Goal: Transaction & Acquisition: Purchase product/service

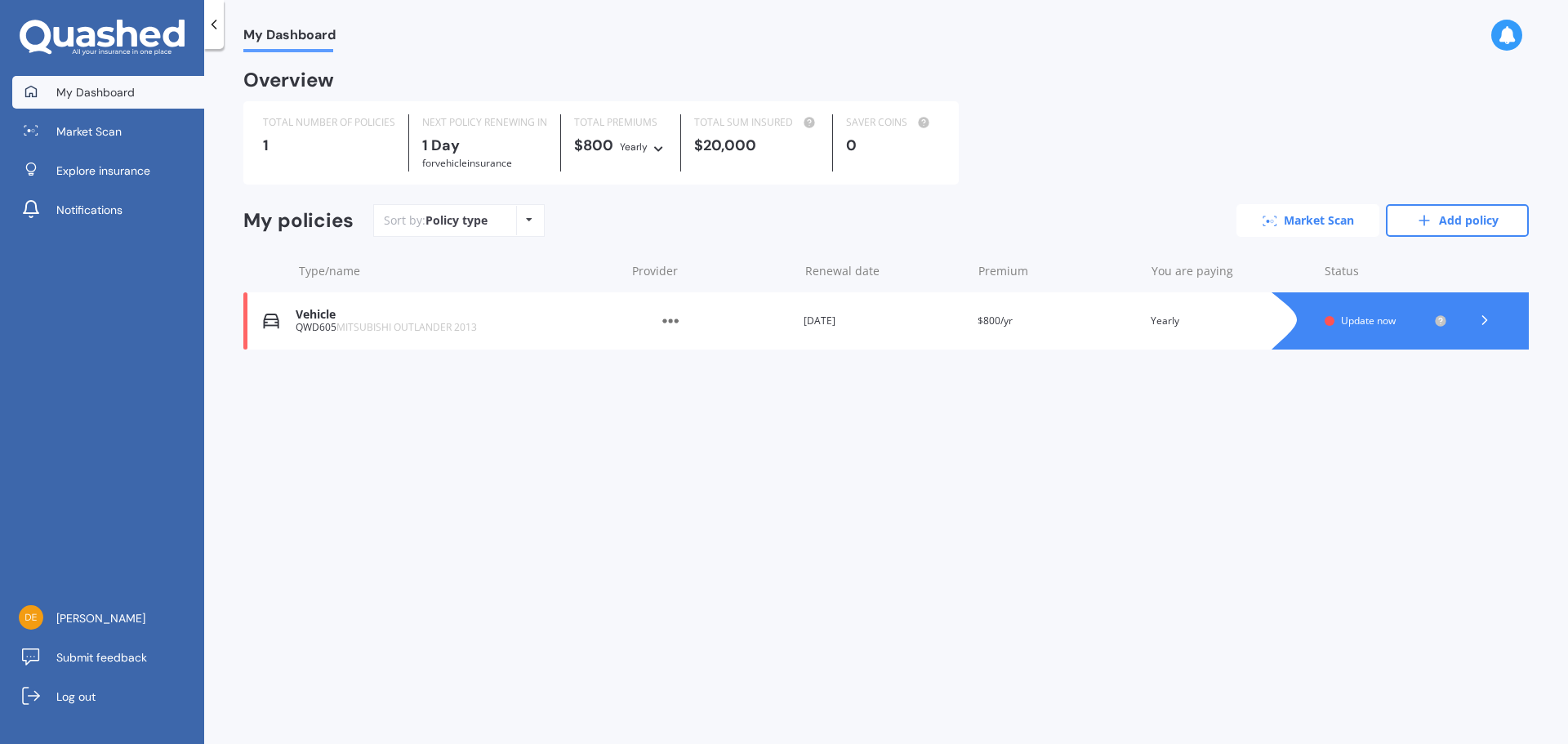
click at [1296, 225] on link "Market Scan" at bounding box center [1307, 220] width 143 height 33
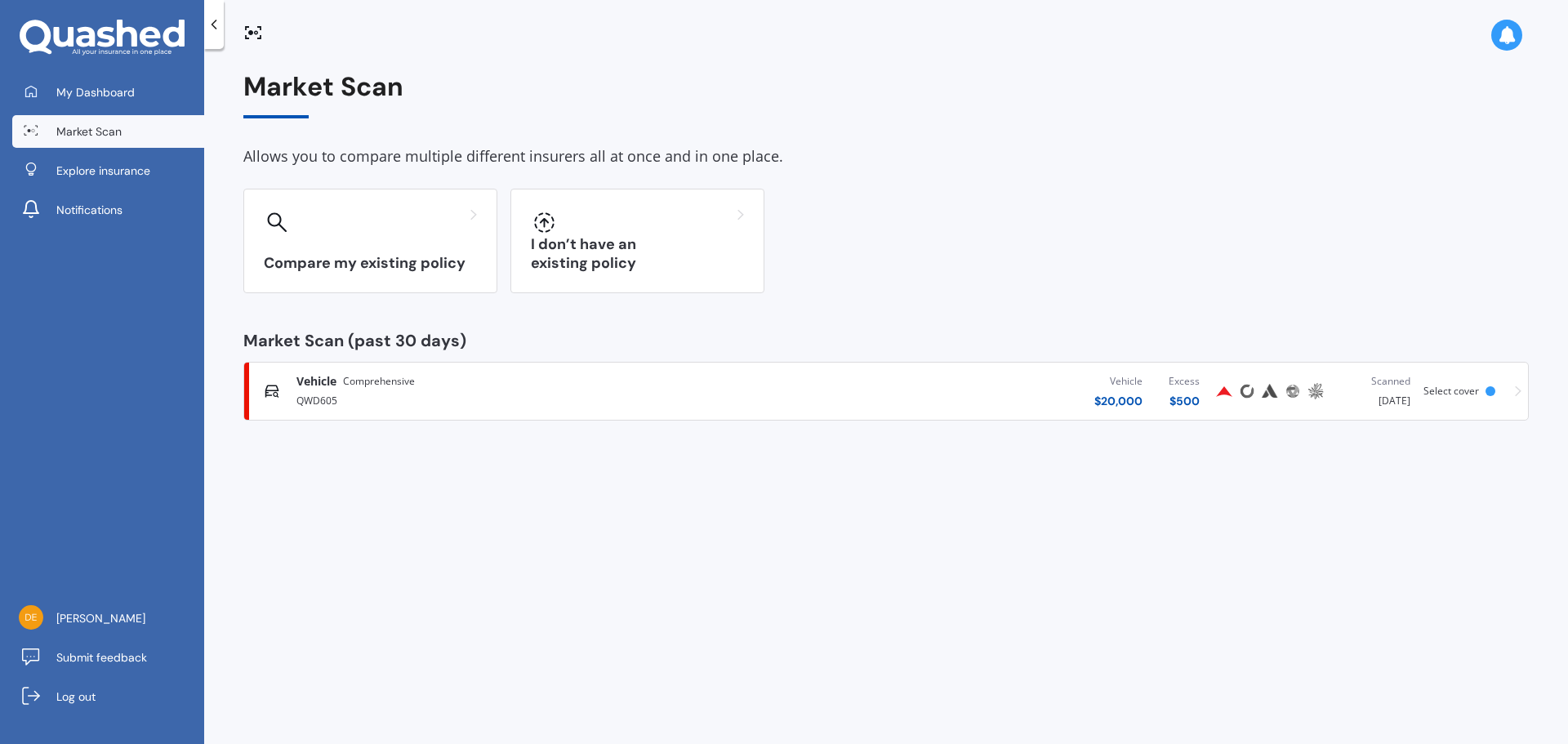
click at [507, 385] on div "Vehicle Comprehensive" at bounding box center [516, 381] width 442 height 16
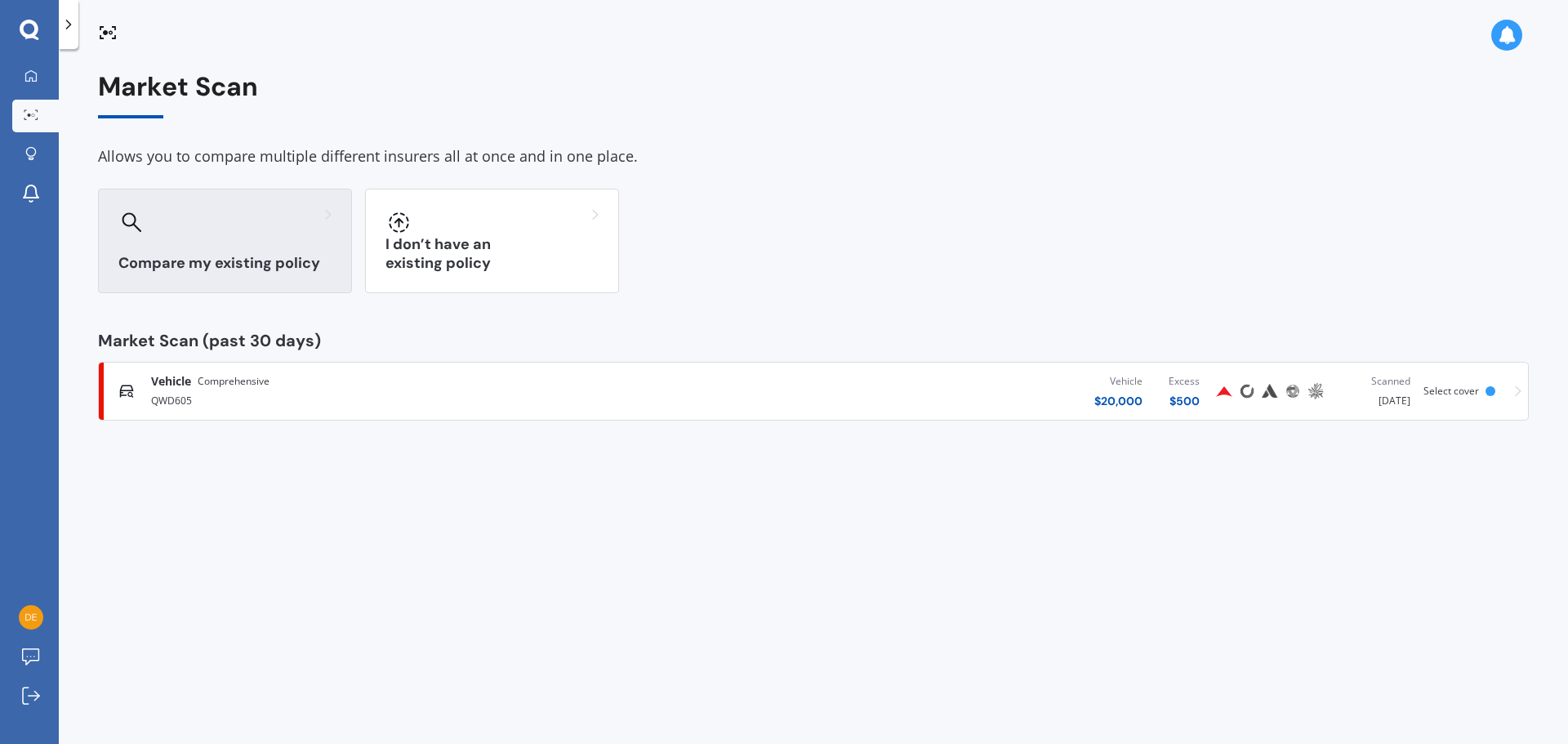
click at [193, 195] on div "Compare my existing policy" at bounding box center [224, 240] width 254 height 104
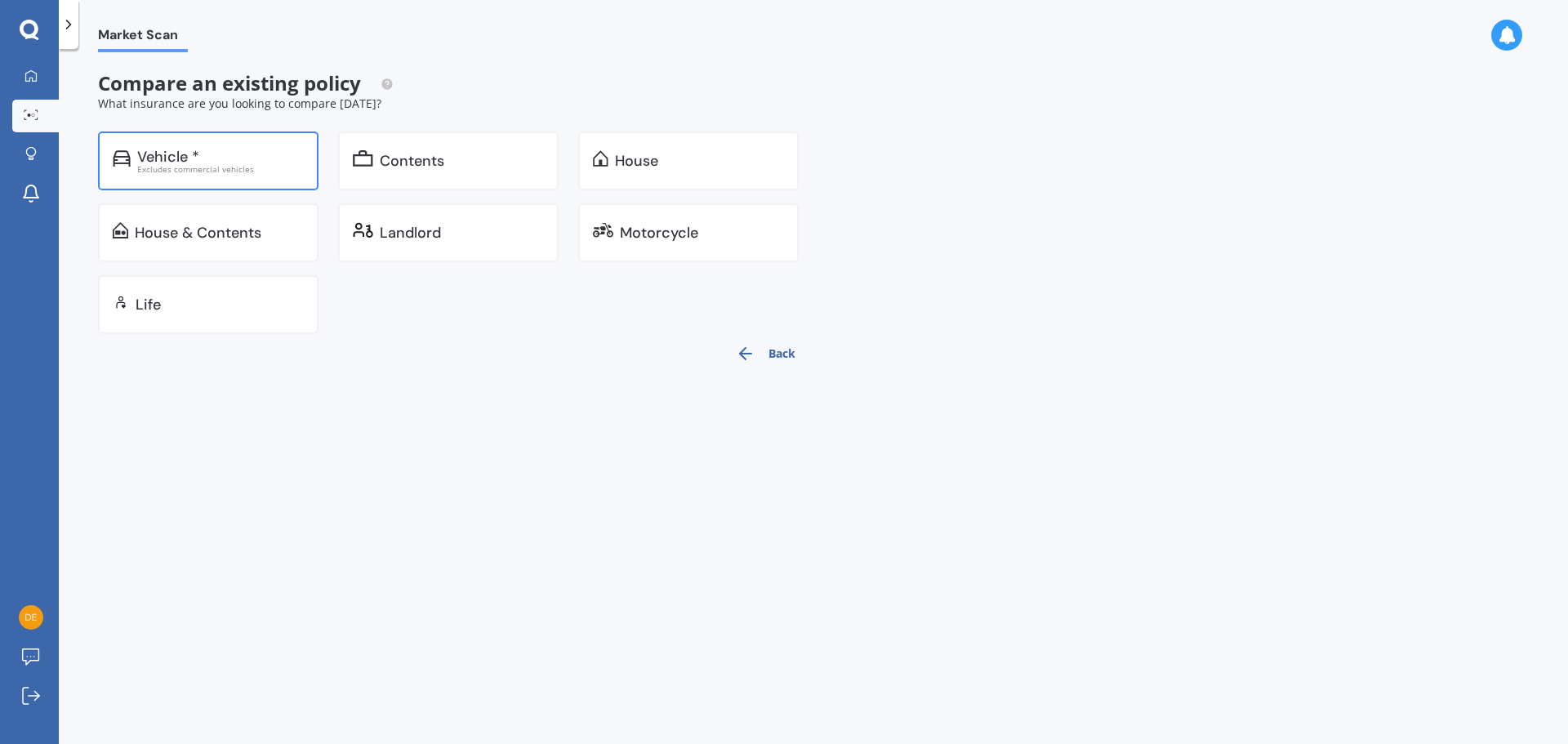
click at [219, 154] on div "Vehicle *" at bounding box center [220, 156] width 167 height 16
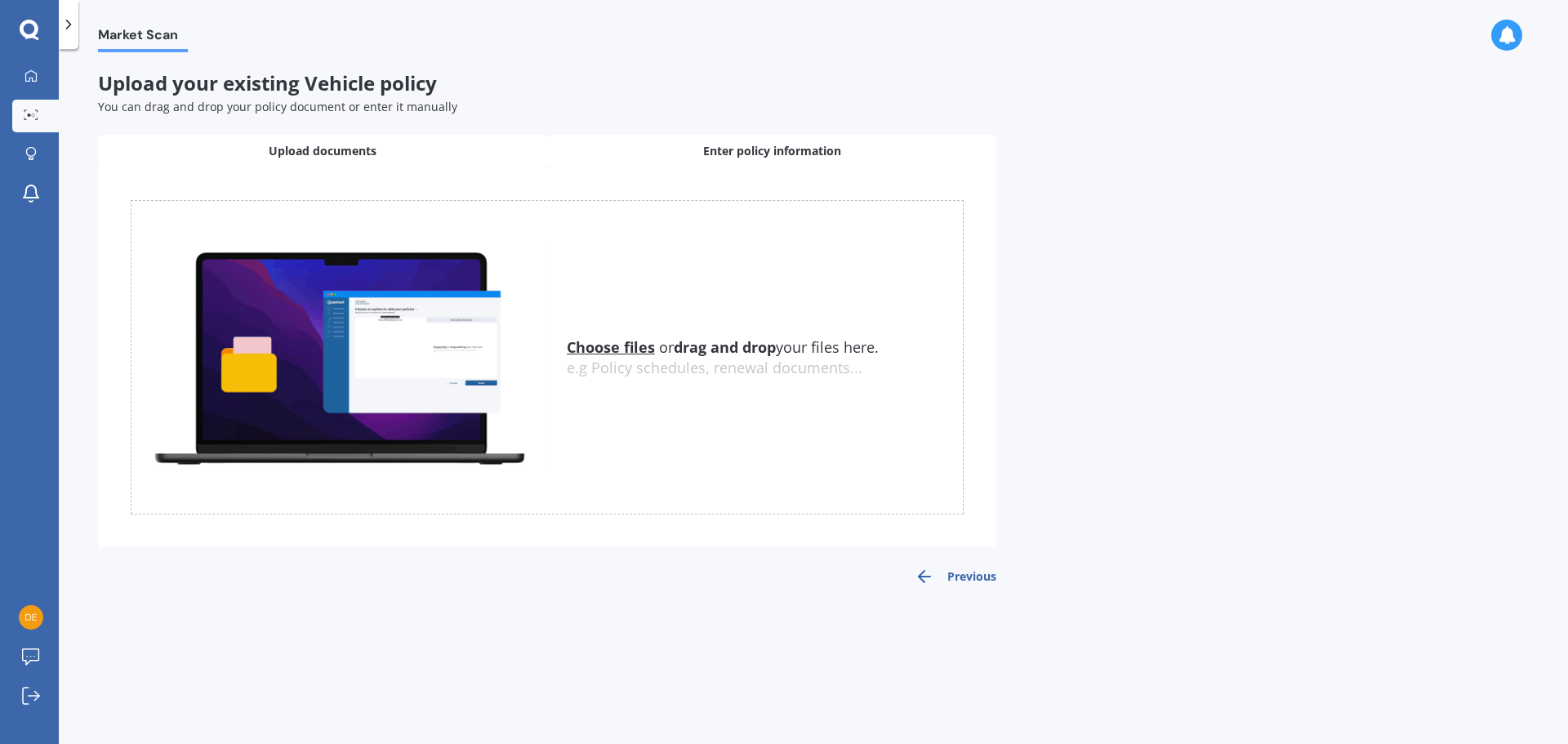
click at [737, 136] on div "Enter policy information" at bounding box center [771, 151] width 449 height 33
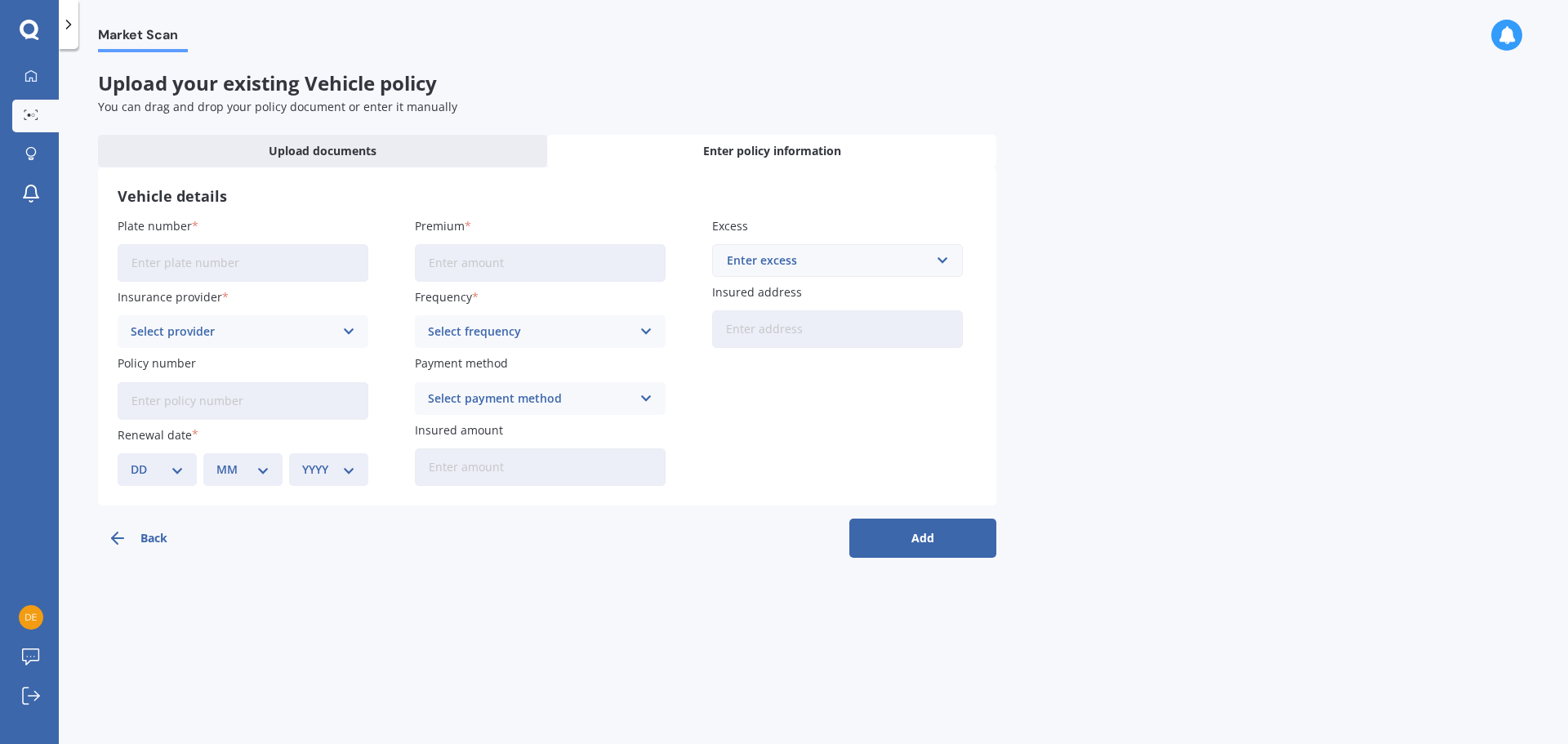
click at [154, 251] on input "Plate number" at bounding box center [243, 262] width 251 height 37
type input "QWD605"
click at [489, 268] on input "Premium" at bounding box center [540, 262] width 251 height 37
type input "$817.93"
click at [287, 318] on div "Select provider AA AMI AMP ANZ ASB Aioi Nissay Dowa Ando Assurant Autosure BNZ …" at bounding box center [243, 331] width 251 height 33
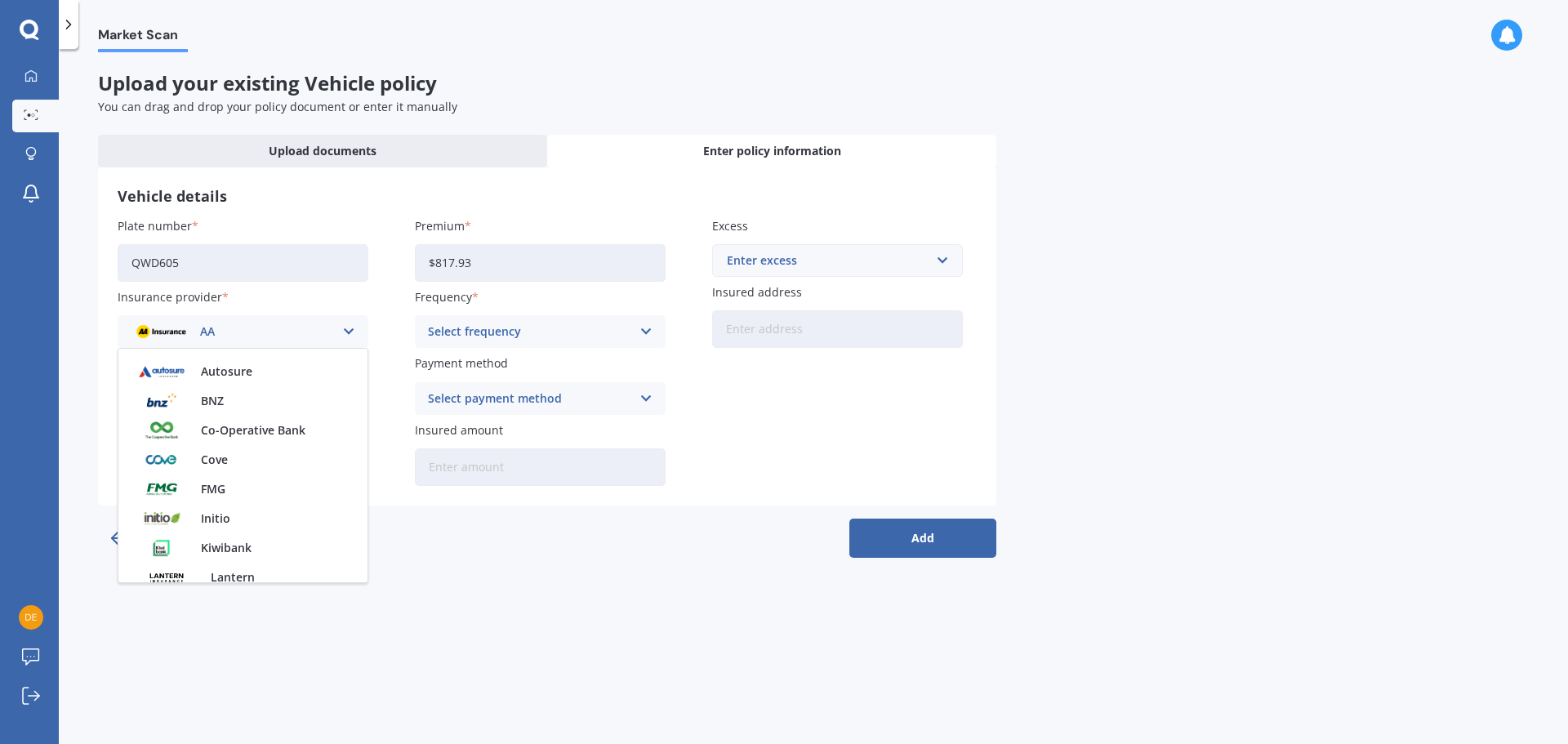
scroll to position [251, 0]
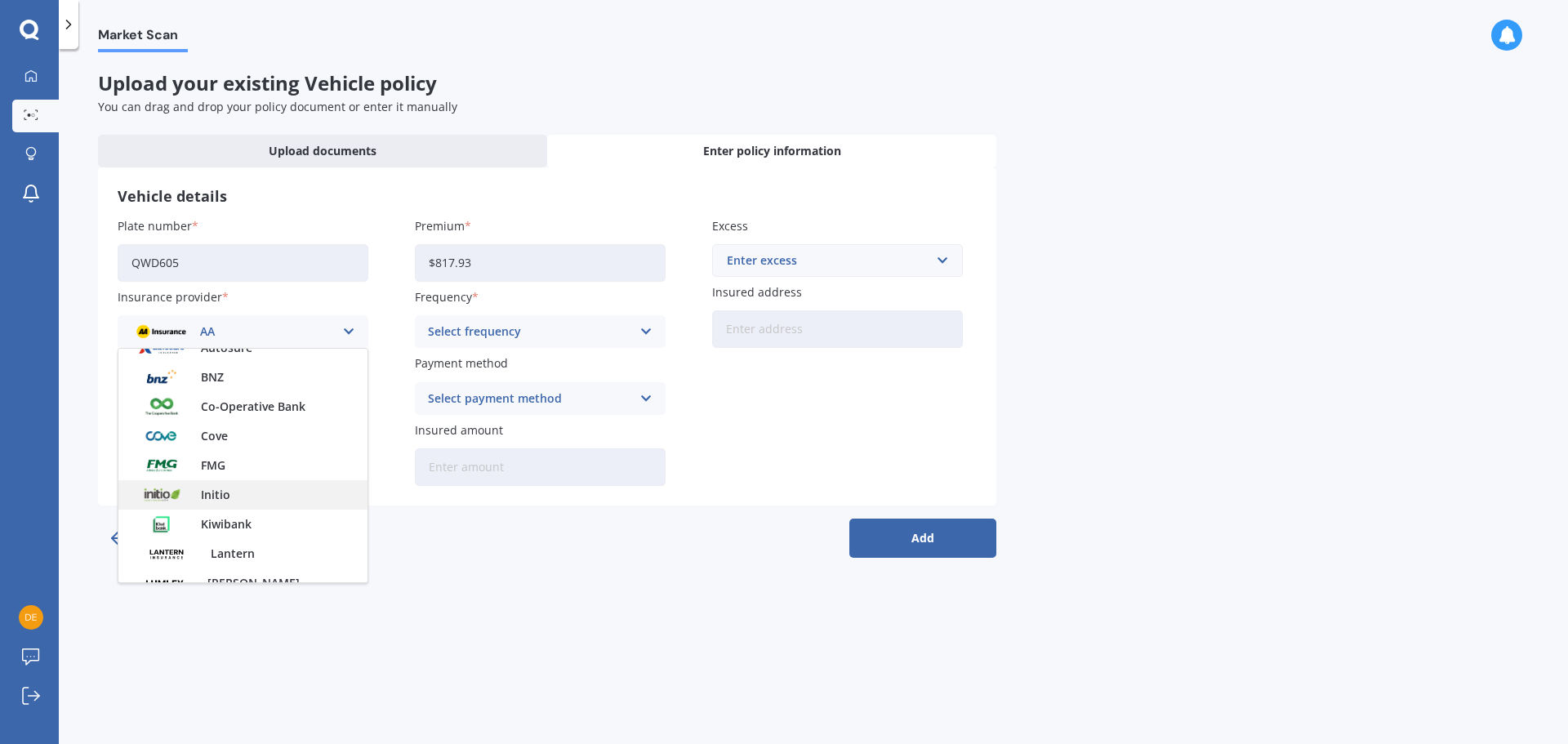
click at [253, 494] on div "Initio" at bounding box center [243, 494] width 249 height 30
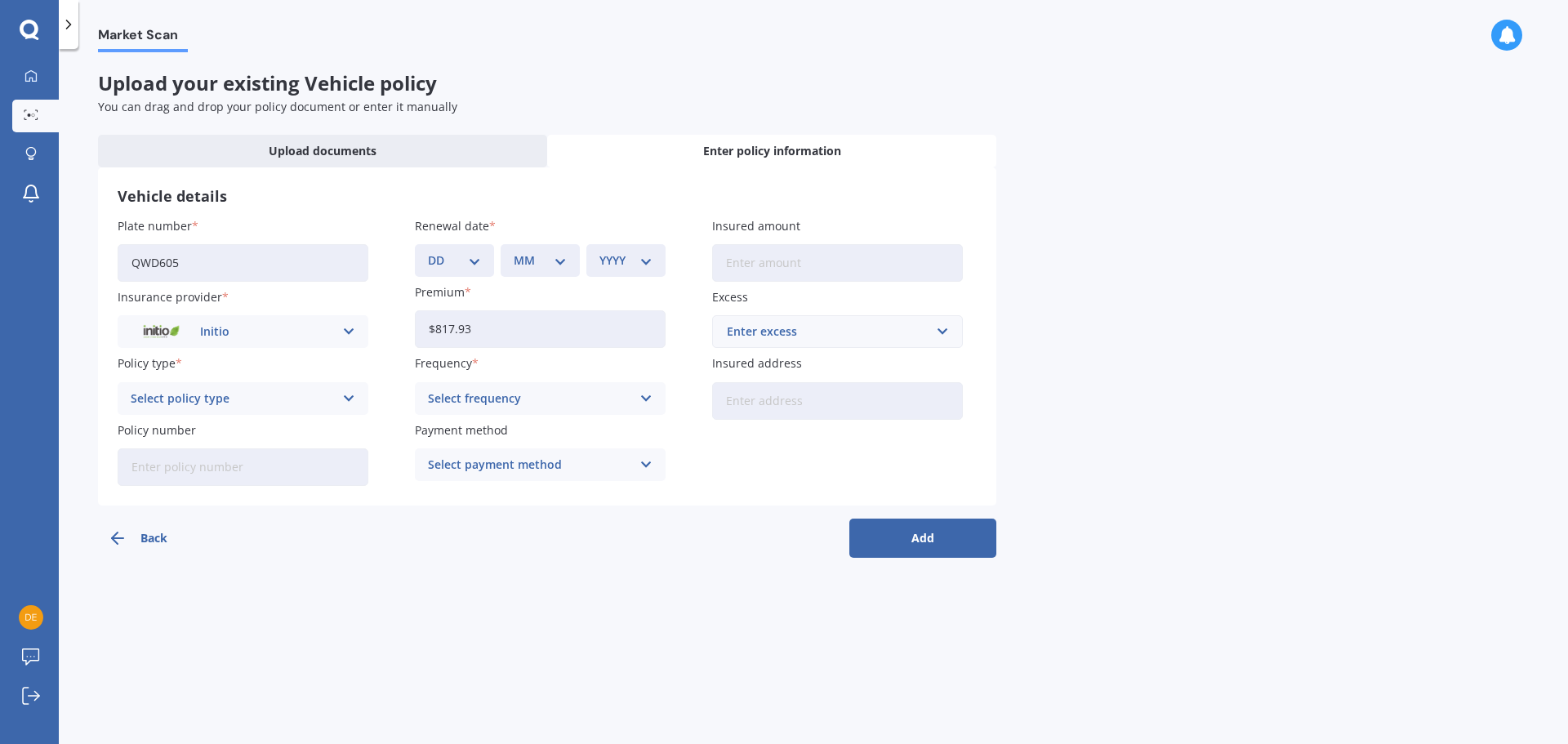
click at [291, 410] on div "Select policy type Comprehensive" at bounding box center [243, 398] width 251 height 33
click at [274, 429] on div "Comprehensive" at bounding box center [243, 430] width 249 height 30
click at [266, 468] on input "Policy number" at bounding box center [243, 466] width 251 height 37
paste input "INI-23261"
type input "INI-23261"
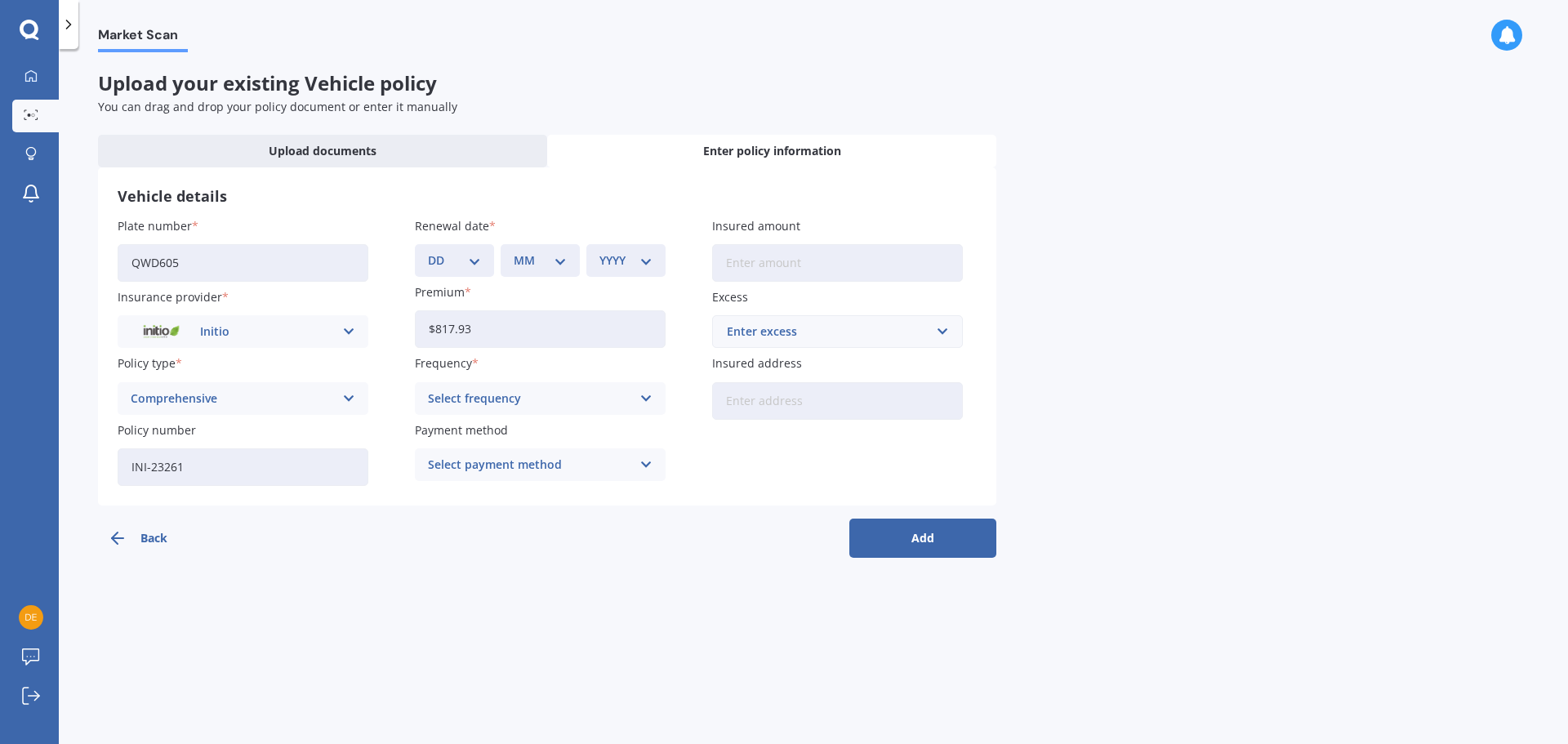
click at [455, 256] on select "DD 01 02 03 04 05 06 07 08 09 10 11 12 13 14 15 16 17 18 19 20 21 22 23 24 25 2…" at bounding box center [454, 260] width 53 height 18
select select "17"
click at [428, 252] on select "DD 01 02 03 04 05 06 07 08 09 10 11 12 13 14 15 16 17 18 19 20 21 22 23 24 25 2…" at bounding box center [454, 260] width 53 height 18
click at [568, 252] on div "MM 01 02 03 04 05 06 07 08 09 10 11 12" at bounding box center [540, 260] width 80 height 33
click at [550, 258] on select "MM 01 02 03 04 05 06 07 08 09 10 11 12" at bounding box center [539, 260] width 53 height 18
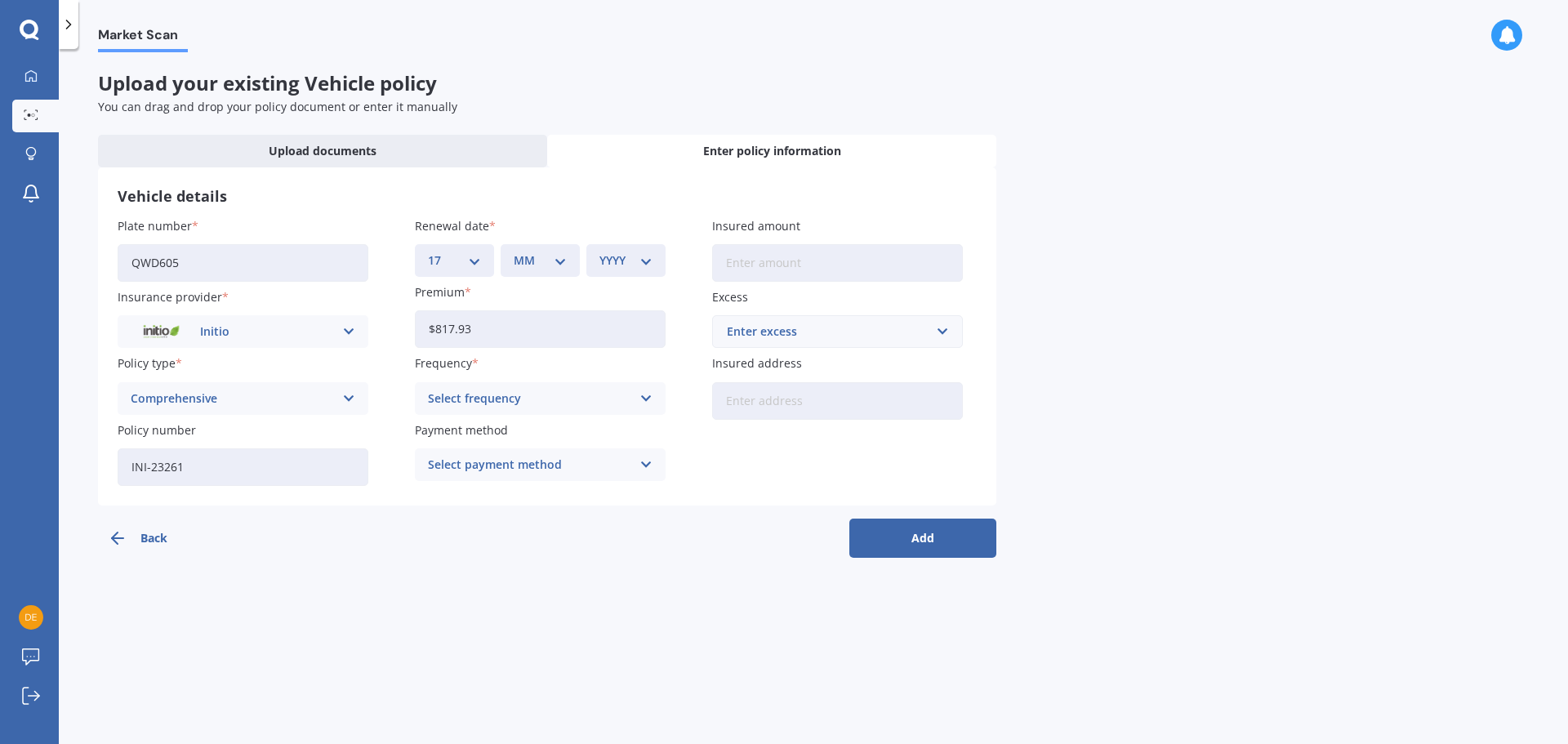
select select "08"
click at [513, 252] on select "MM 01 02 03 04 05 06 07 08 09 10 11 12" at bounding box center [539, 260] width 53 height 18
click at [640, 259] on select "YYYY 2027 2026 2025 2024 2023 2022 2021 2020 2019 2018 2017 2016 2015 2014 2013…" at bounding box center [625, 260] width 53 height 18
select select "2025"
click at [600, 252] on select "YYYY 2027 2026 2025 2024 2023 2022 2021 2020 2019 2018 2017 2016 2015 2014 2013…" at bounding box center [625, 260] width 53 height 18
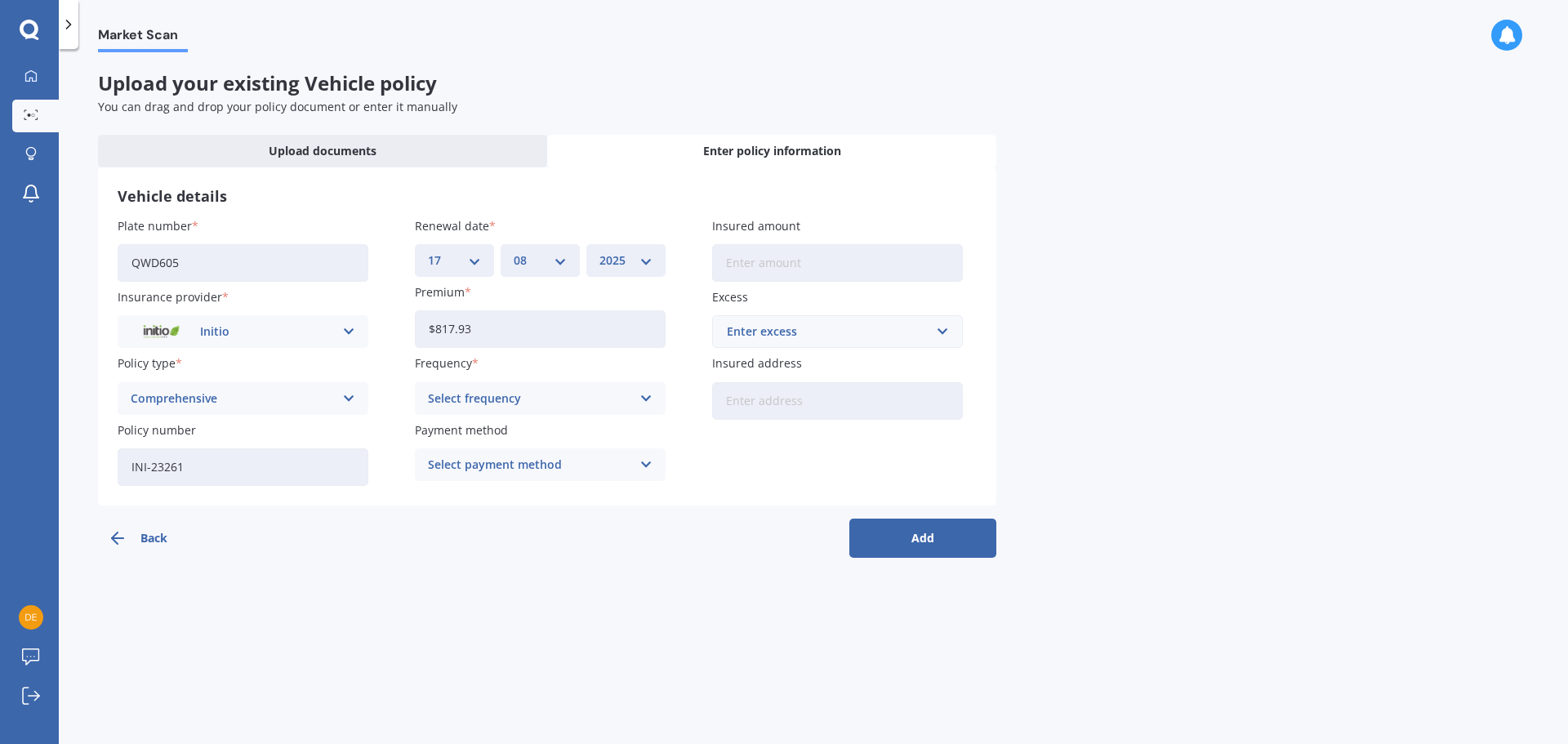
click at [537, 395] on div "Select frequency" at bounding box center [530, 398] width 203 height 18
click at [444, 426] on span "Yearly" at bounding box center [446, 430] width 34 height 11
click at [500, 462] on div "Select payment method" at bounding box center [530, 464] width 203 height 18
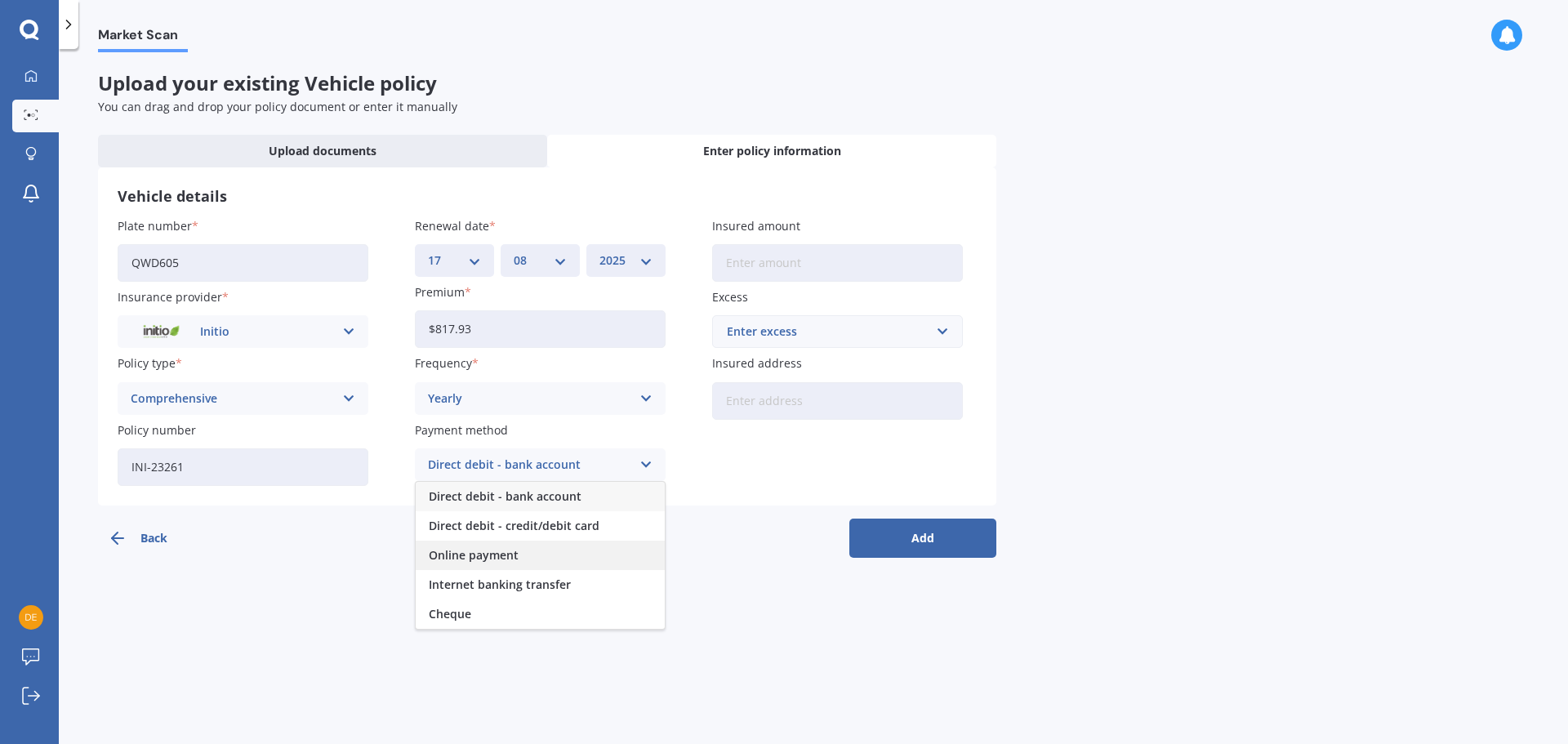
click at [489, 552] on span "Online payment" at bounding box center [474, 555] width 90 height 11
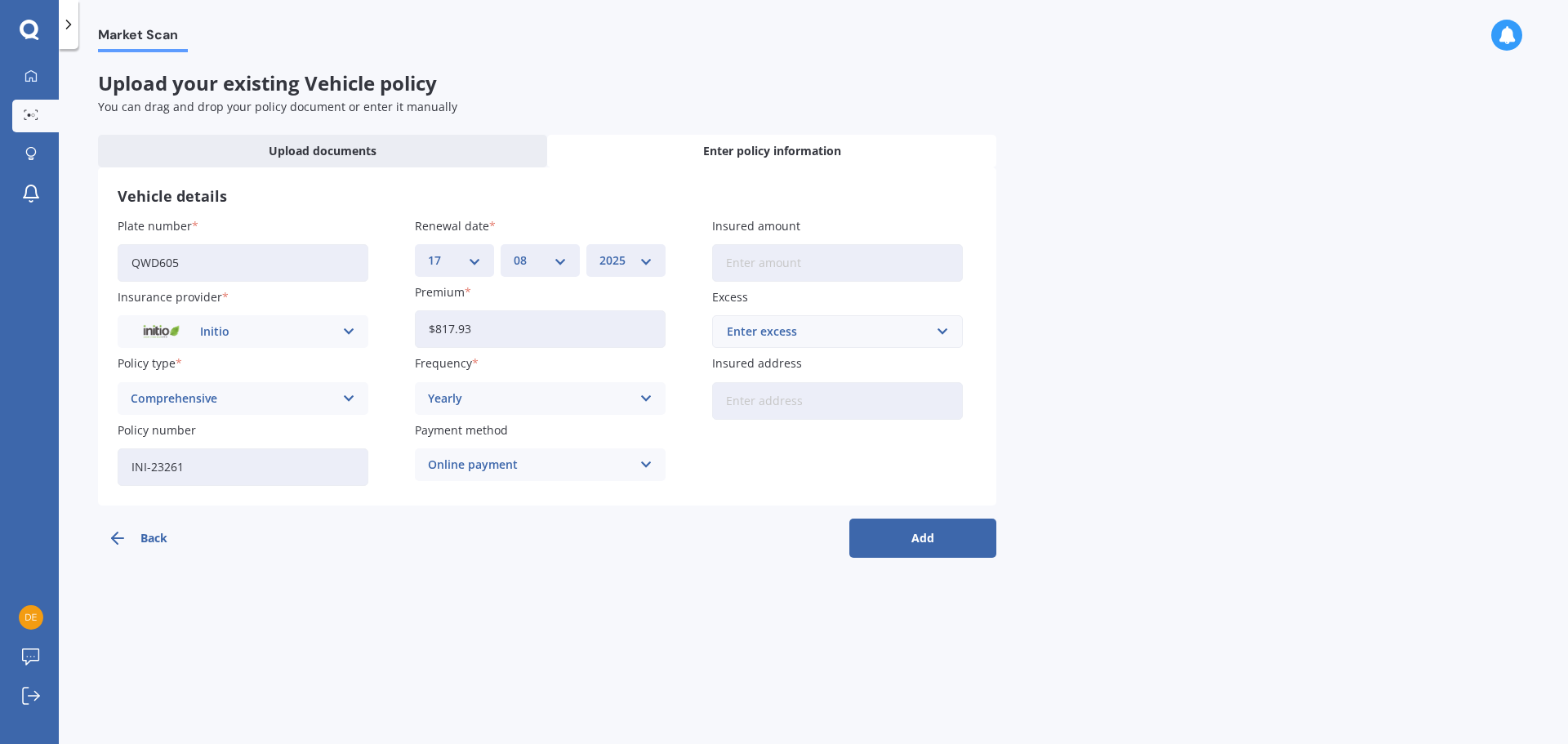
click at [767, 260] on input "Insured amount" at bounding box center [837, 262] width 251 height 37
type input "$20,500"
click at [878, 346] on input "text" at bounding box center [831, 331] width 236 height 31
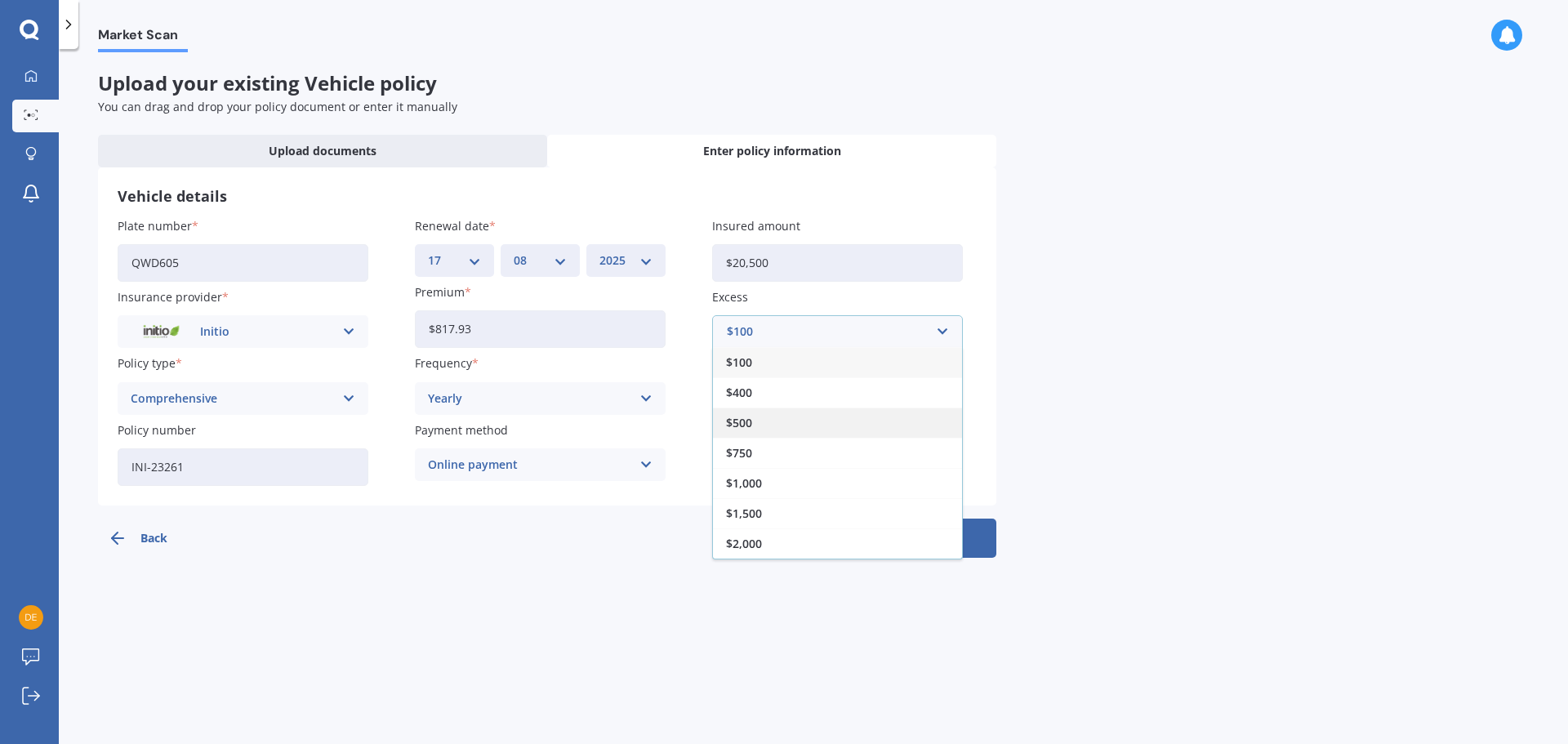
click at [737, 422] on span "$500" at bounding box center [739, 423] width 26 height 11
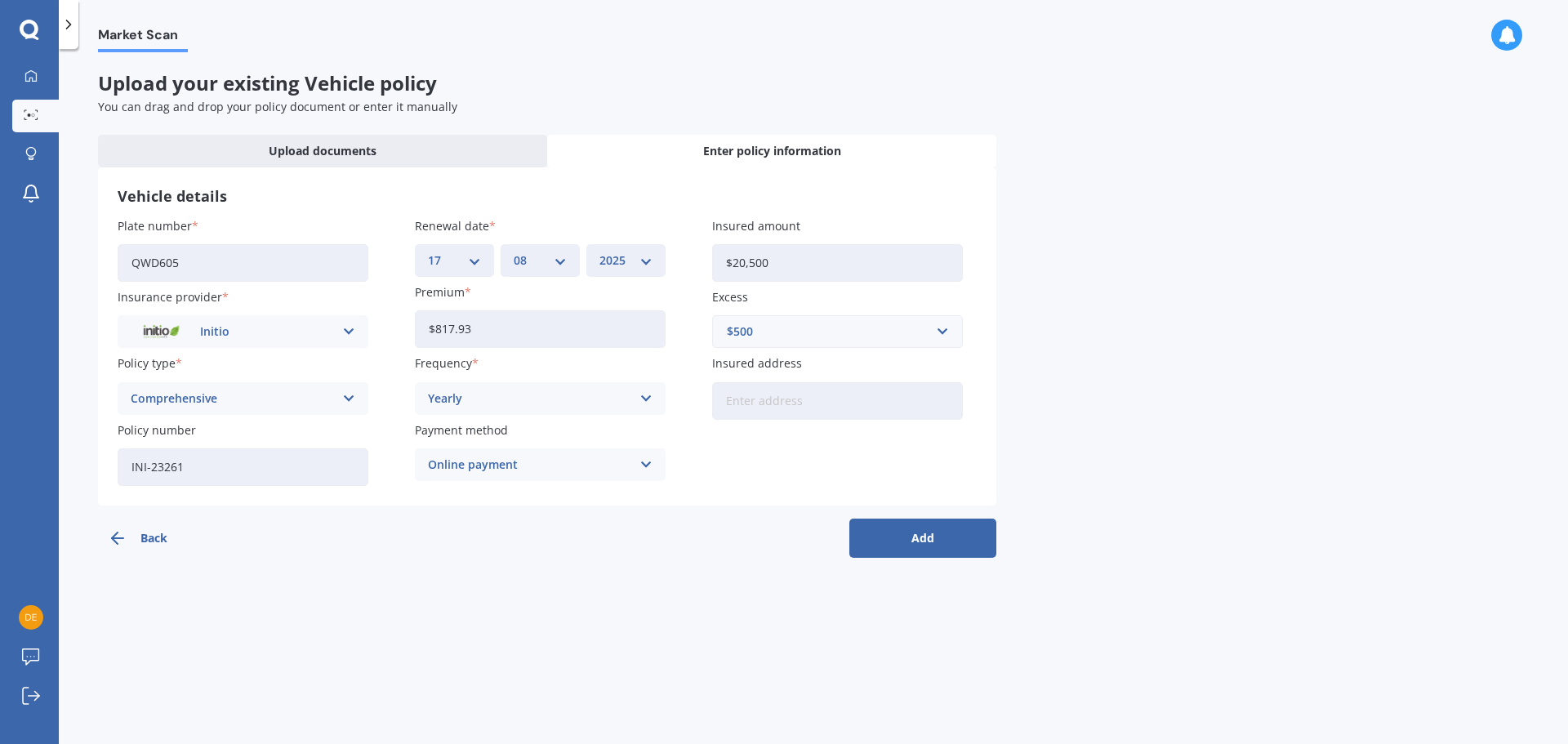
click at [748, 400] on input "Insured address" at bounding box center [837, 400] width 251 height 37
type input "[STREET_ADDRESS][PERSON_NAME]"
click at [910, 538] on button "Add" at bounding box center [922, 537] width 147 height 39
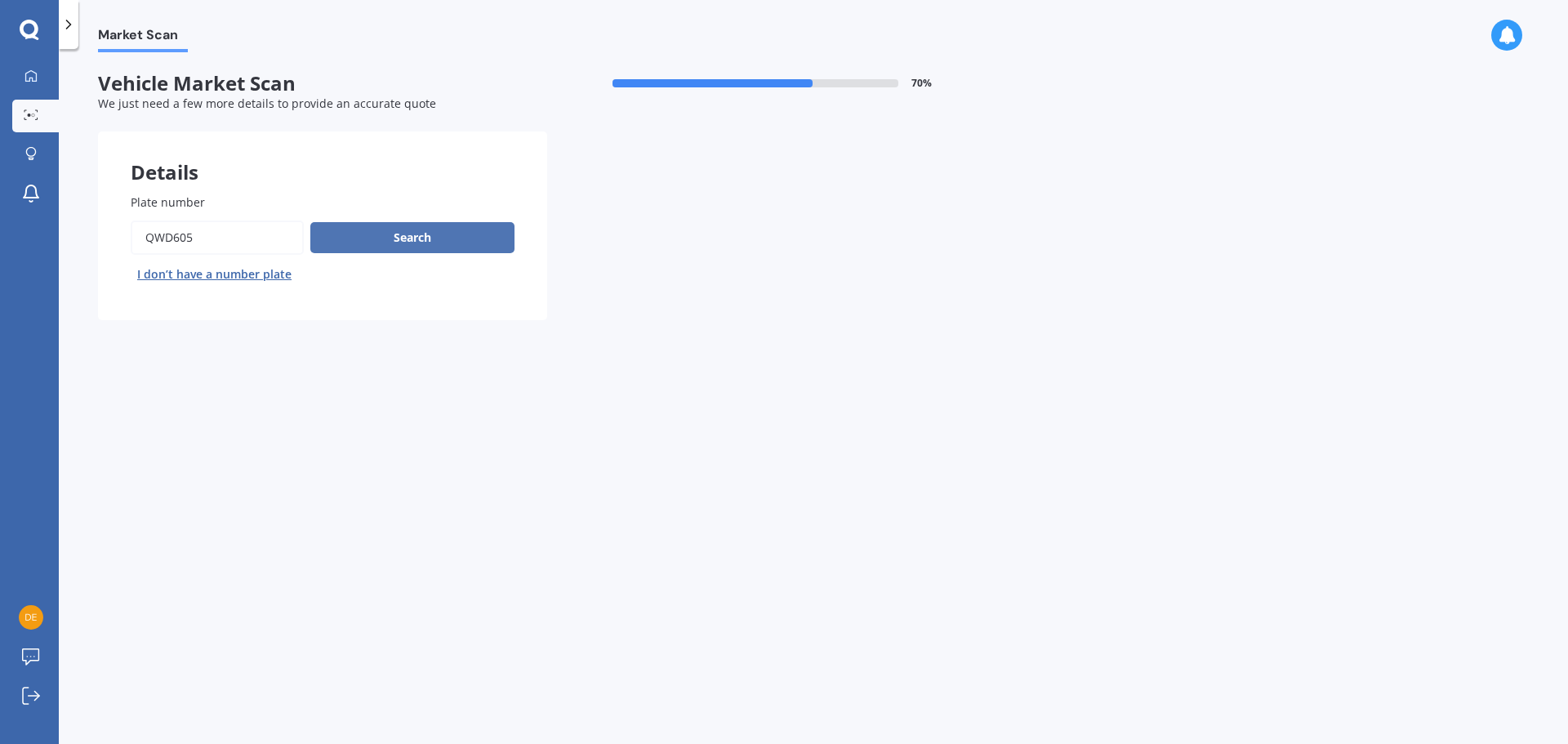
click at [363, 234] on button "Search" at bounding box center [412, 237] width 204 height 31
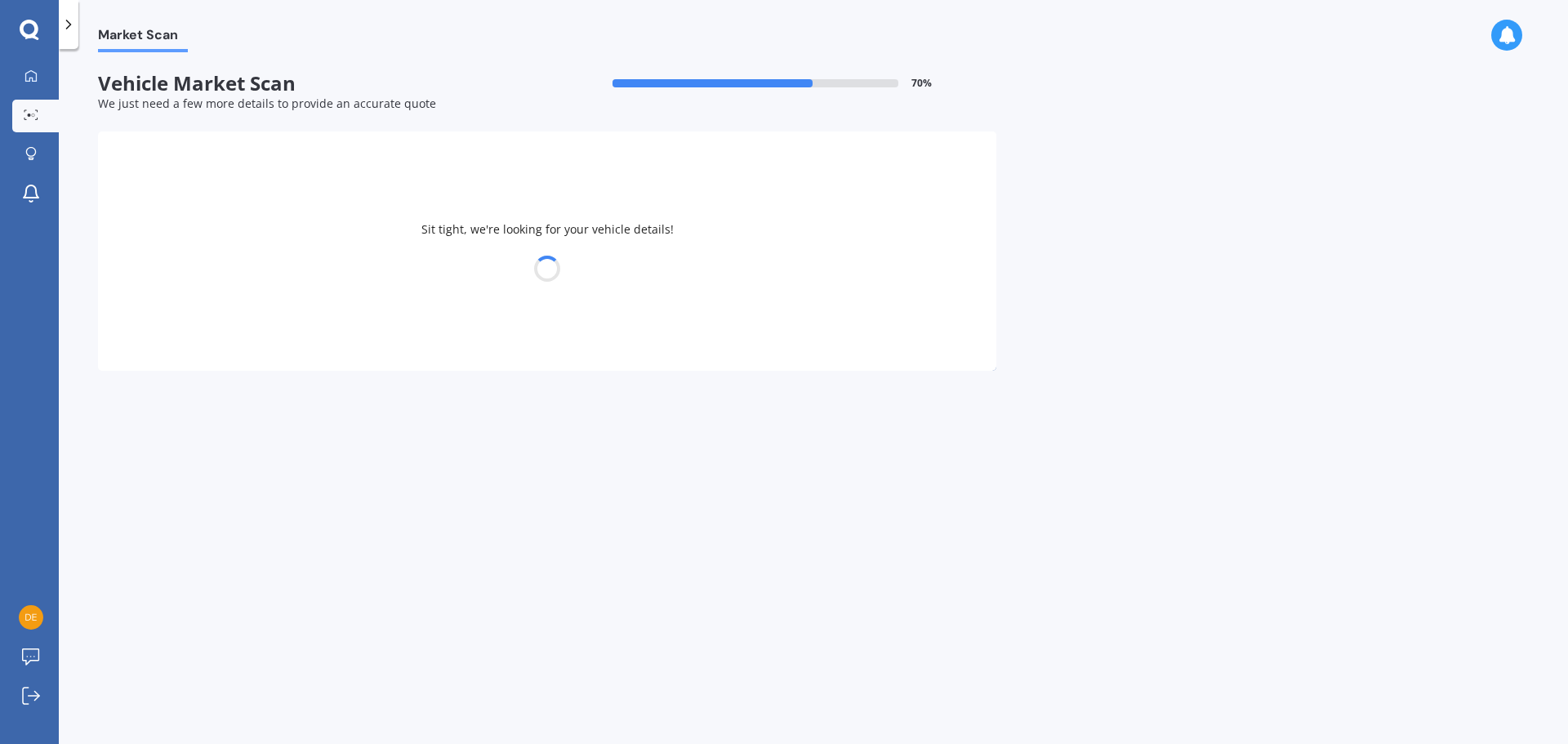
select select "MITSUBISHI"
select select "OUTLANDER"
select select "11"
select select "01"
select select "1983"
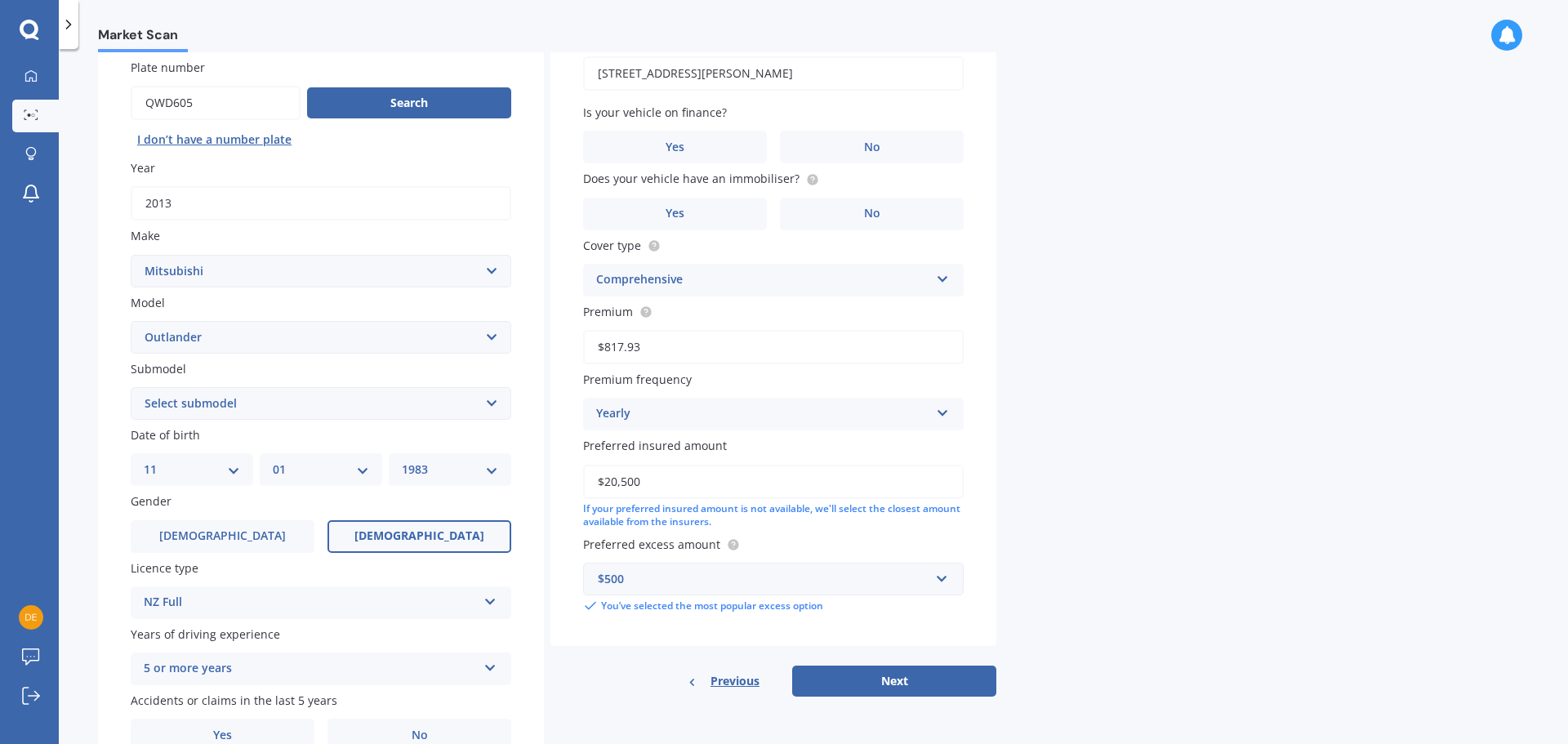
scroll to position [164, 0]
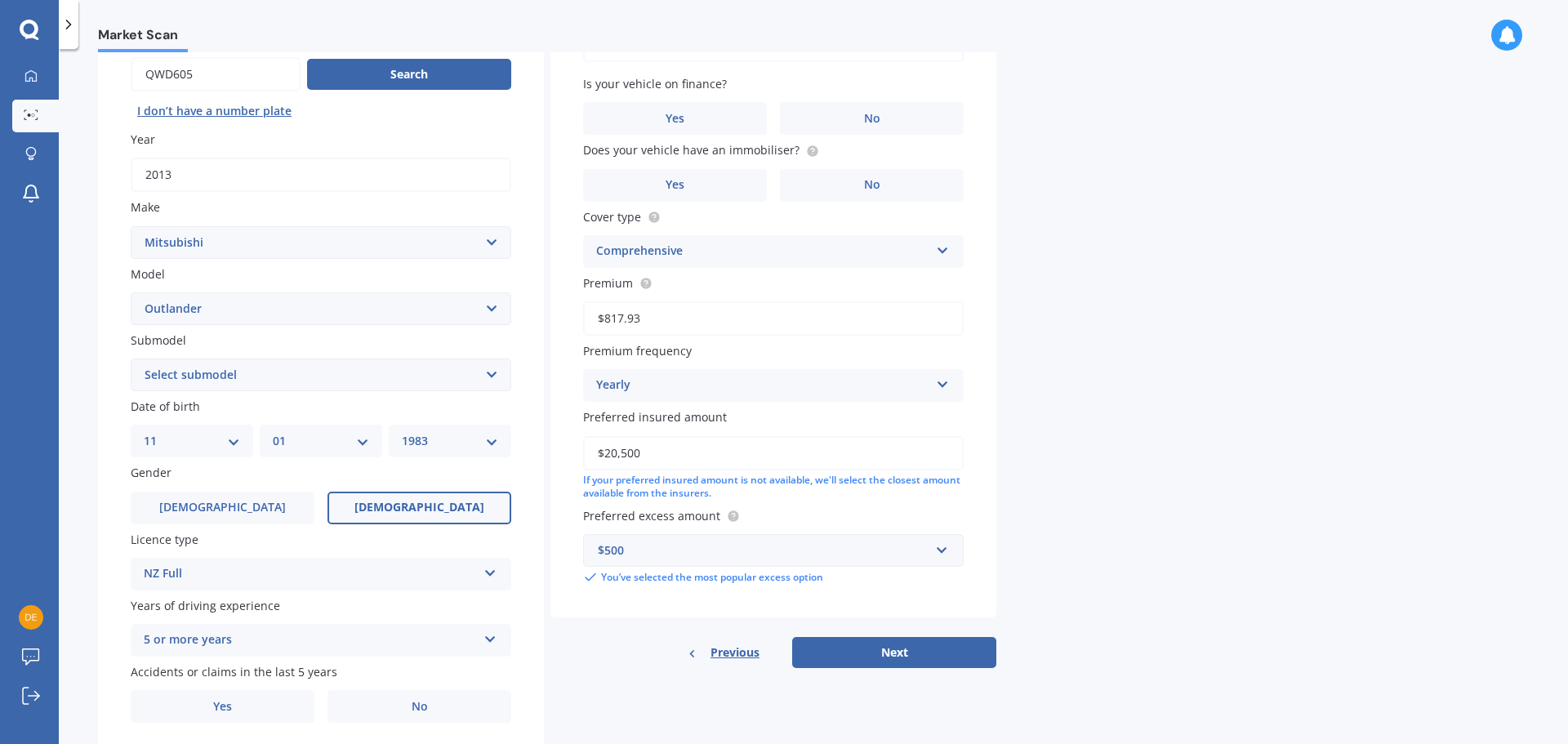
click at [358, 382] on select "Select submodel (All other) 2.4 Litre Station Wagon 3.0 Litre AWD 3.0 VRX Auto …" at bounding box center [320, 374] width 380 height 33
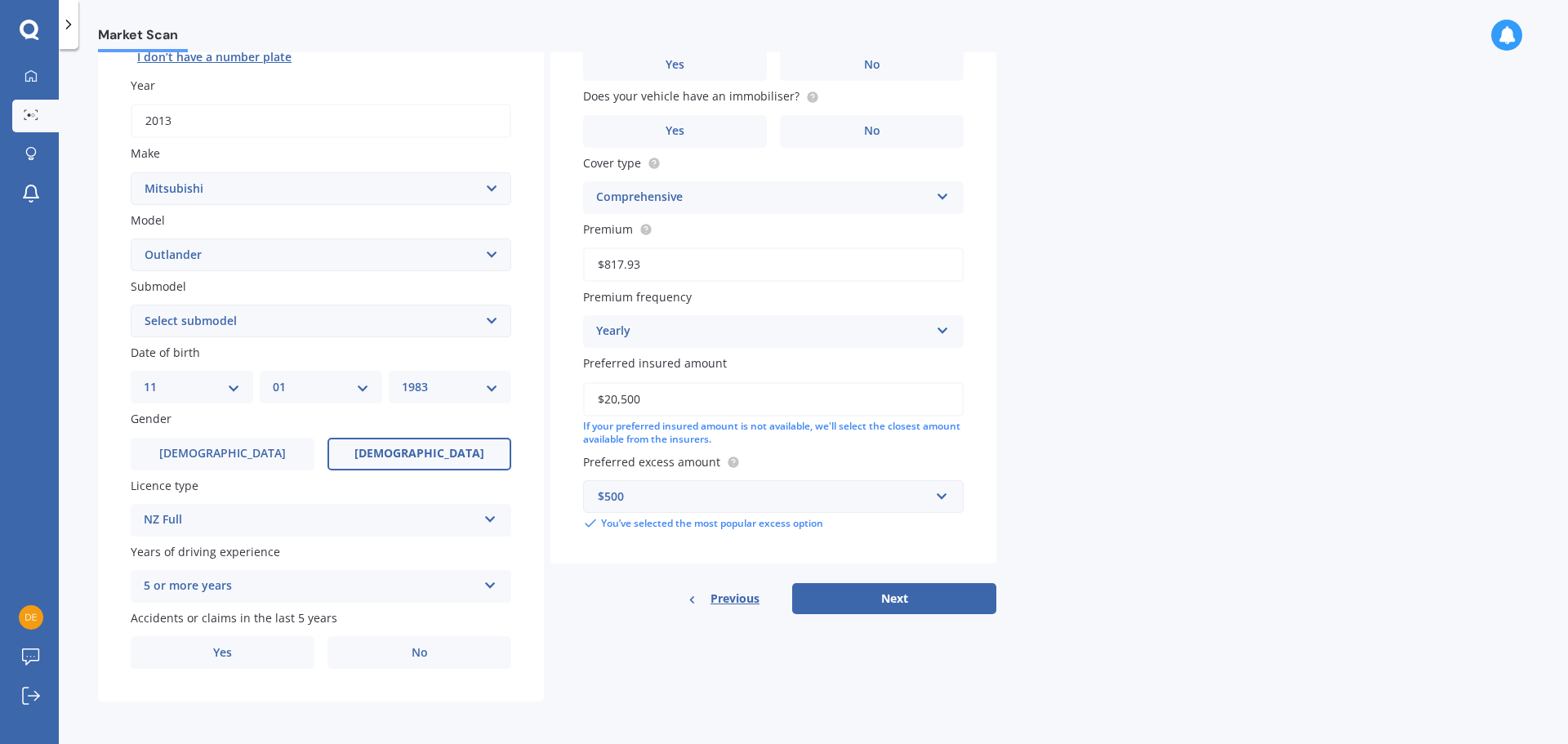
click at [269, 319] on select "Select submodel (All other) 2.4 Litre Station Wagon 3.0 Litre AWD 3.0 VRX Auto …" at bounding box center [320, 321] width 380 height 33
select select "PHEV PETROL/HYBRID"
click at [130, 304] on select "Select submodel (All other) 2.4 Litre Station Wagon 3.0 Litre AWD 3.0 VRX Auto …" at bounding box center [320, 321] width 380 height 33
click at [355, 646] on label "No" at bounding box center [420, 652] width 184 height 33
click at [0, 0] on input "No" at bounding box center [0, 0] width 0 height 0
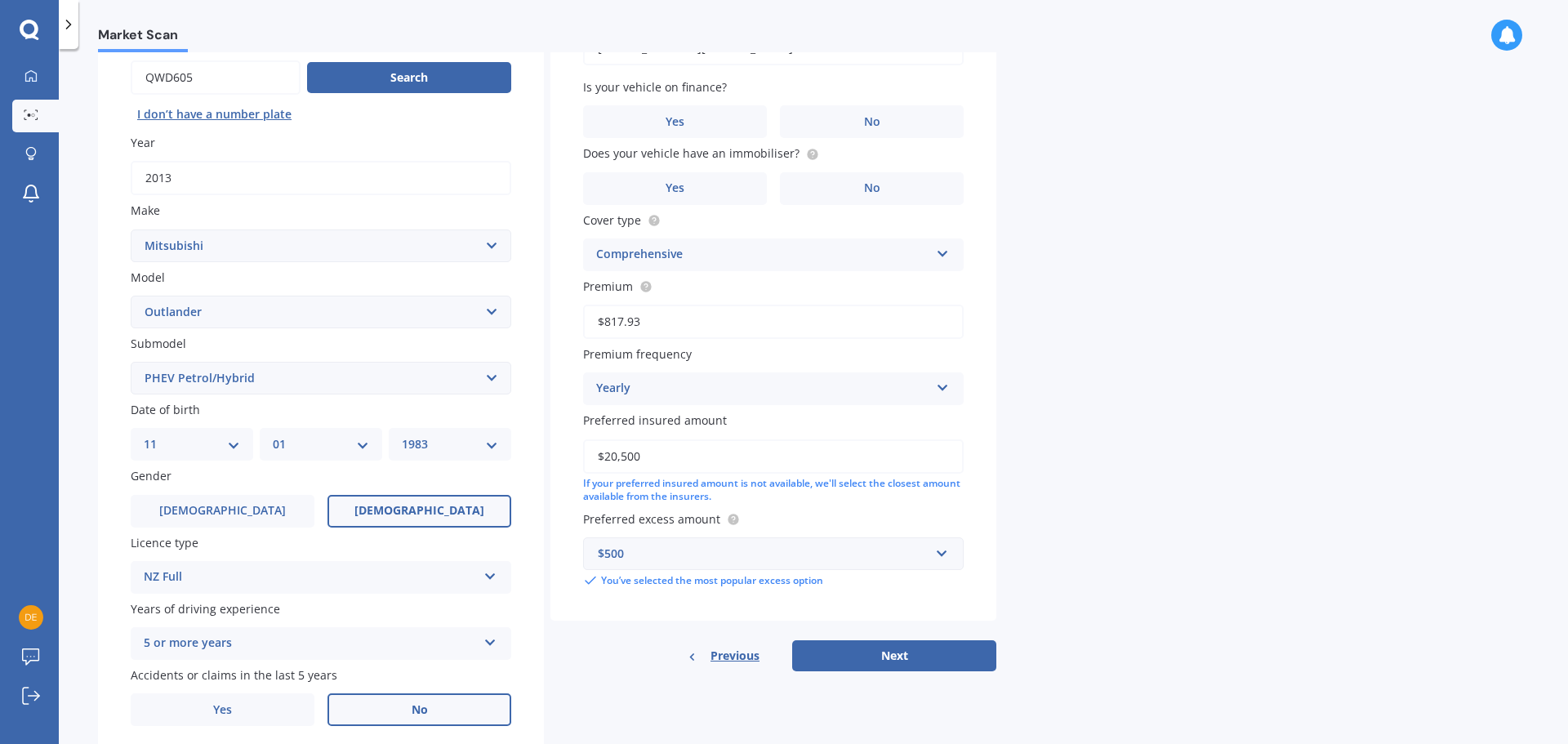
scroll to position [0, 0]
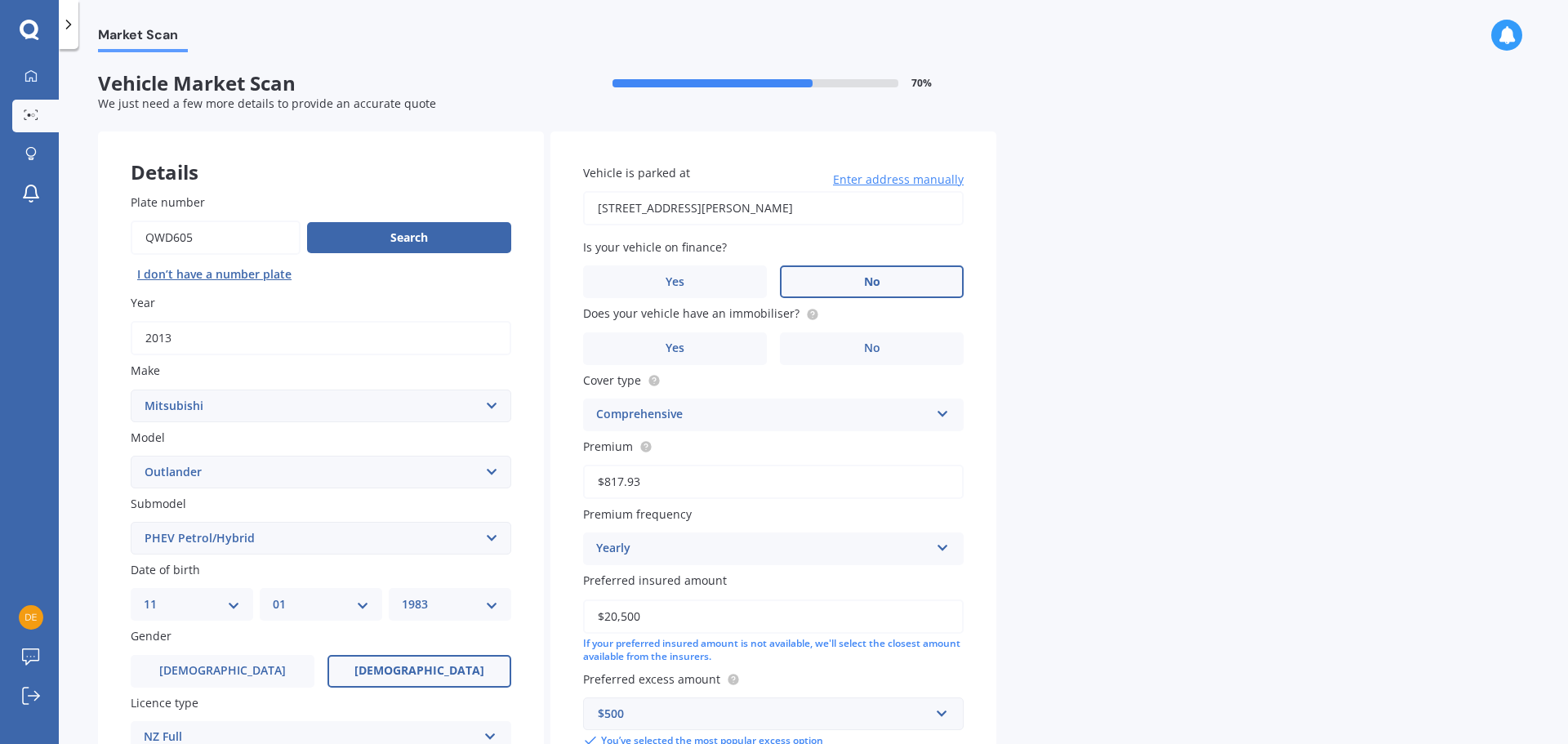
click at [840, 269] on label "No" at bounding box center [872, 282] width 184 height 33
click at [0, 0] on input "No" at bounding box center [0, 0] width 0 height 0
click at [858, 344] on label "No" at bounding box center [872, 349] width 184 height 33
click at [0, 0] on input "No" at bounding box center [0, 0] width 0 height 0
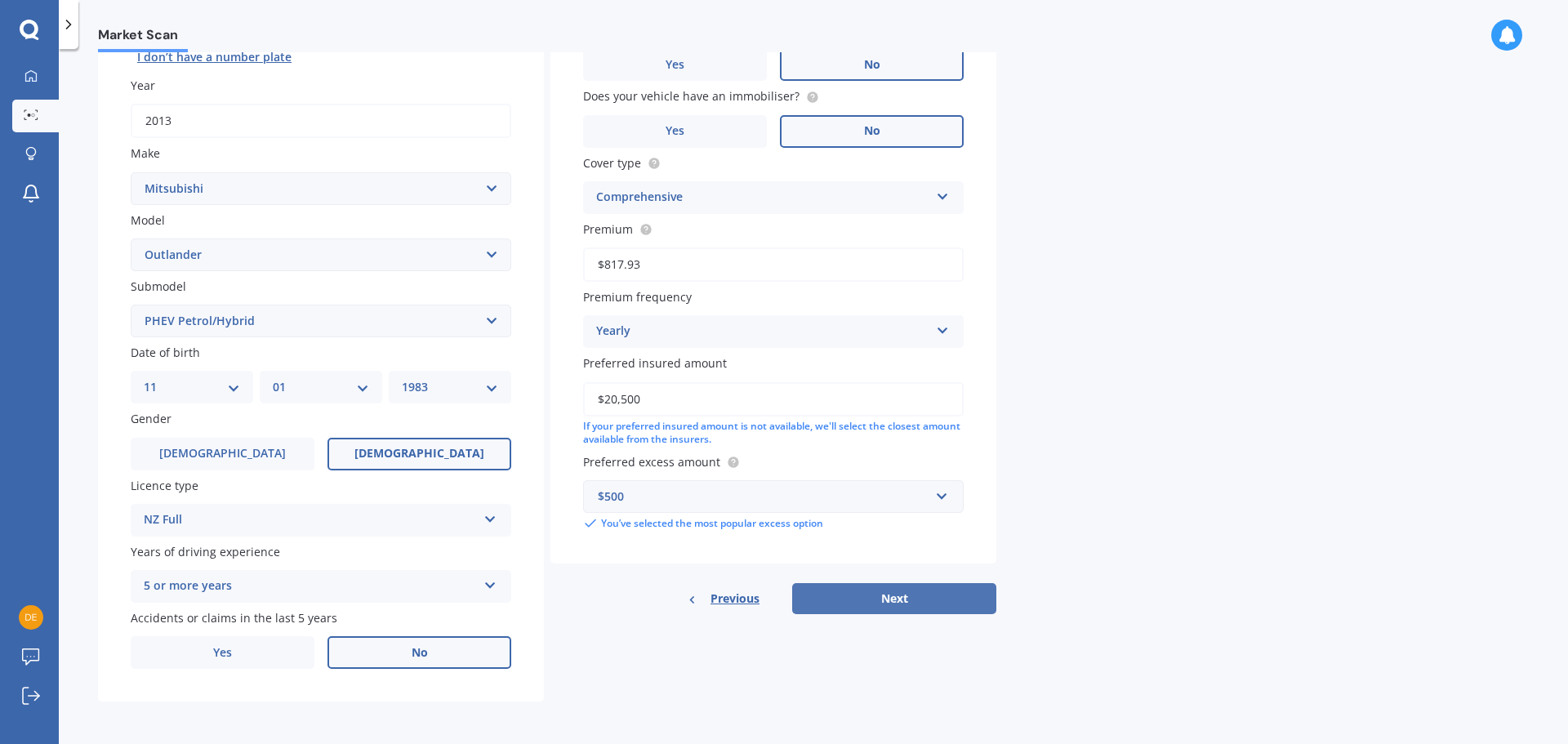
click at [893, 595] on button "Next" at bounding box center [894, 598] width 204 height 31
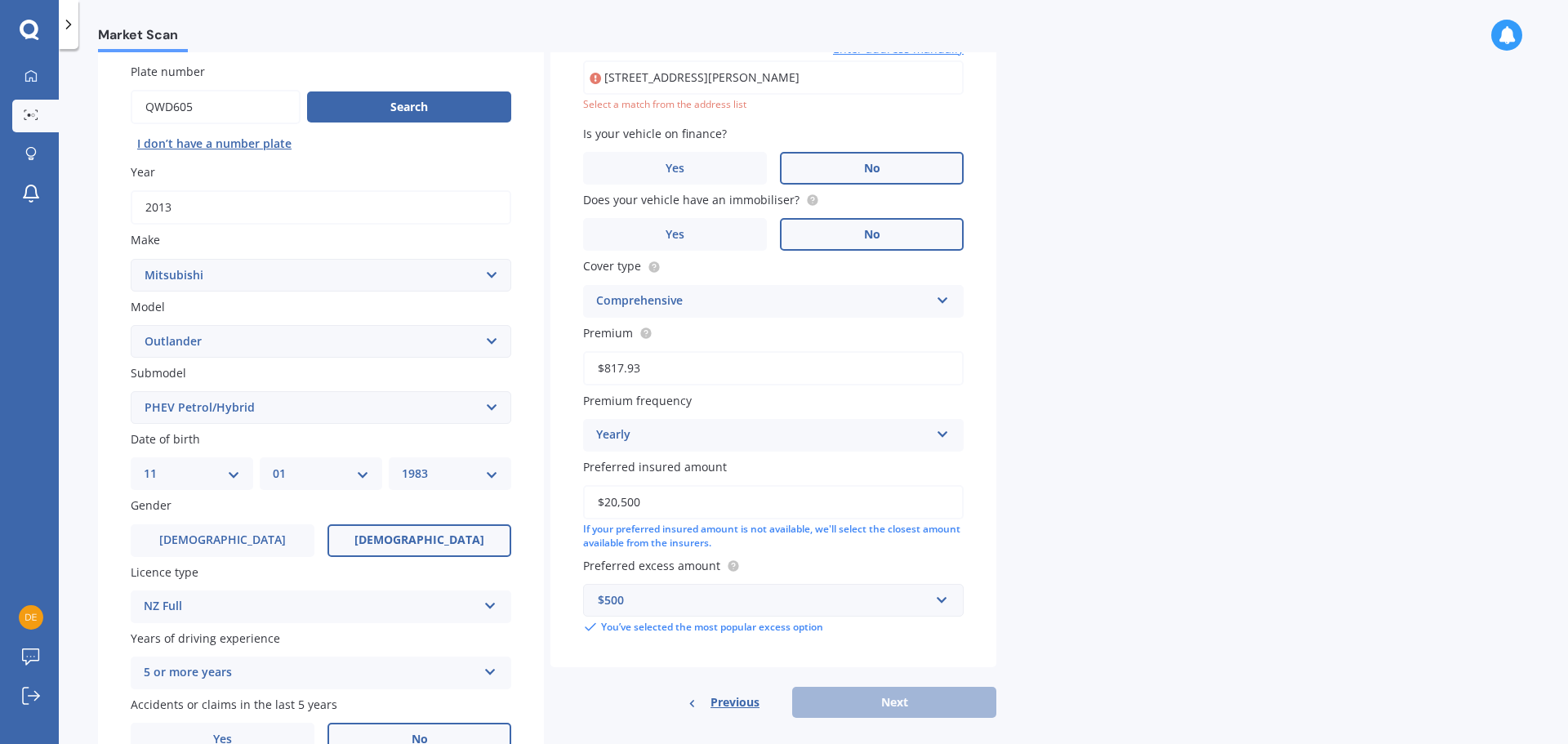
scroll to position [112, 0]
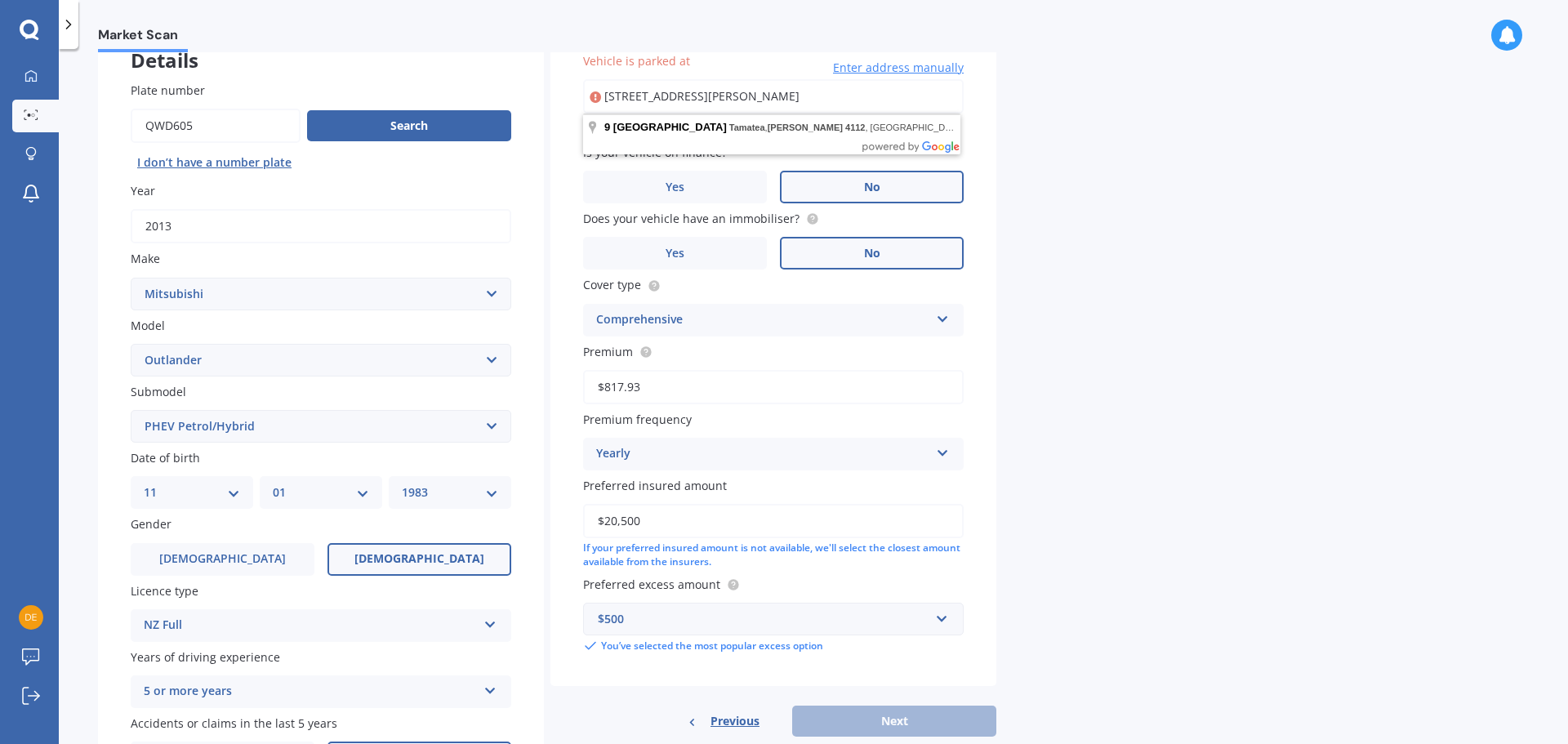
click at [858, 90] on input "[STREET_ADDRESS][PERSON_NAME]" at bounding box center [773, 97] width 380 height 34
type input "[STREET_ADDRESS][PERSON_NAME]"
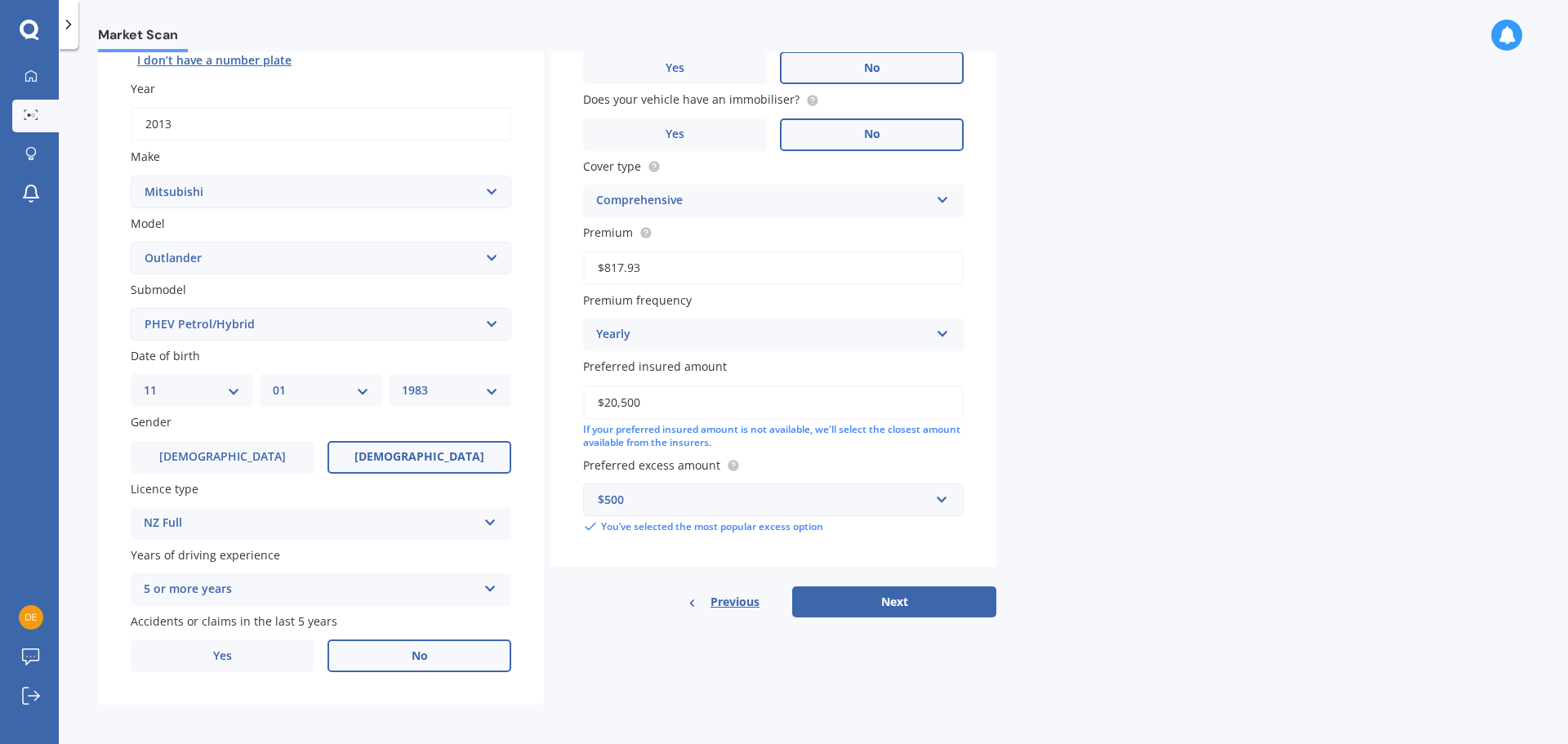
scroll to position [217, 0]
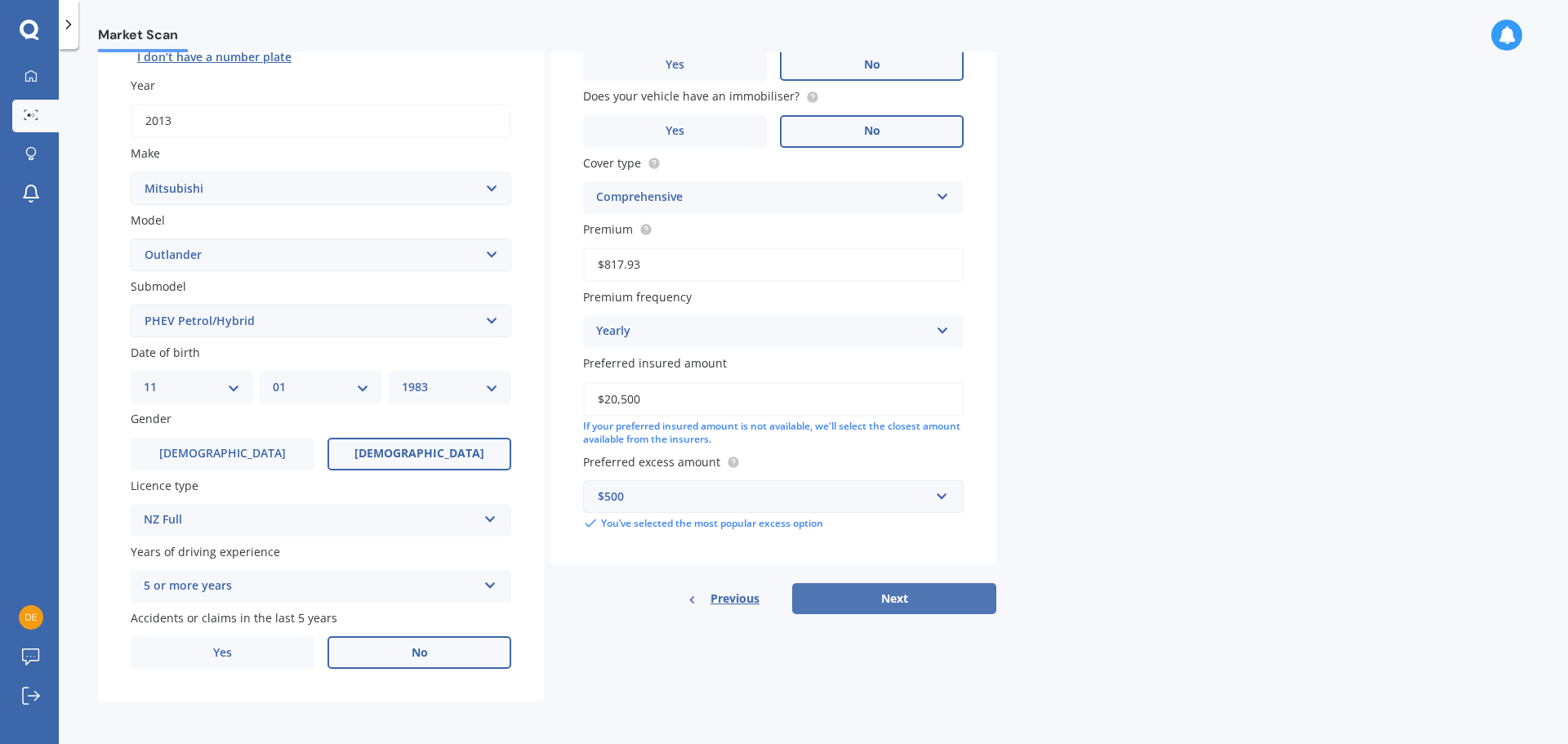
click at [878, 602] on button "Next" at bounding box center [894, 598] width 204 height 31
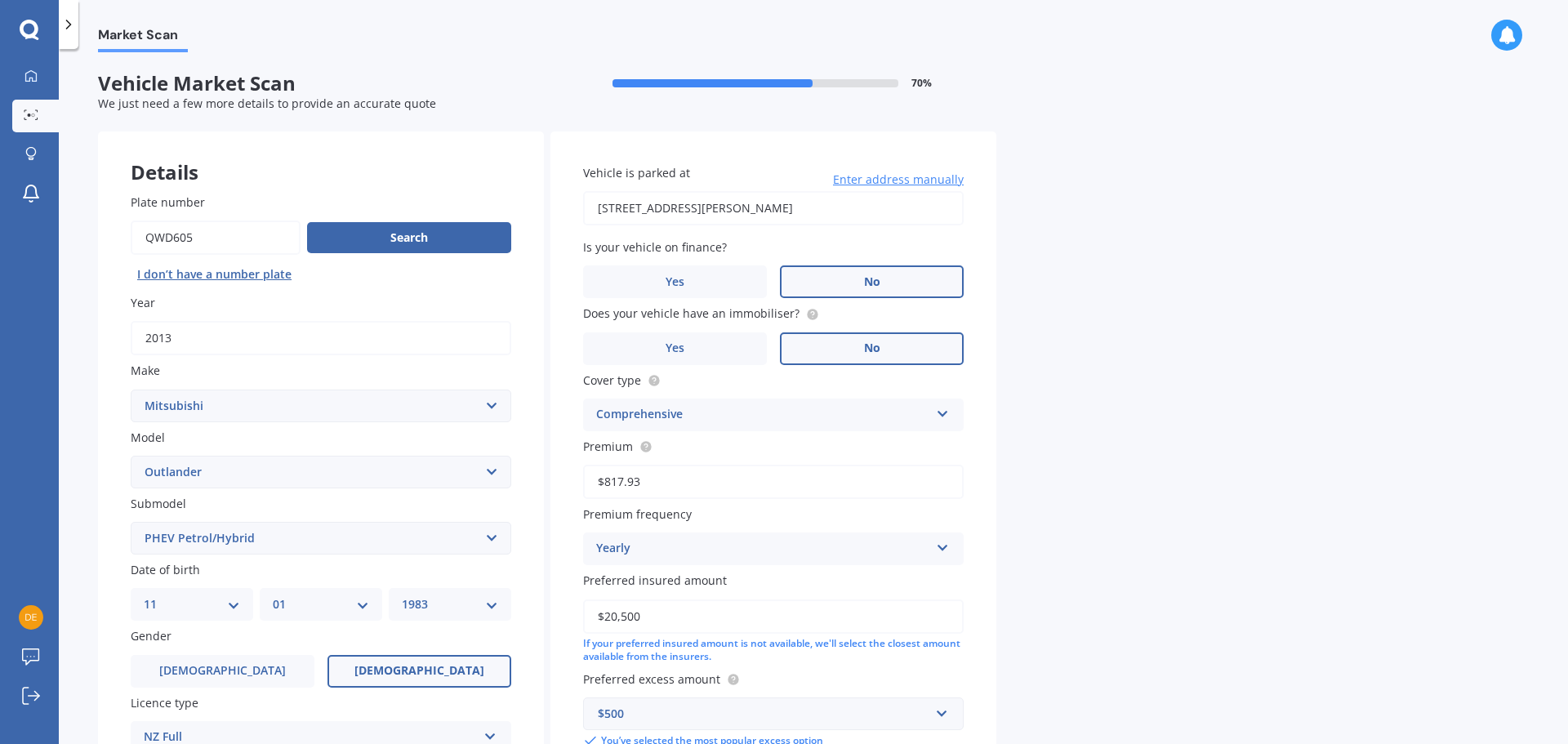
select select "11"
select select "01"
select select "1983"
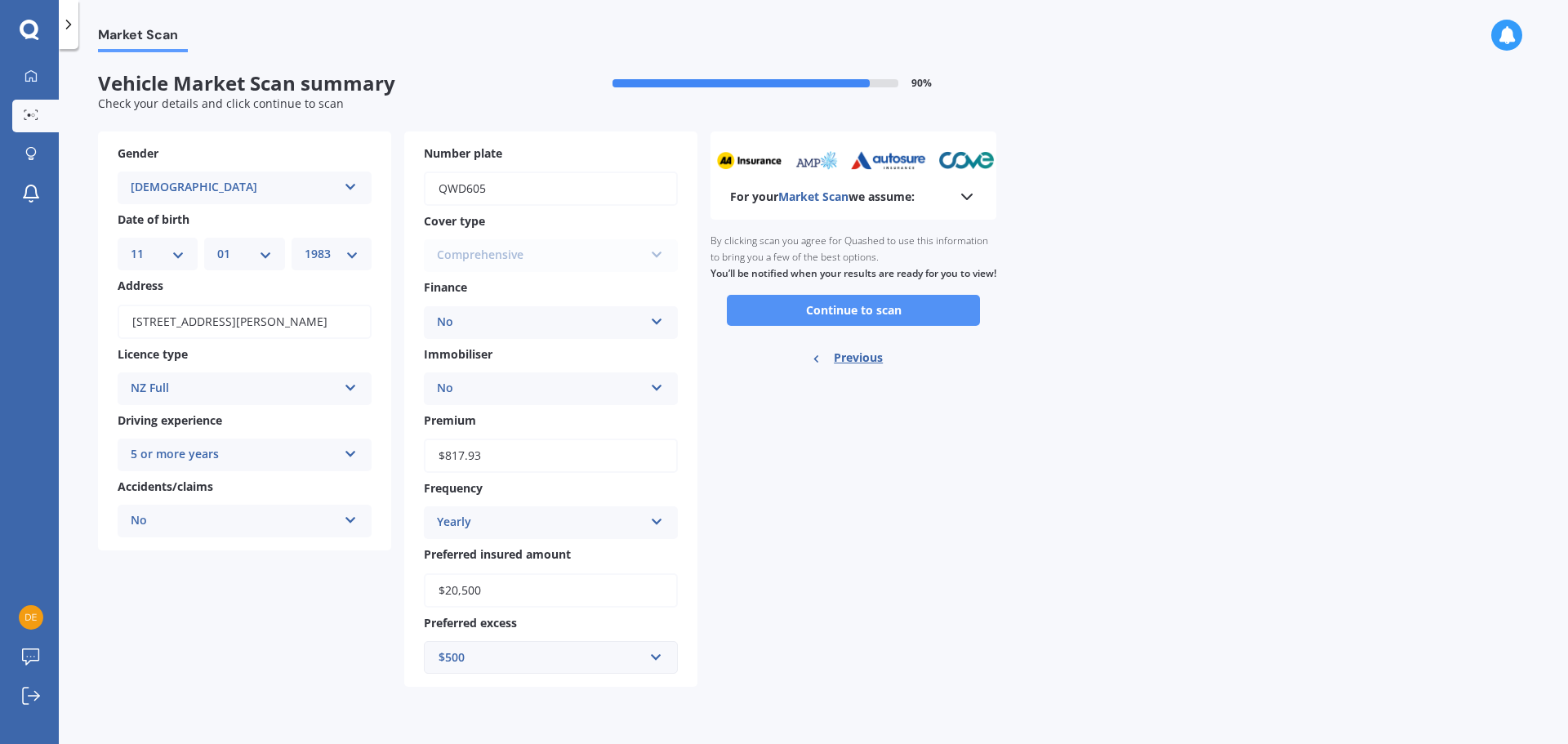
click at [841, 326] on button "Continue to scan" at bounding box center [853, 310] width 253 height 31
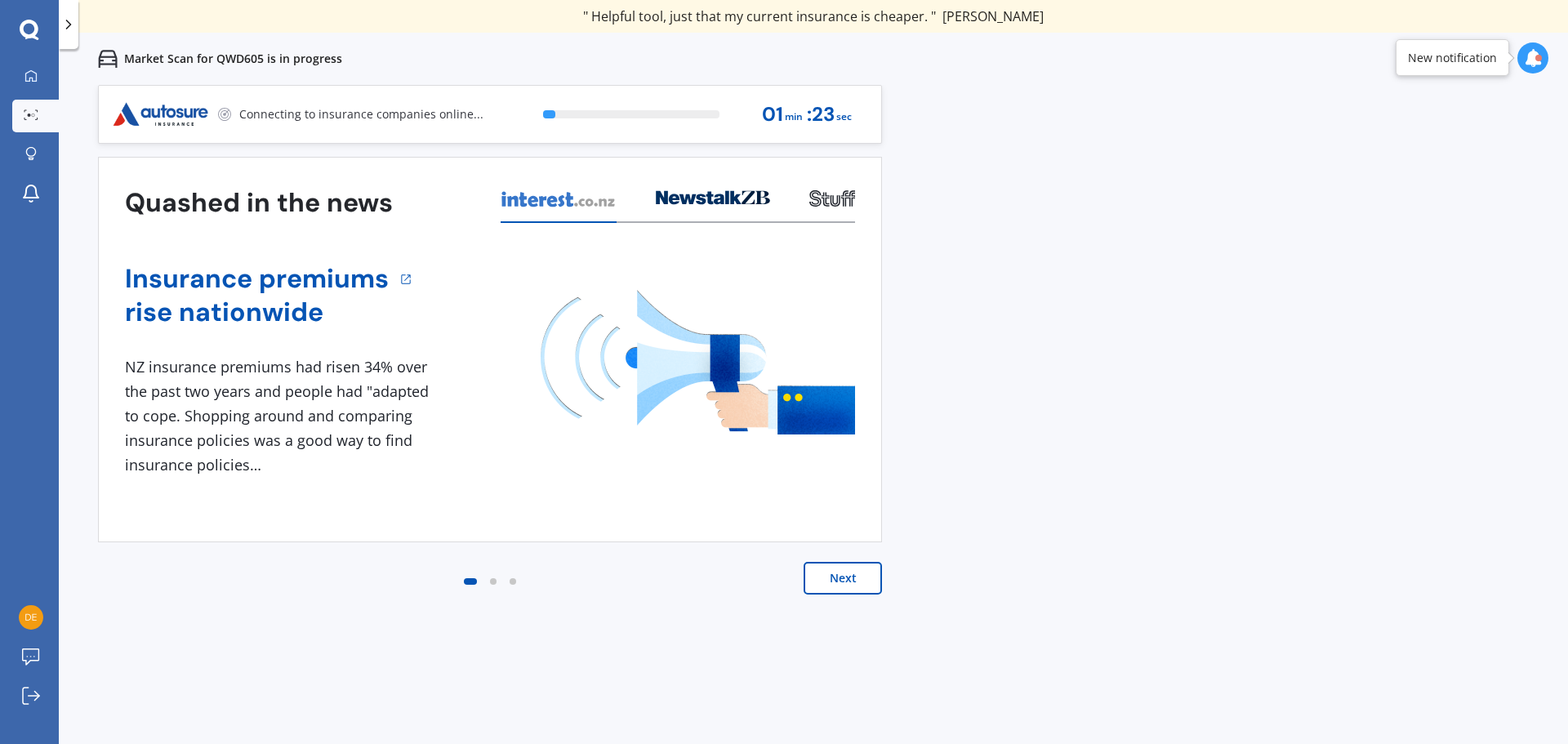
click at [843, 578] on button "Next" at bounding box center [843, 578] width 79 height 33
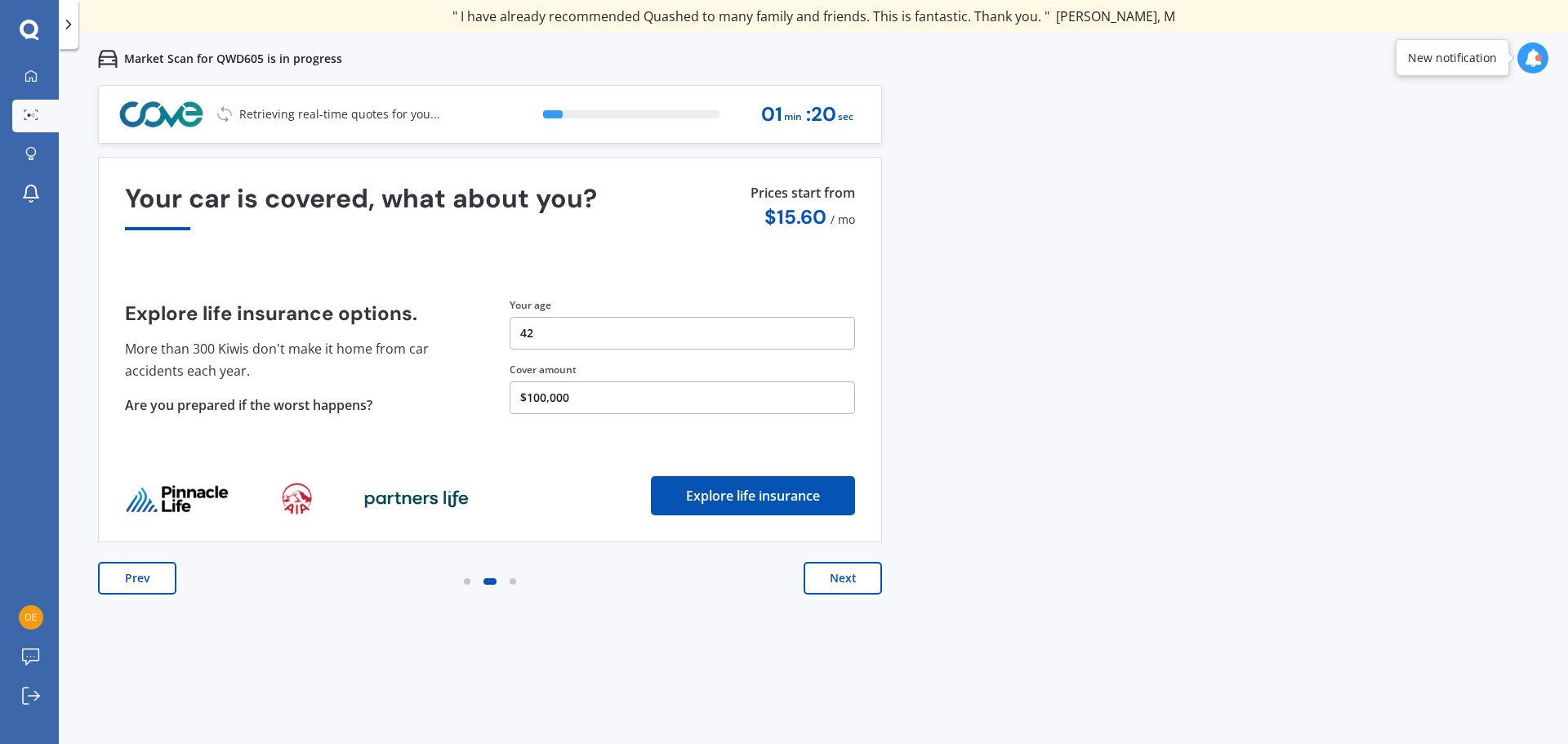
click at [843, 578] on button "Next" at bounding box center [843, 578] width 79 height 33
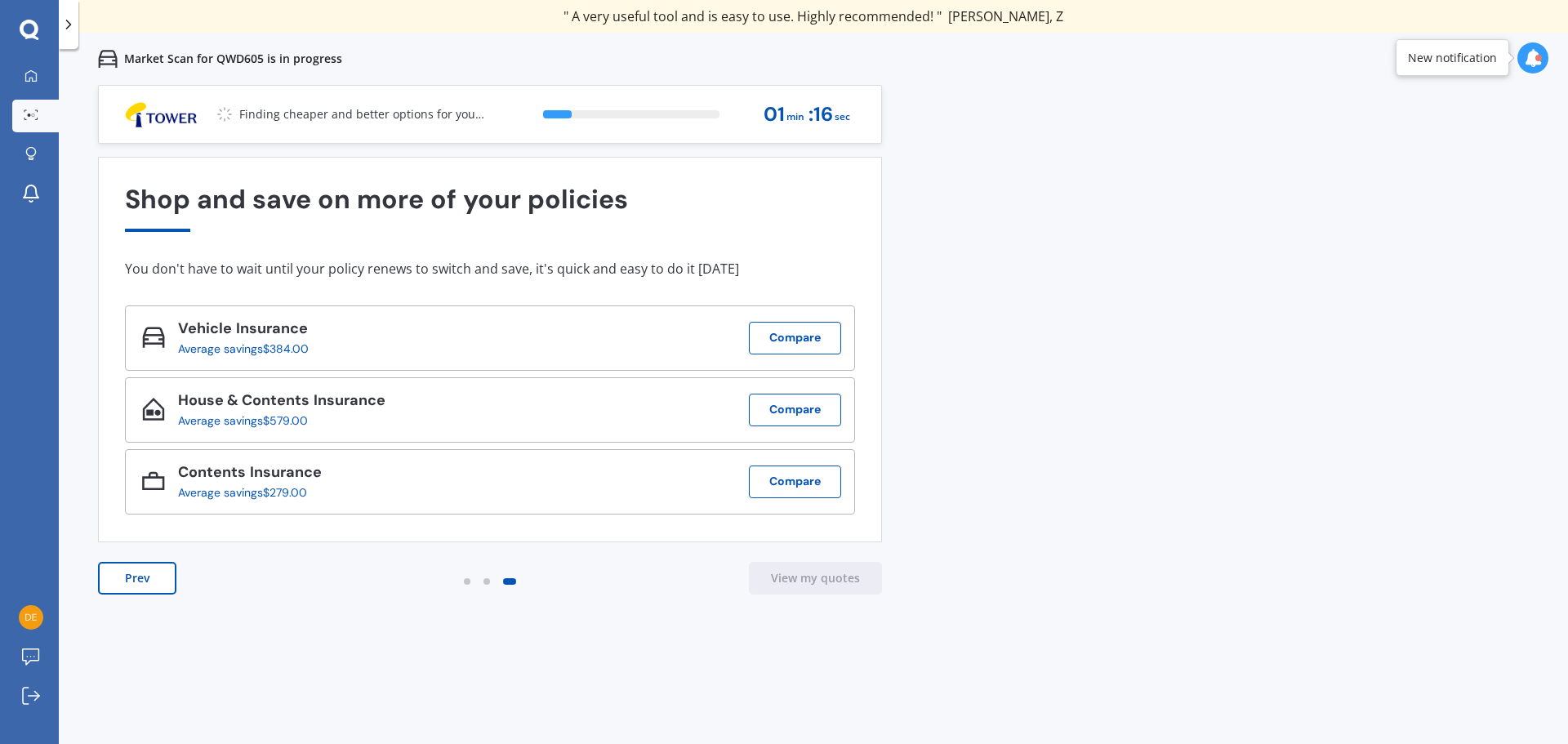
click at [112, 579] on button "Prev" at bounding box center [137, 578] width 79 height 33
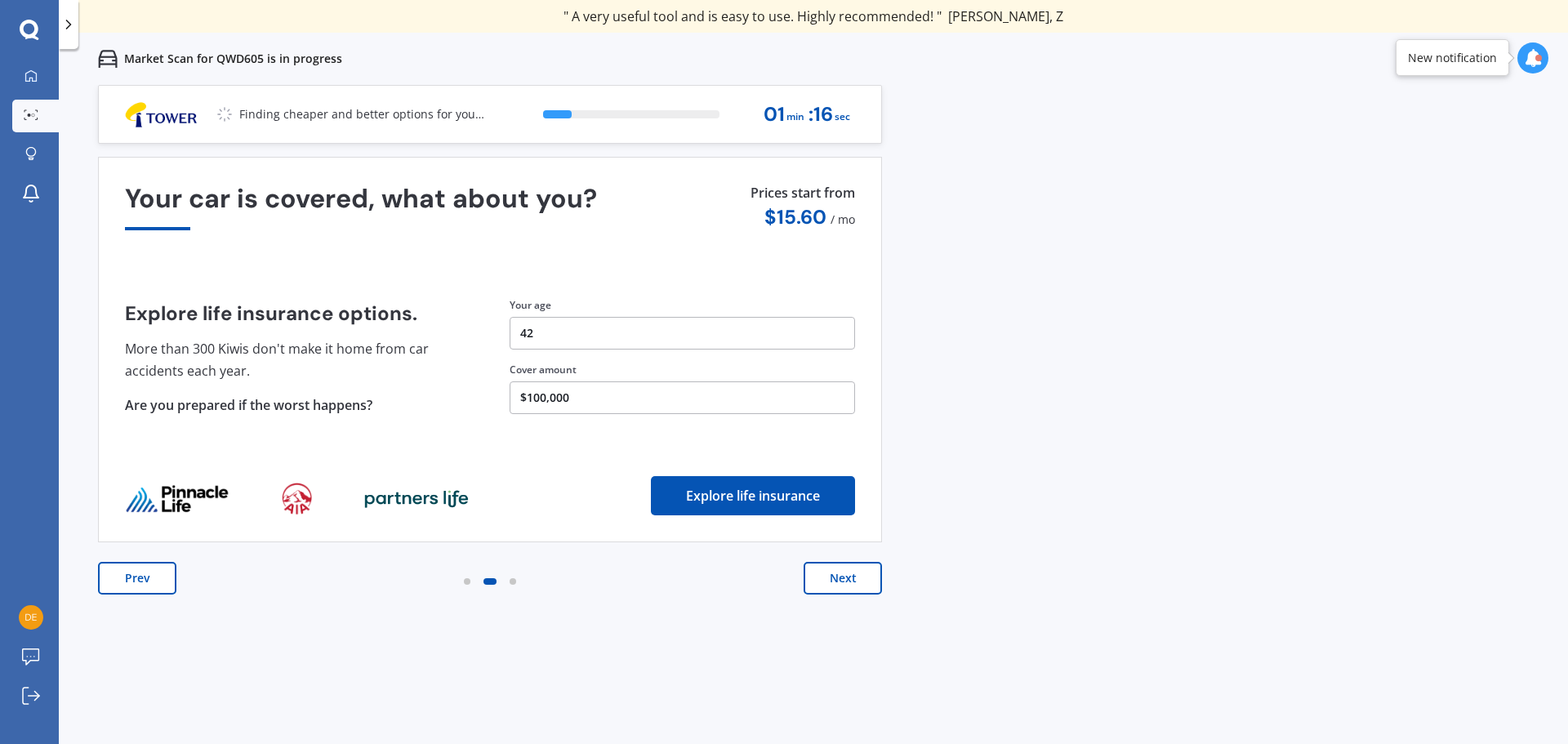
click at [112, 579] on button "Prev" at bounding box center [137, 578] width 79 height 33
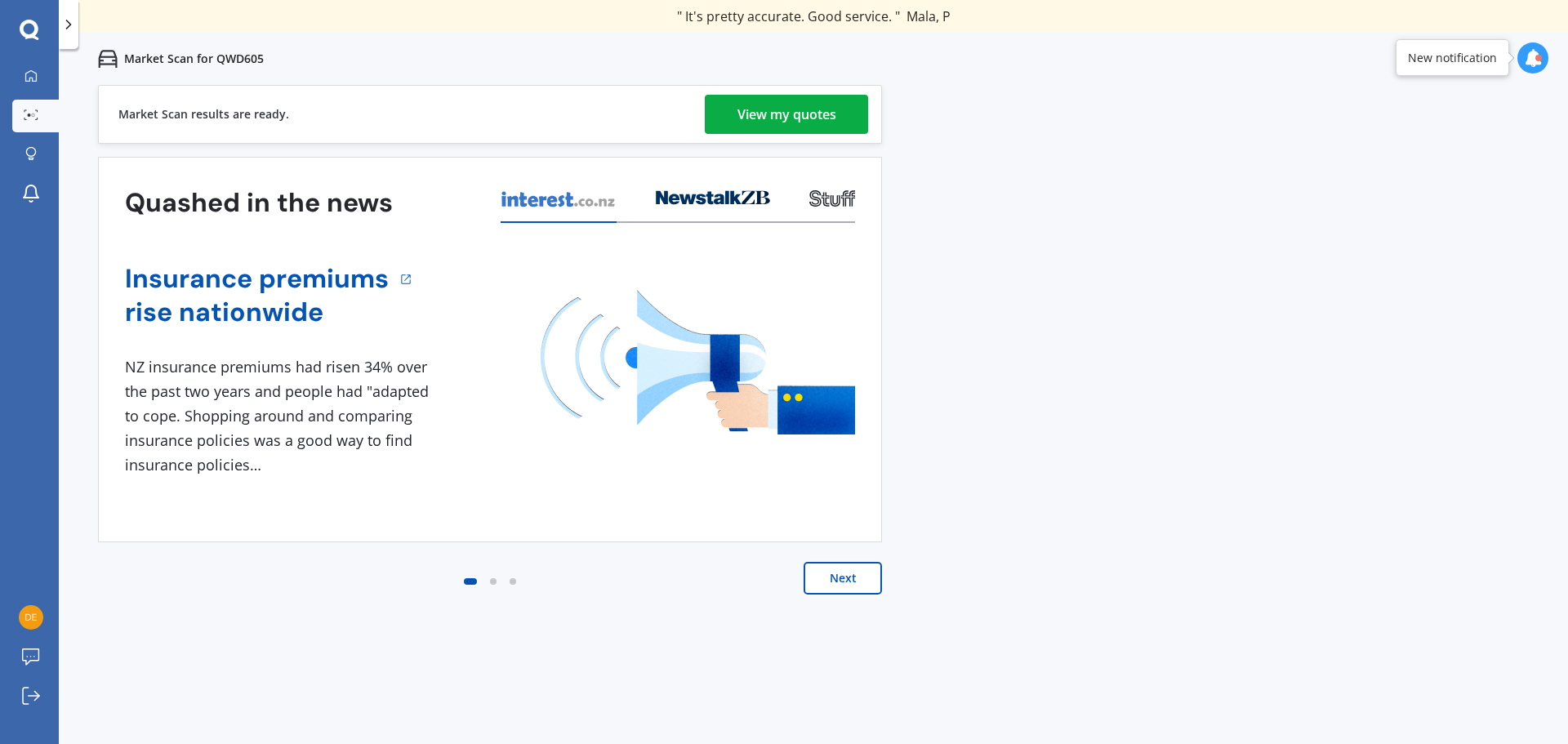
click at [764, 107] on div "View my quotes" at bounding box center [786, 114] width 99 height 39
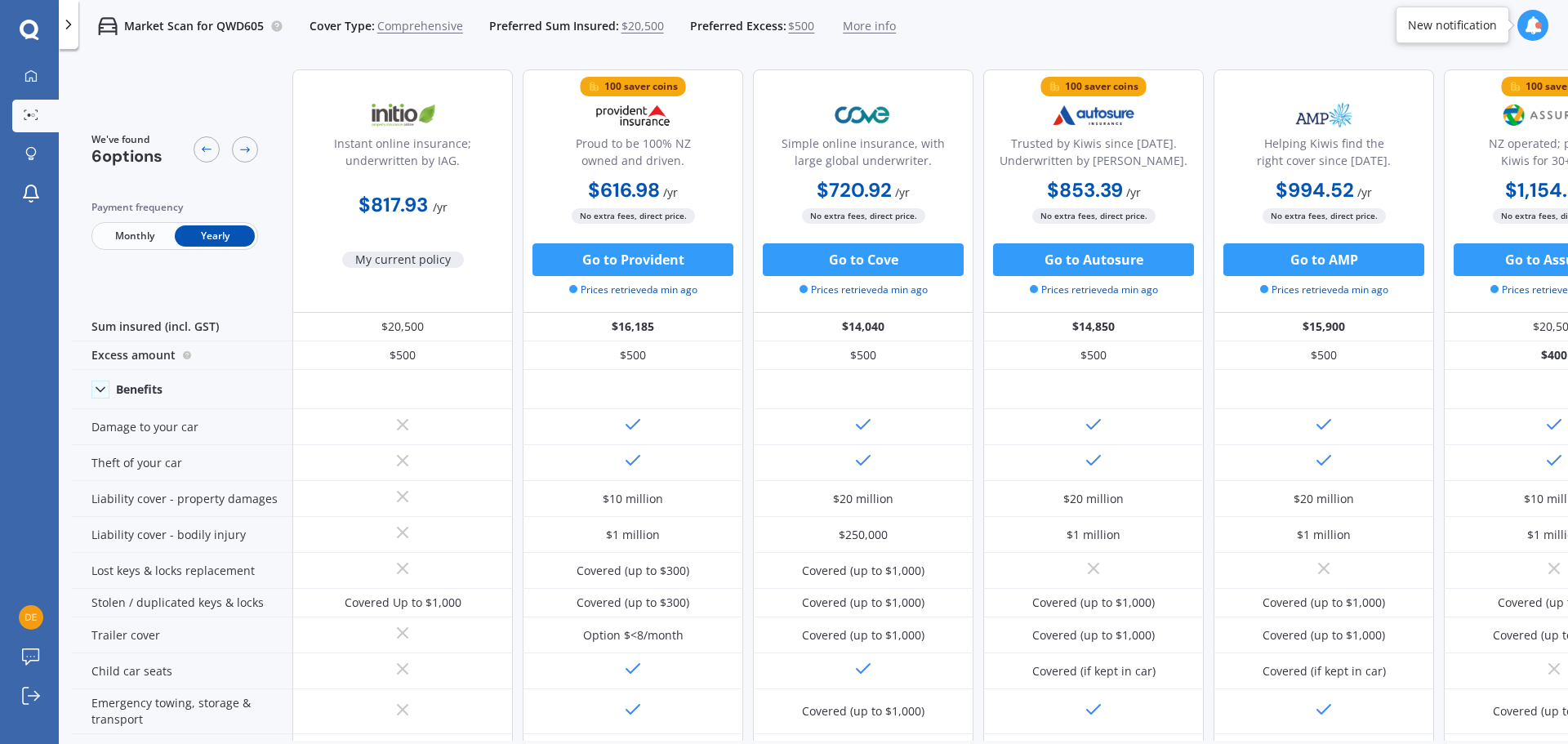
click at [1532, 25] on icon at bounding box center [1533, 25] width 18 height 18
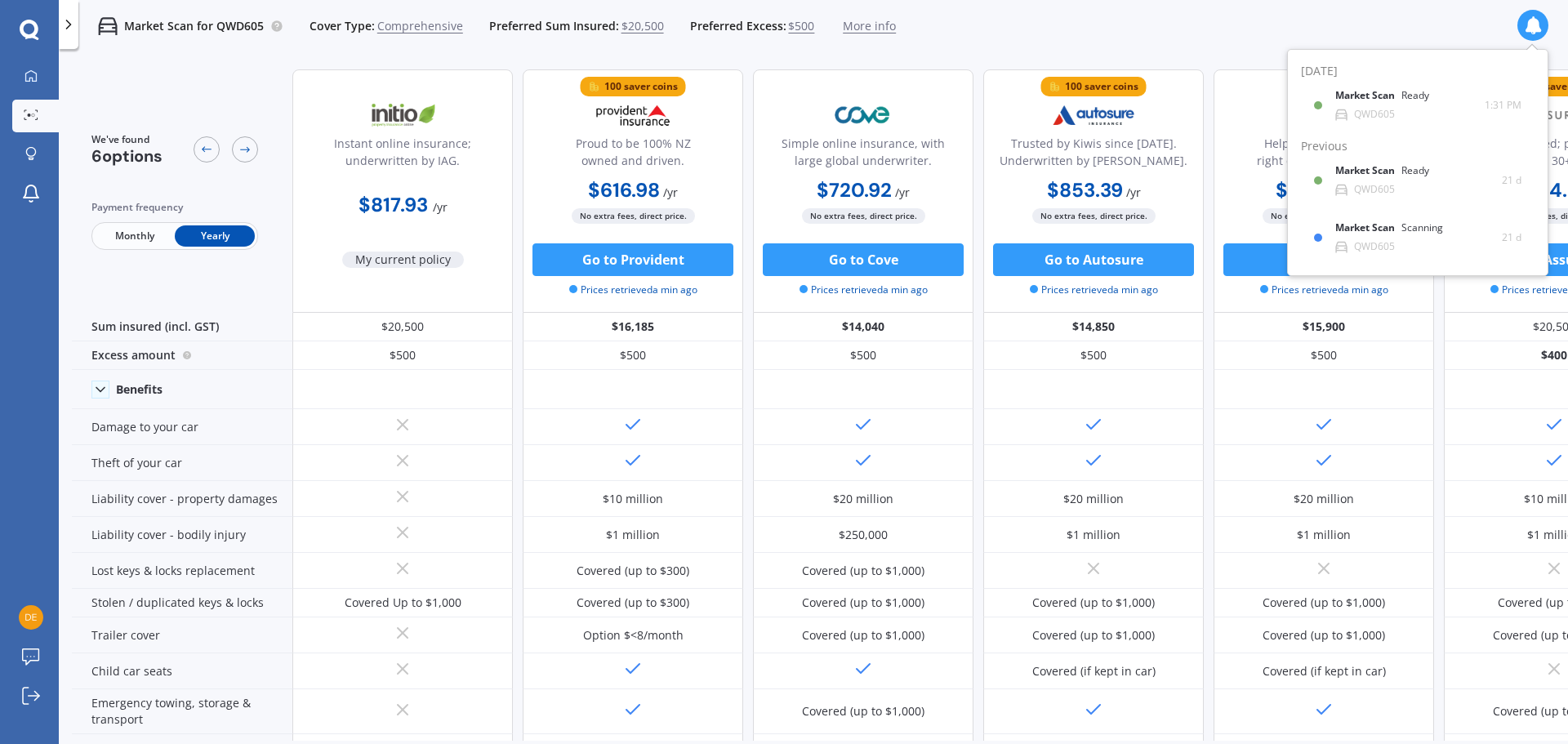
click at [1461, 25] on div "Market Scan for QWD605 Cover Type: Comprehensive Preferred Sum Insured: $20,500…" at bounding box center [813, 26] width 1510 height 53
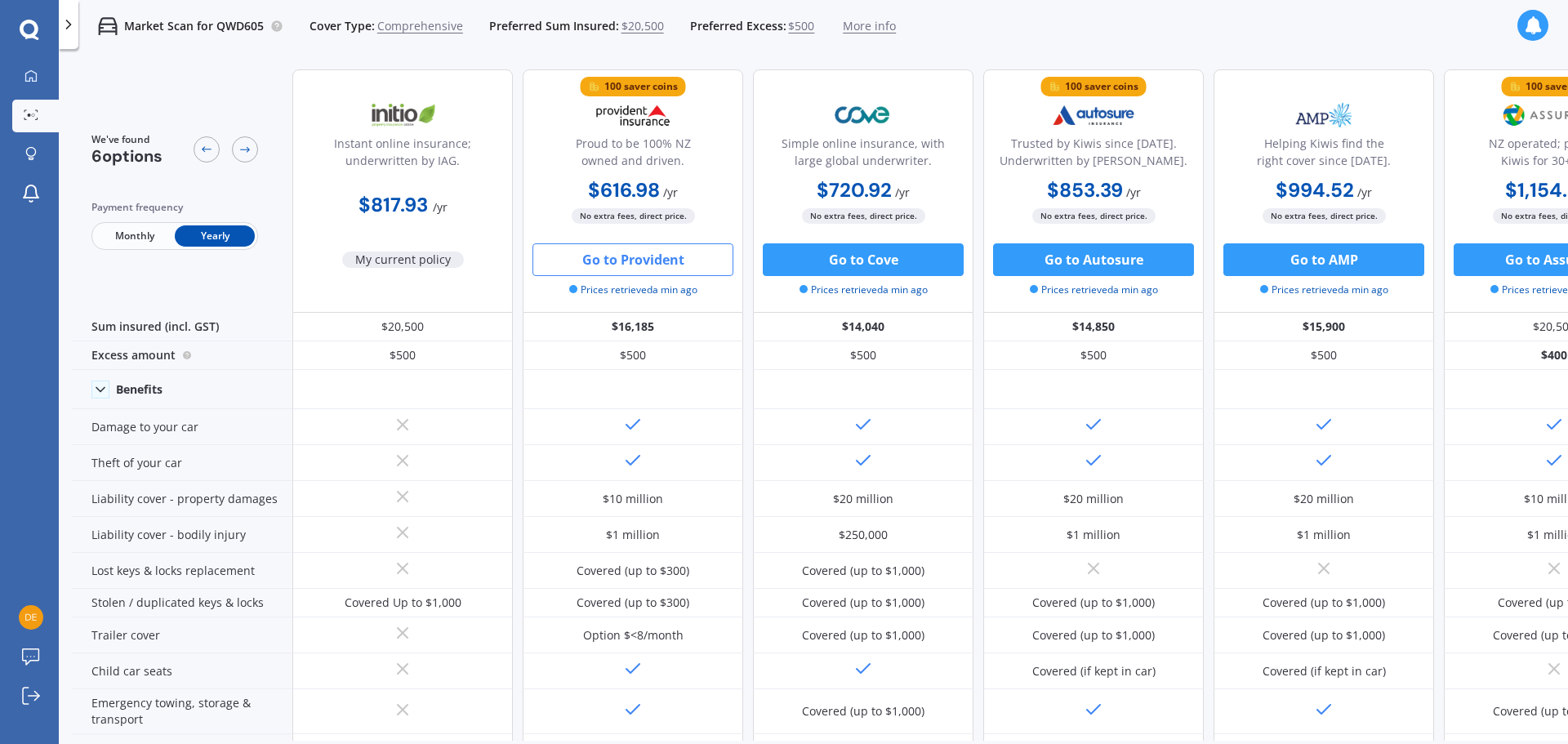
click at [647, 259] on button "Go to Provident" at bounding box center [633, 259] width 201 height 33
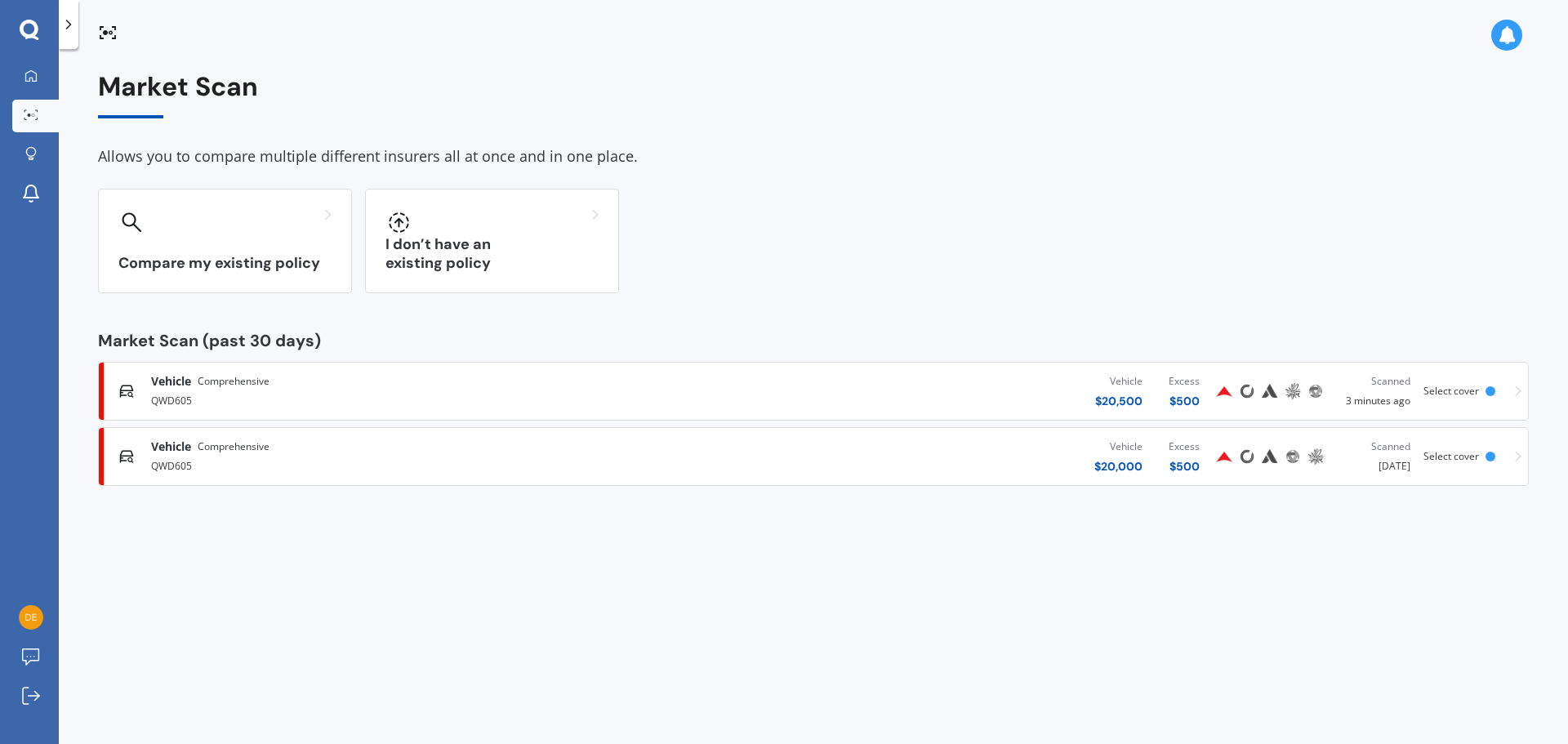
click at [977, 455] on div "Vehicle $ 20,000 Excess $ 500" at bounding box center [939, 456] width 547 height 49
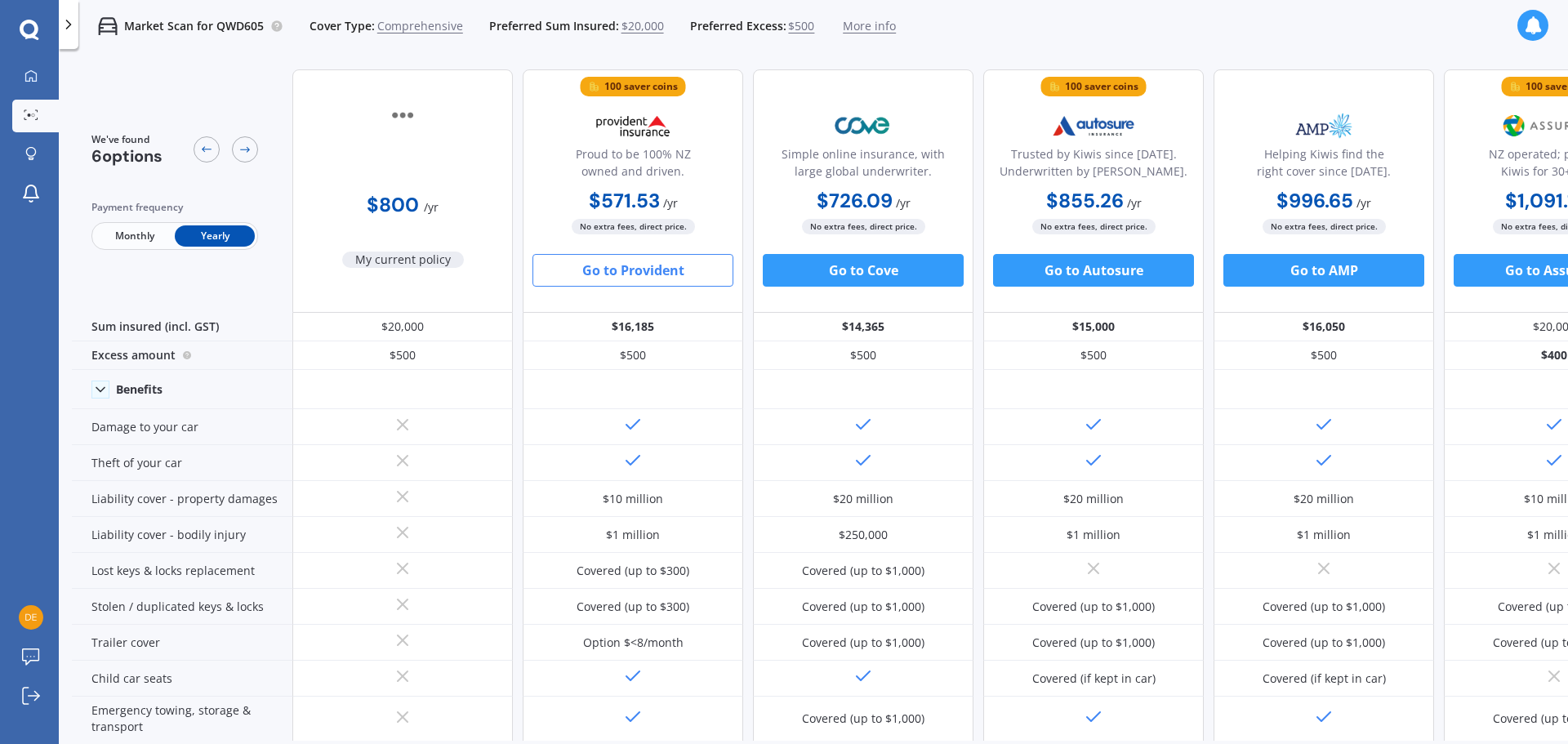
click at [647, 277] on button "Go to Provident" at bounding box center [633, 270] width 201 height 33
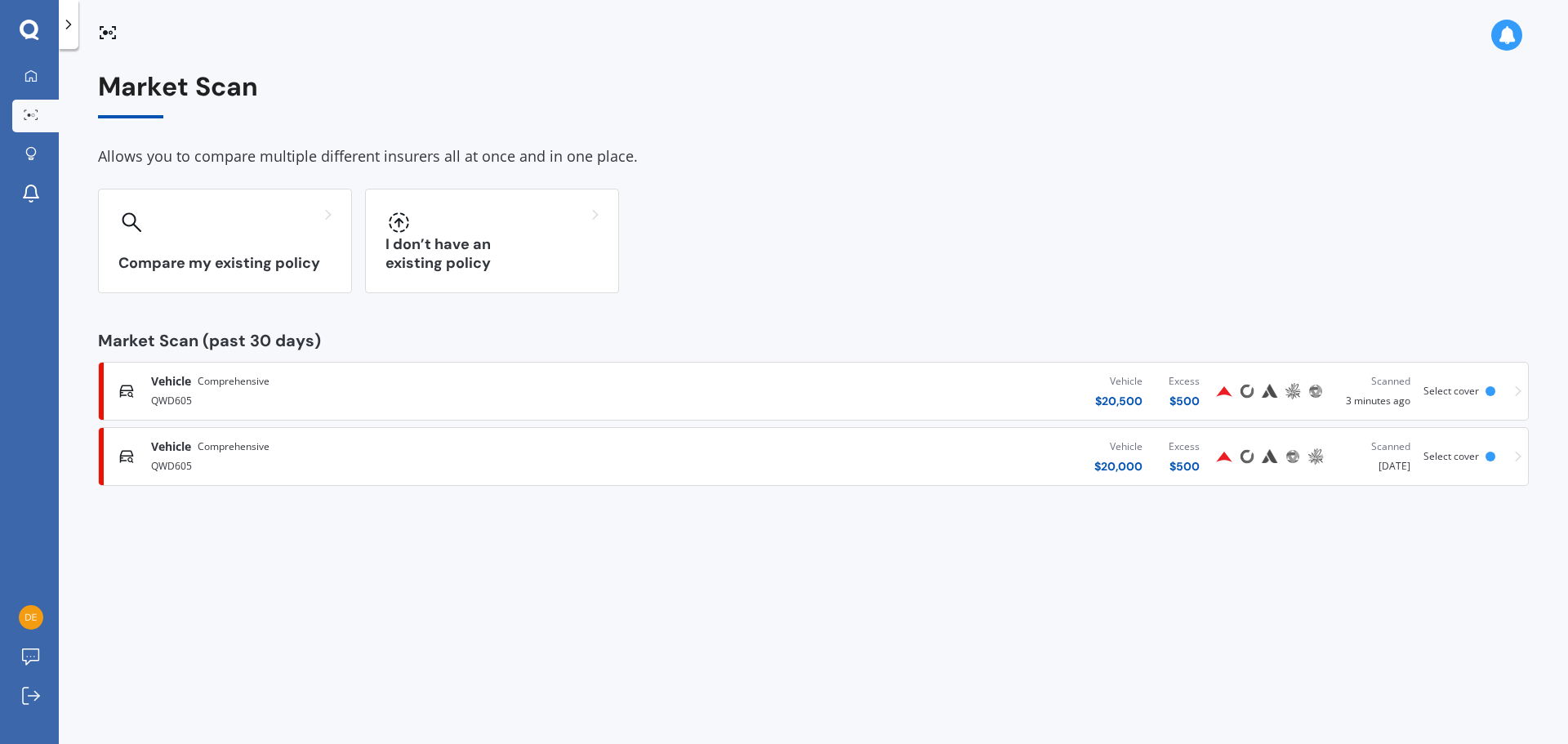
click at [307, 396] on div "QWD605" at bounding box center [408, 399] width 514 height 19
click at [1020, 457] on div "Vehicle $ 20,000 Excess $ 500" at bounding box center [939, 456] width 547 height 49
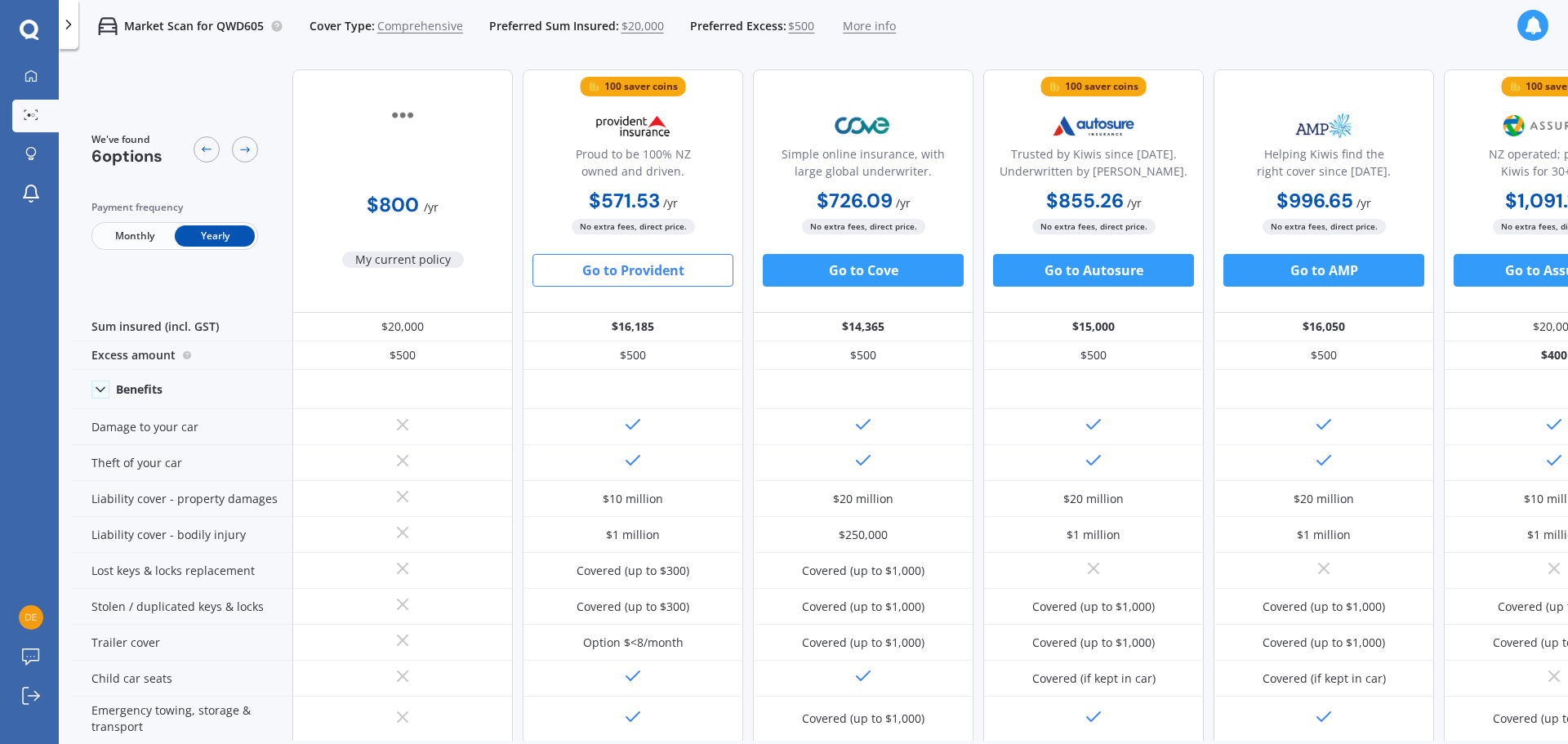
click at [654, 268] on button "Go to Provident" at bounding box center [633, 270] width 201 height 33
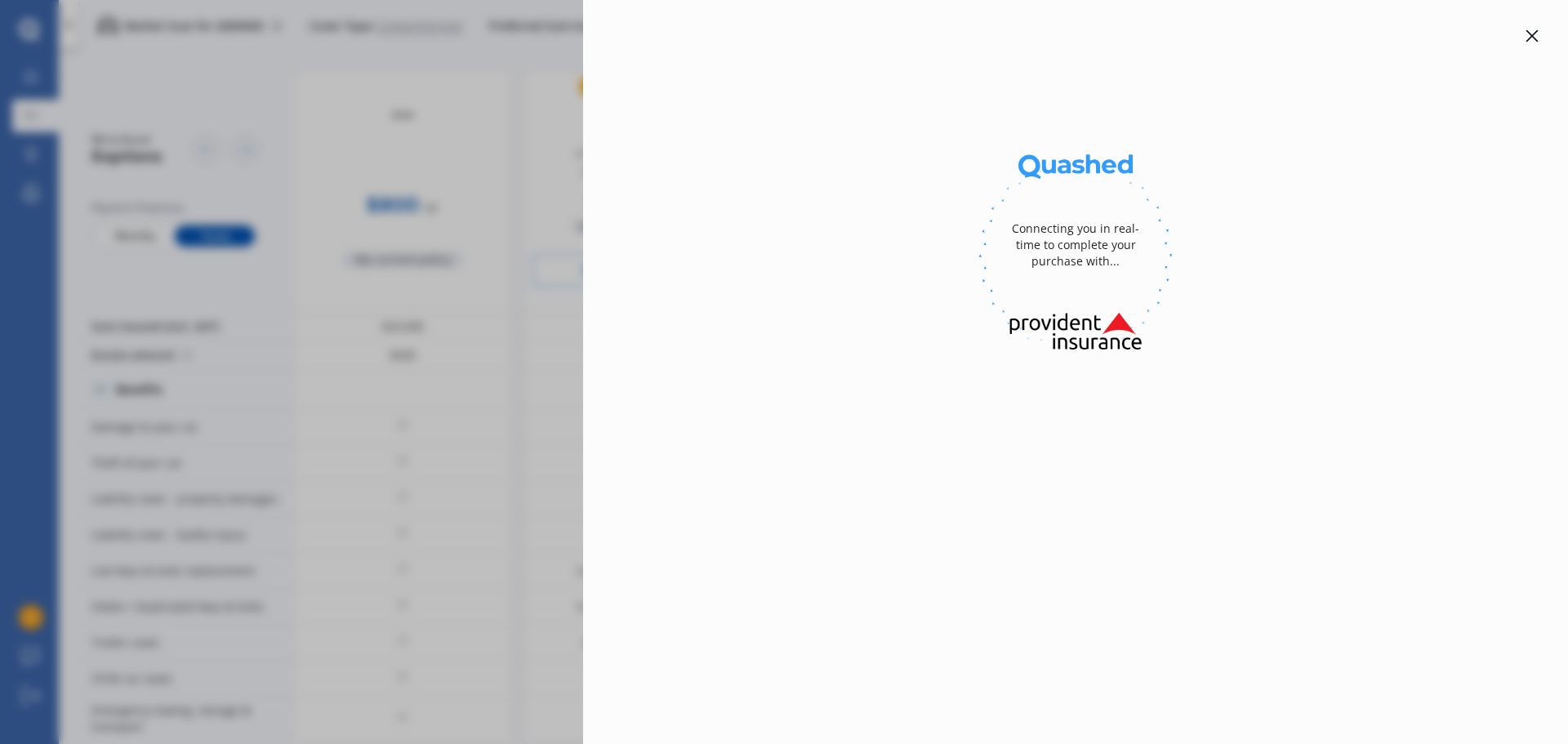
select select "full"
select select "[STREET_ADDRESS][PERSON_NAME]"
select select "MITSUBISHI"
select select "OUTLANDER"
select select "NO"
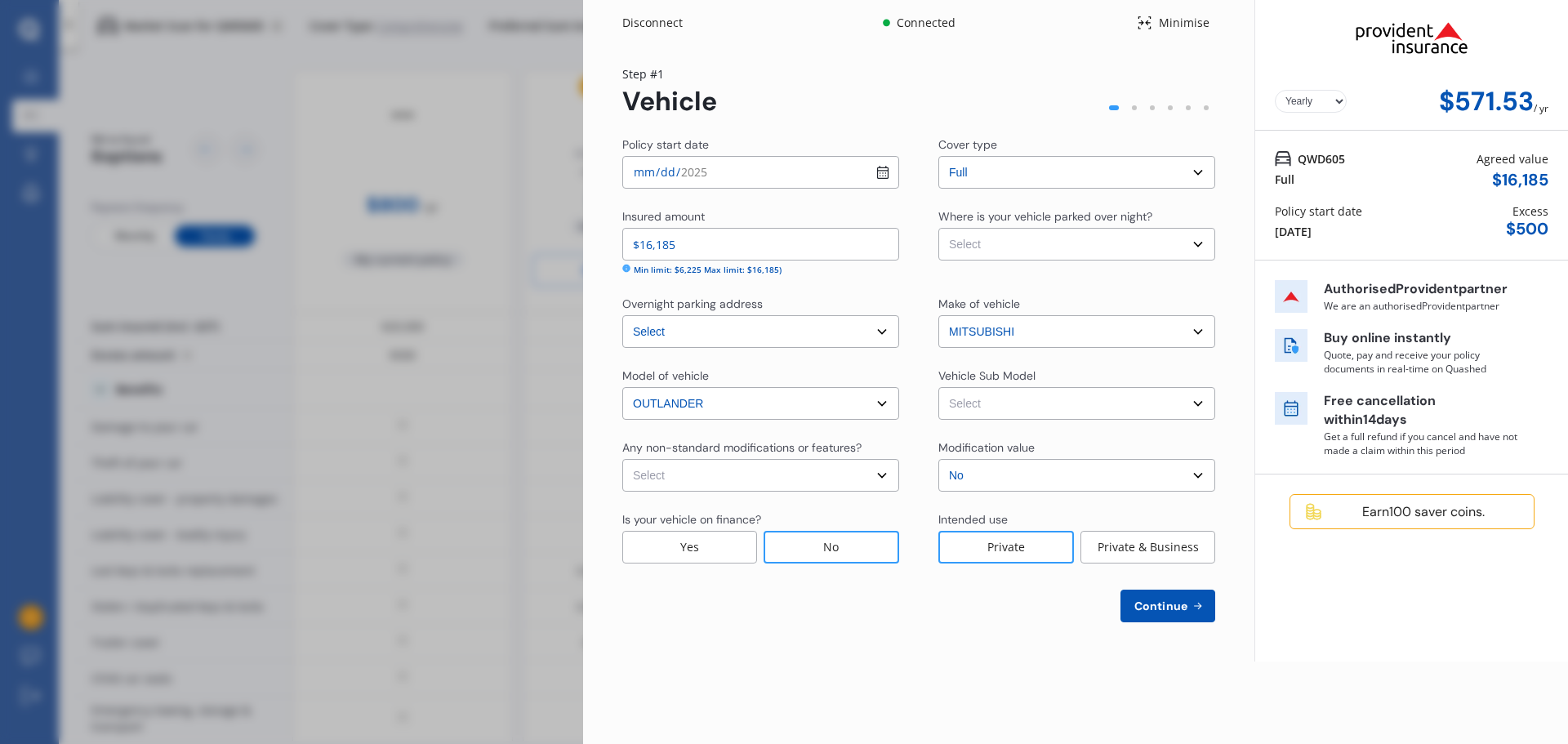
click at [886, 176] on input "2025-08-15" at bounding box center [761, 172] width 277 height 33
type input "2025-08-17"
click at [705, 236] on input "$16,185" at bounding box center [761, 244] width 277 height 33
drag, startPoint x: 745, startPoint y: 475, endPoint x: 738, endPoint y: 489, distance: 15.7
click at [745, 475] on select "Select None Nitrous Oxide System(NOS) Roll Cage Full Racing Harness" at bounding box center [761, 475] width 277 height 33
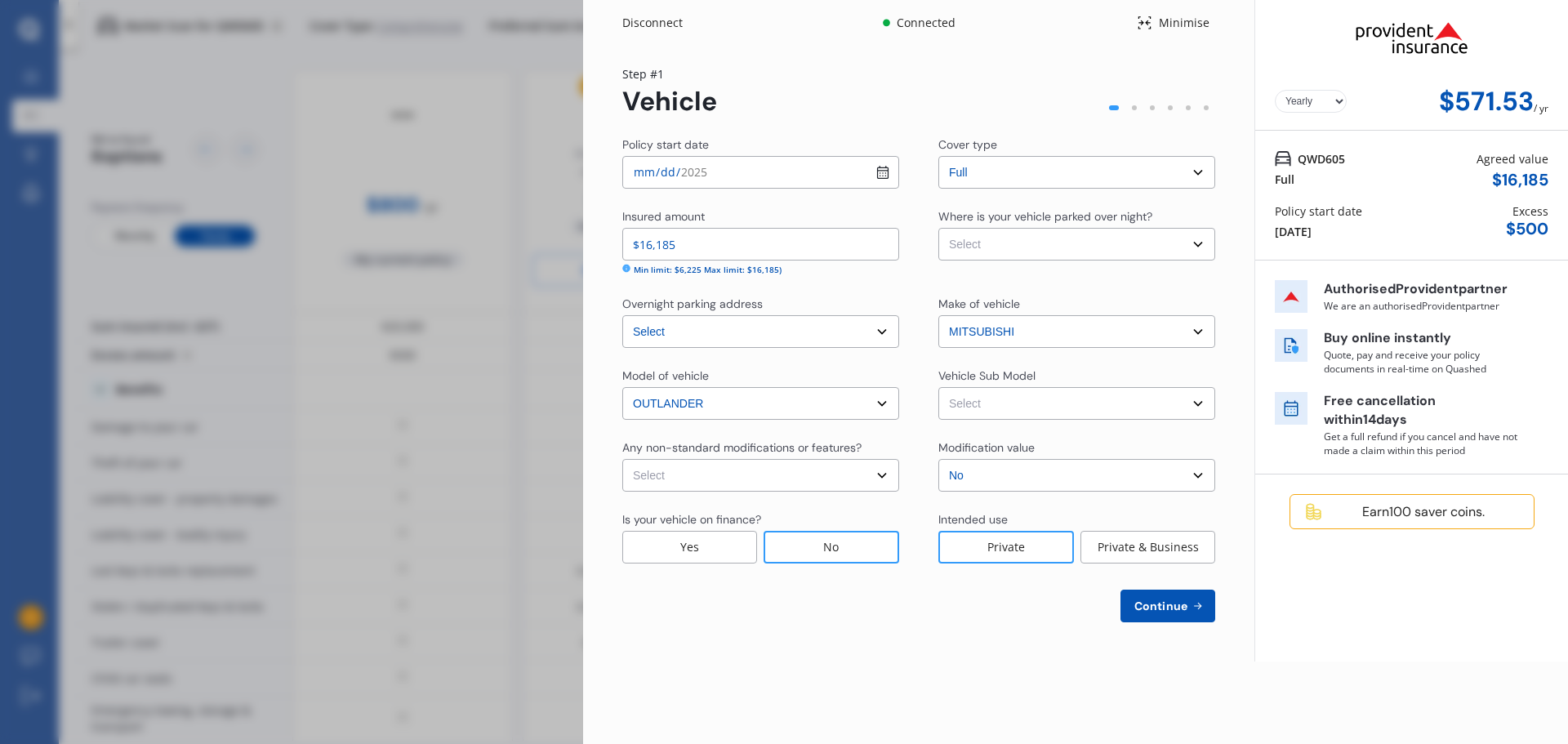
click at [724, 472] on select "Select None Nitrous Oxide System(NOS) Roll Cage Full Racing Harness" at bounding box center [761, 475] width 277 height 33
select select "none"
click at [623, 459] on select "Select None Nitrous Oxide System(NOS) Roll Cage Full Racing Harness" at bounding box center [761, 475] width 277 height 33
click at [1106, 244] on select "Select Garage (fully enclosed) Off Street Parking Other" at bounding box center [1077, 244] width 277 height 33
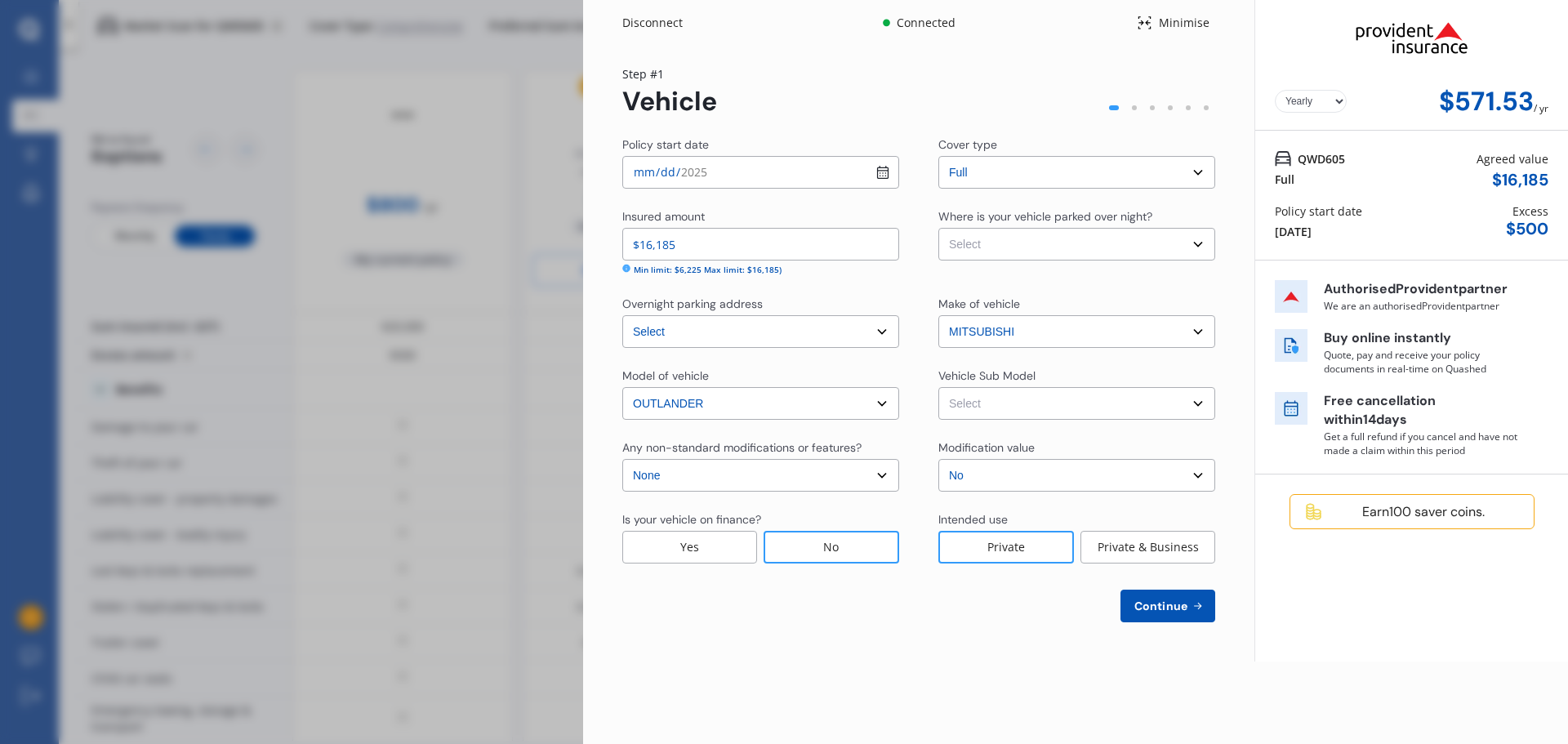
select select "OFF-STREET"
click at [939, 228] on select "Select Garage (fully enclosed) Off Street Parking Other" at bounding box center [1077, 244] width 277 height 33
click at [1060, 414] on select "Select Outlander PHEV G Wagon 5dr Reduction Gear 1sp 4x4 2.0i/60kW Hybrid [IMP]" at bounding box center [1077, 403] width 277 height 33
select select "NZVMITS2013AECE"
click at [939, 387] on select "Select Outlander PHEV G Wagon 5dr Reduction Gear 1sp 4x4 2.0i/60kW Hybrid [IMP]" at bounding box center [1077, 403] width 277 height 33
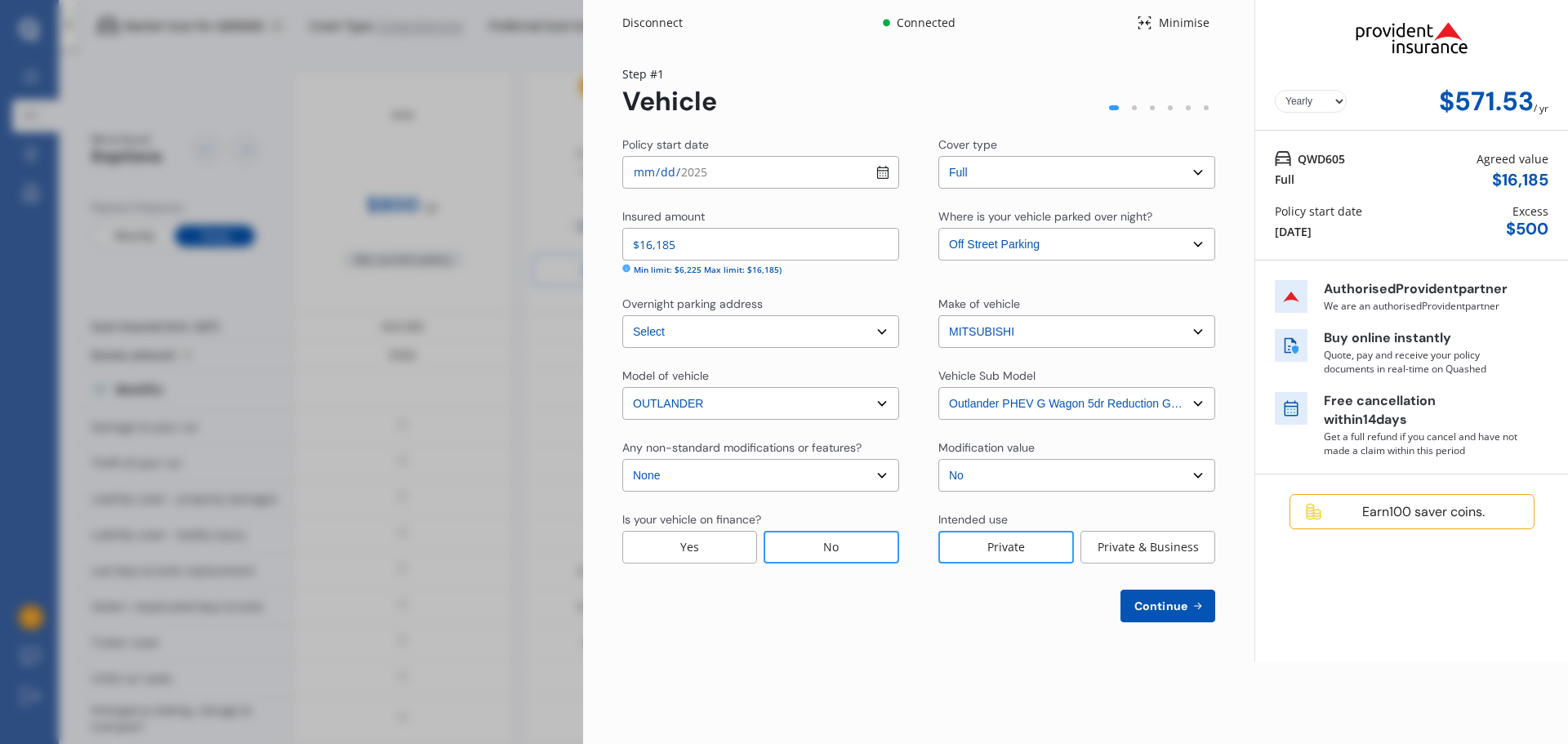
click at [1062, 475] on select "Select No Up to $4000 Up to $6000 Greater than $6000" at bounding box center [1077, 475] width 277 height 33
click at [939, 459] on select "Select No Up to $4000 Up to $6000 Greater than $6000" at bounding box center [1077, 475] width 277 height 33
click at [1140, 607] on span "Continue" at bounding box center [1161, 606] width 59 height 13
select select "11"
select select "01"
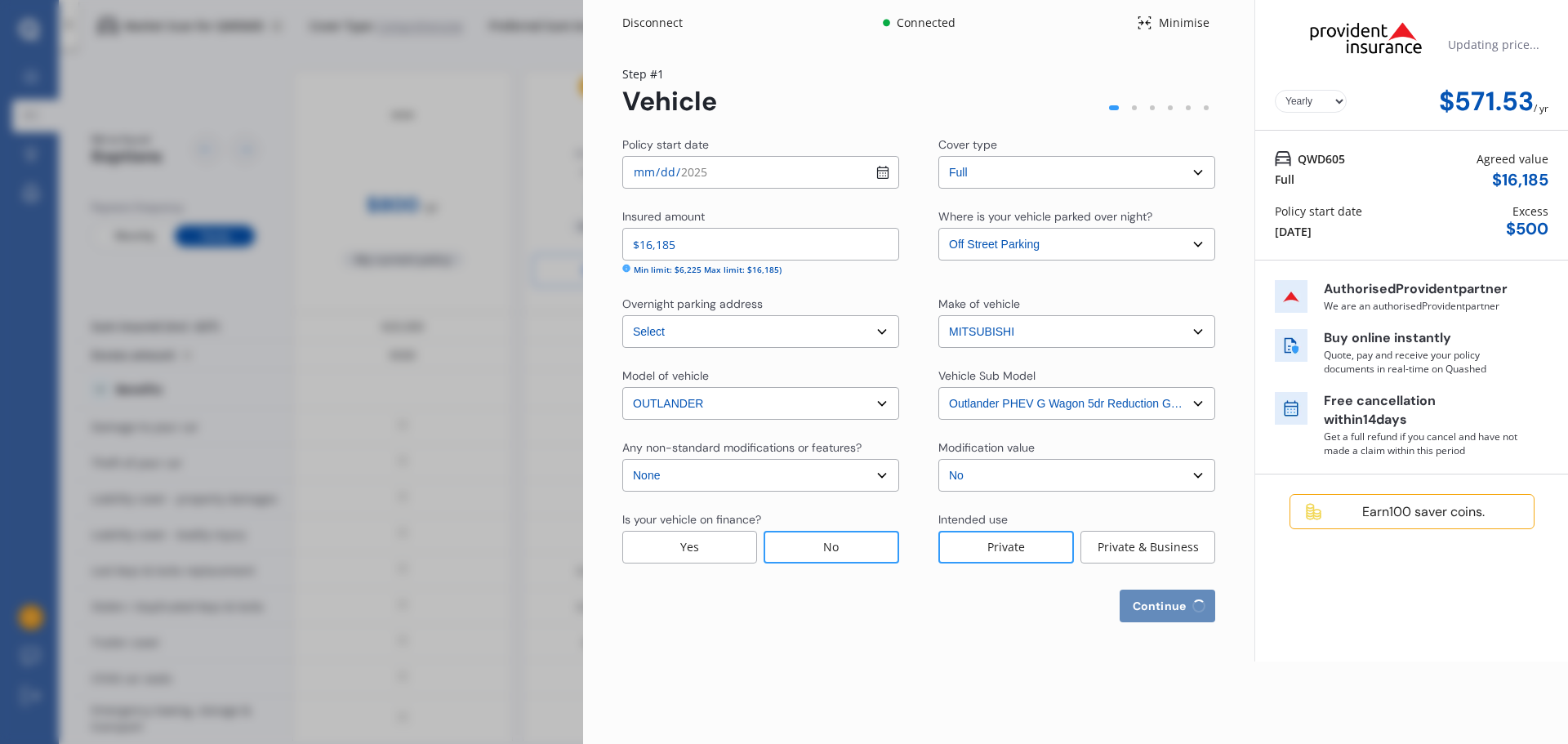
select select "1983"
select select "NZ_FULL"
select select "0"
select select "25"
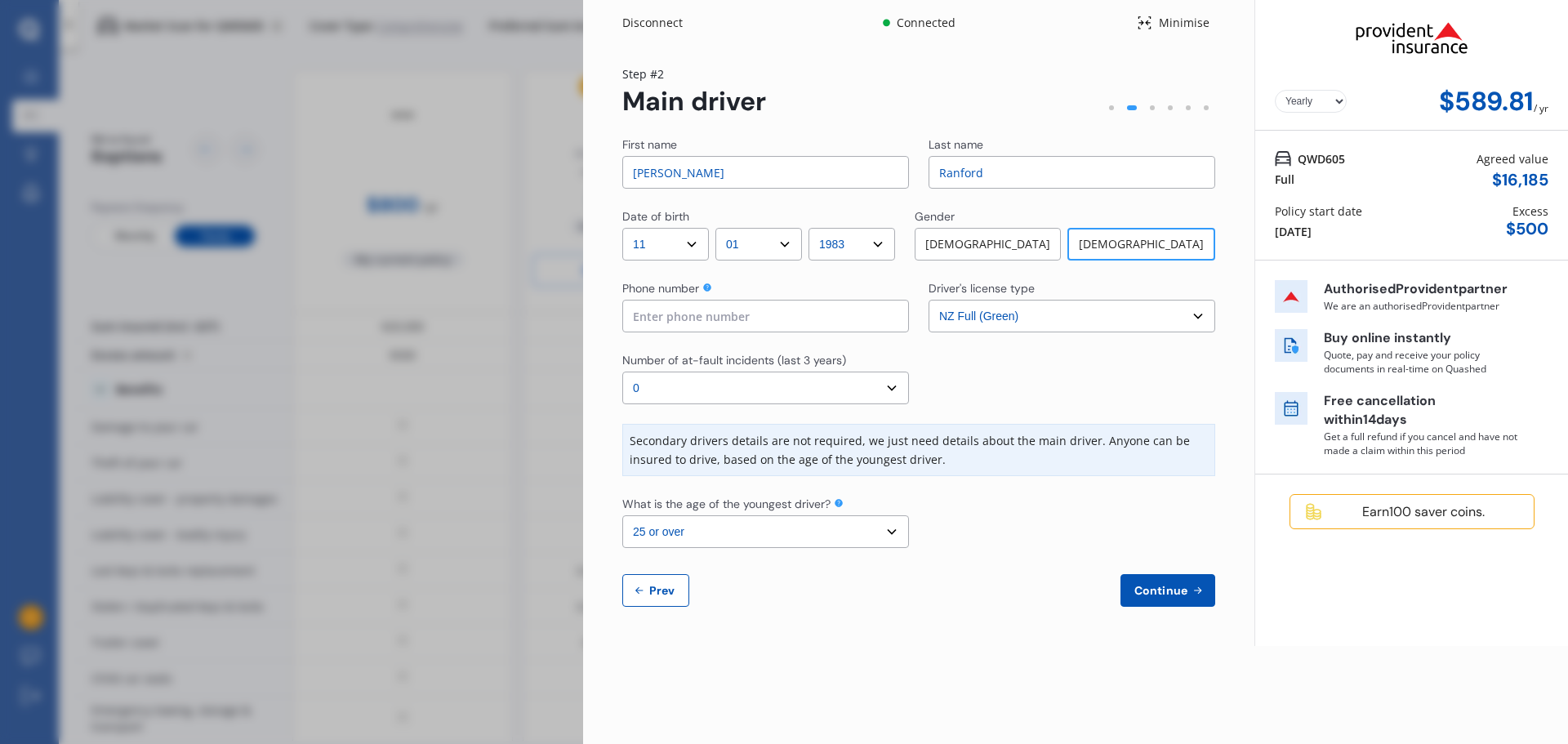
drag, startPoint x: 693, startPoint y: 173, endPoint x: 516, endPoint y: 175, distance: 177.0
click at [514, 174] on div "Disconnect Connected Minimise Yearly Monthly $589.81 / yr Step # 2 Main driver …" at bounding box center [784, 372] width 1568 height 744
type input "Lesley-anne"
click at [692, 316] on input at bounding box center [765, 316] width 286 height 33
type input "0211498122"
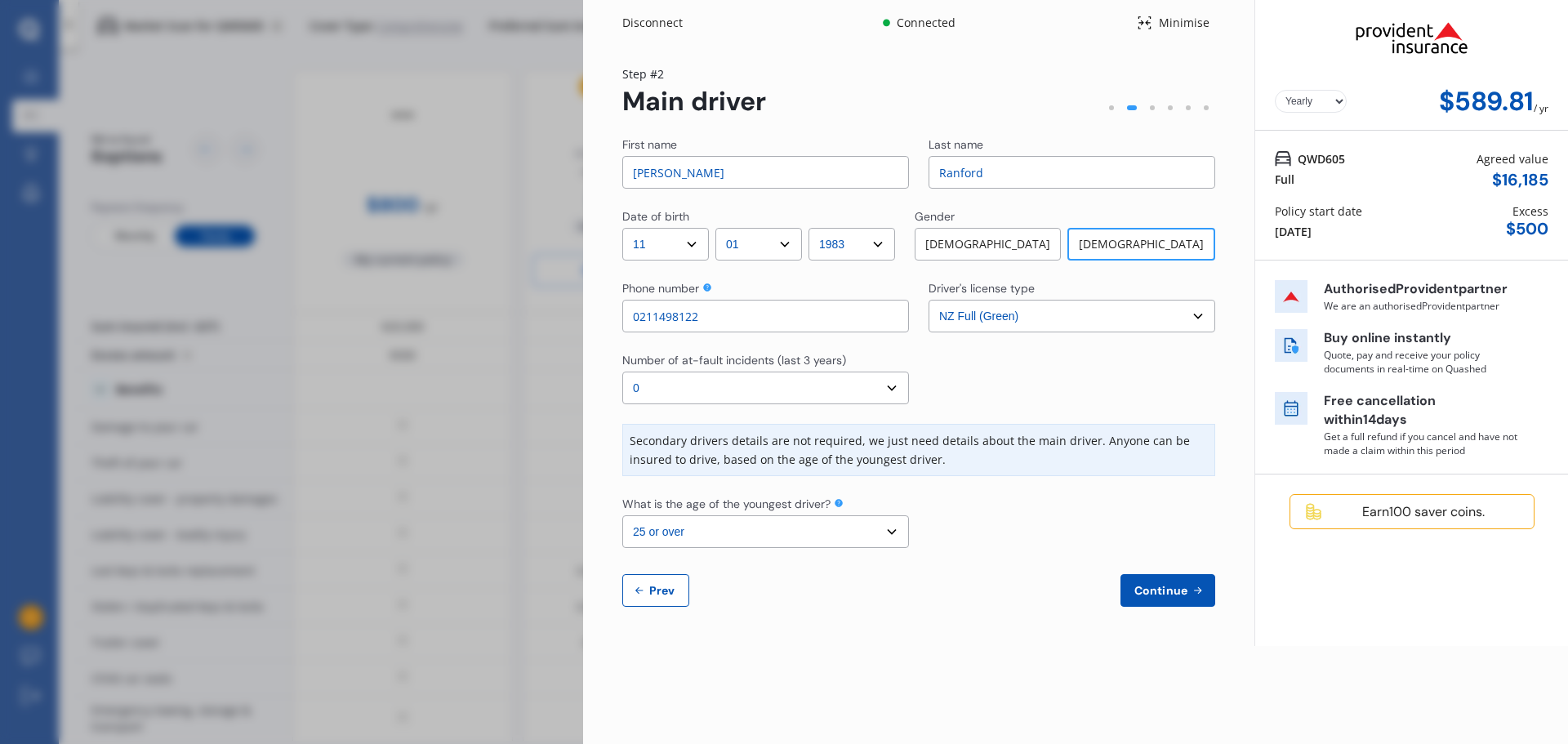
click at [871, 381] on select "Select number of at-fault incidents (last 3 years) 0 1 2 3 4 5 or more" at bounding box center [765, 388] width 286 height 33
click at [623, 372] on select "Select number of at-fault incidents (last 3 years) 0 1 2 3 4 5 or more" at bounding box center [765, 388] width 286 height 33
click at [1170, 589] on span "Continue" at bounding box center [1161, 591] width 59 height 13
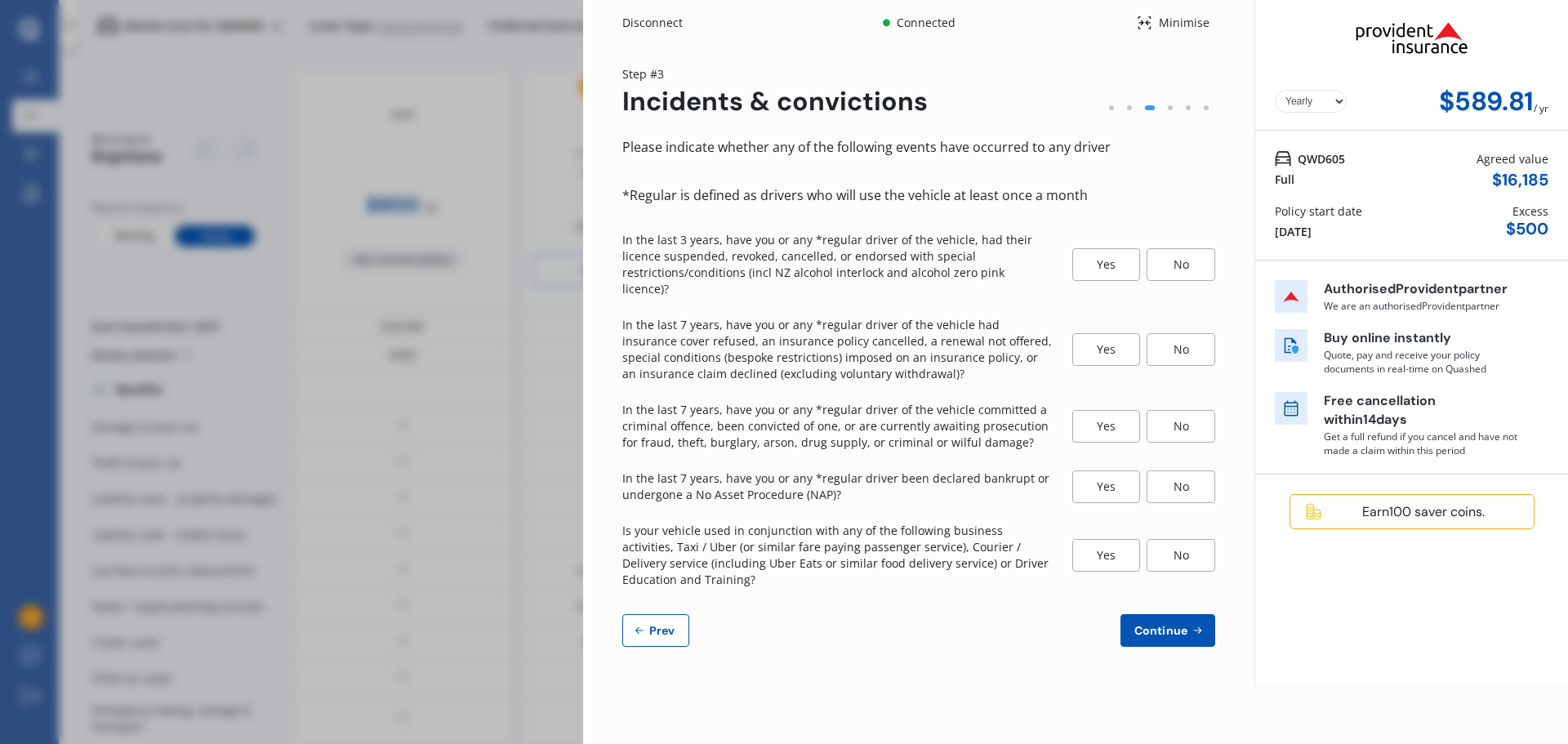
click at [1175, 263] on div "No" at bounding box center [1181, 264] width 69 height 33
click at [1200, 343] on div "No" at bounding box center [1181, 349] width 69 height 33
click at [1174, 411] on div "No" at bounding box center [1181, 426] width 69 height 33
click at [1191, 473] on div "No" at bounding box center [1181, 486] width 69 height 33
click at [1185, 539] on div "No" at bounding box center [1181, 555] width 69 height 33
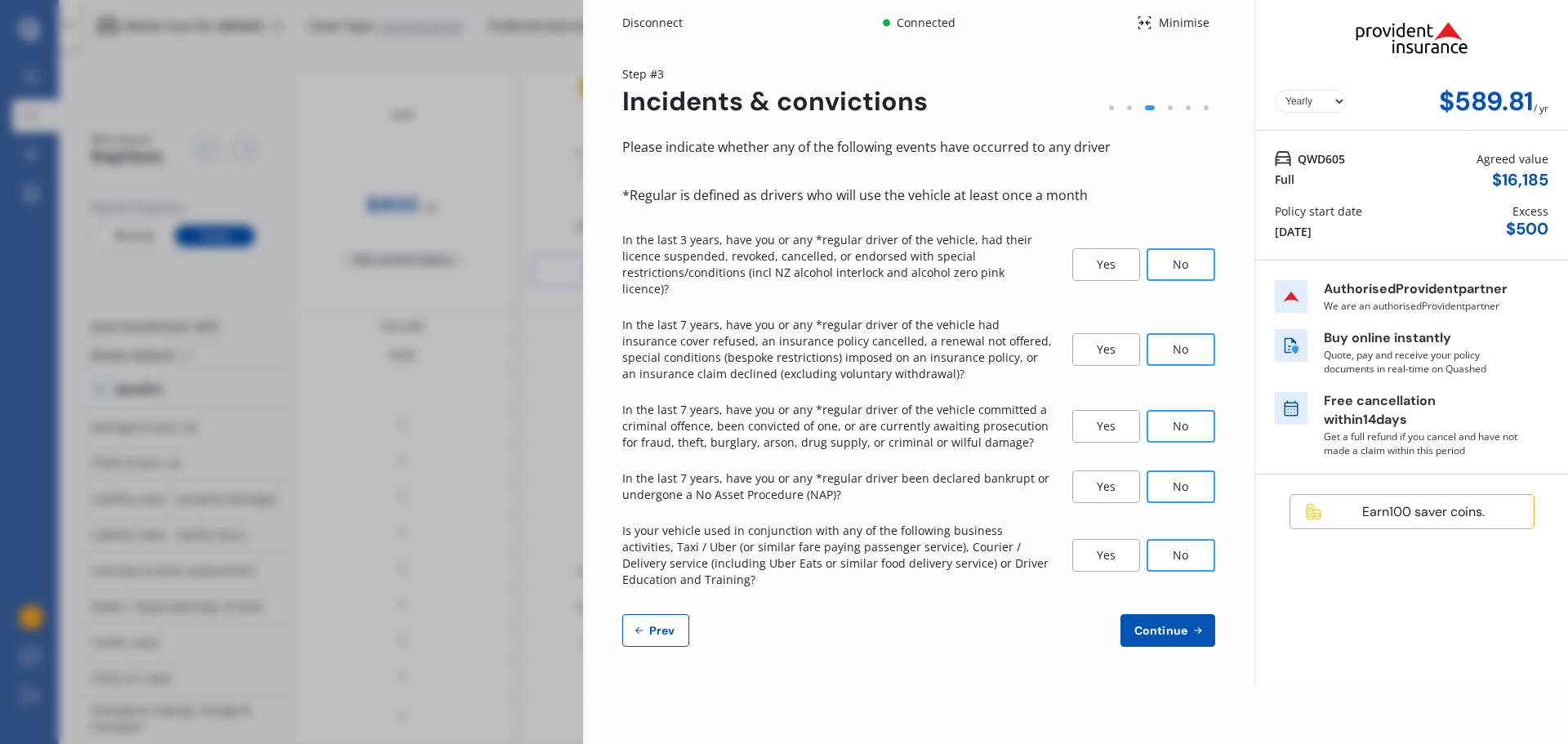
click at [1166, 623] on span "Continue" at bounding box center [1161, 630] width 59 height 13
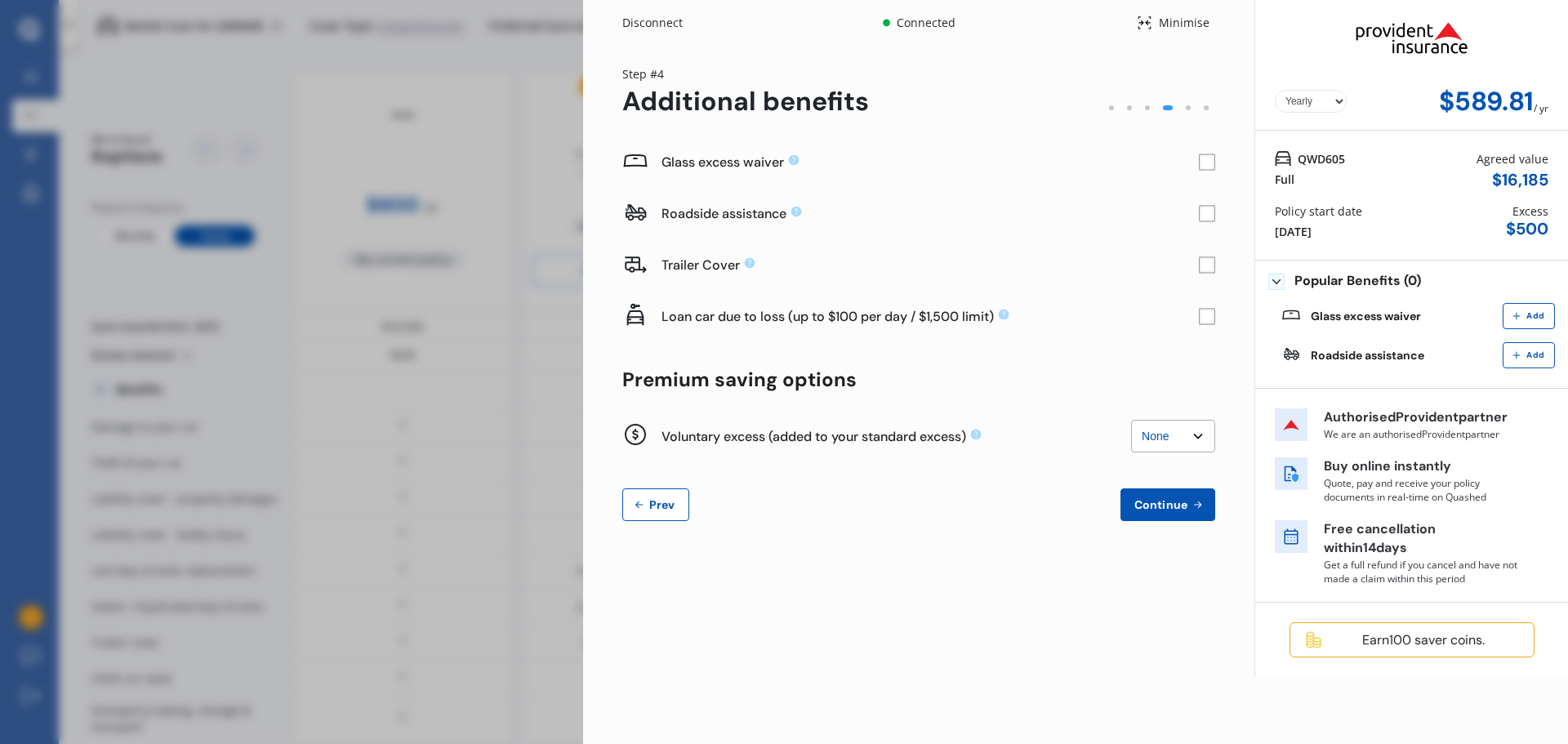
click at [1205, 158] on rect at bounding box center [1207, 162] width 16 height 16
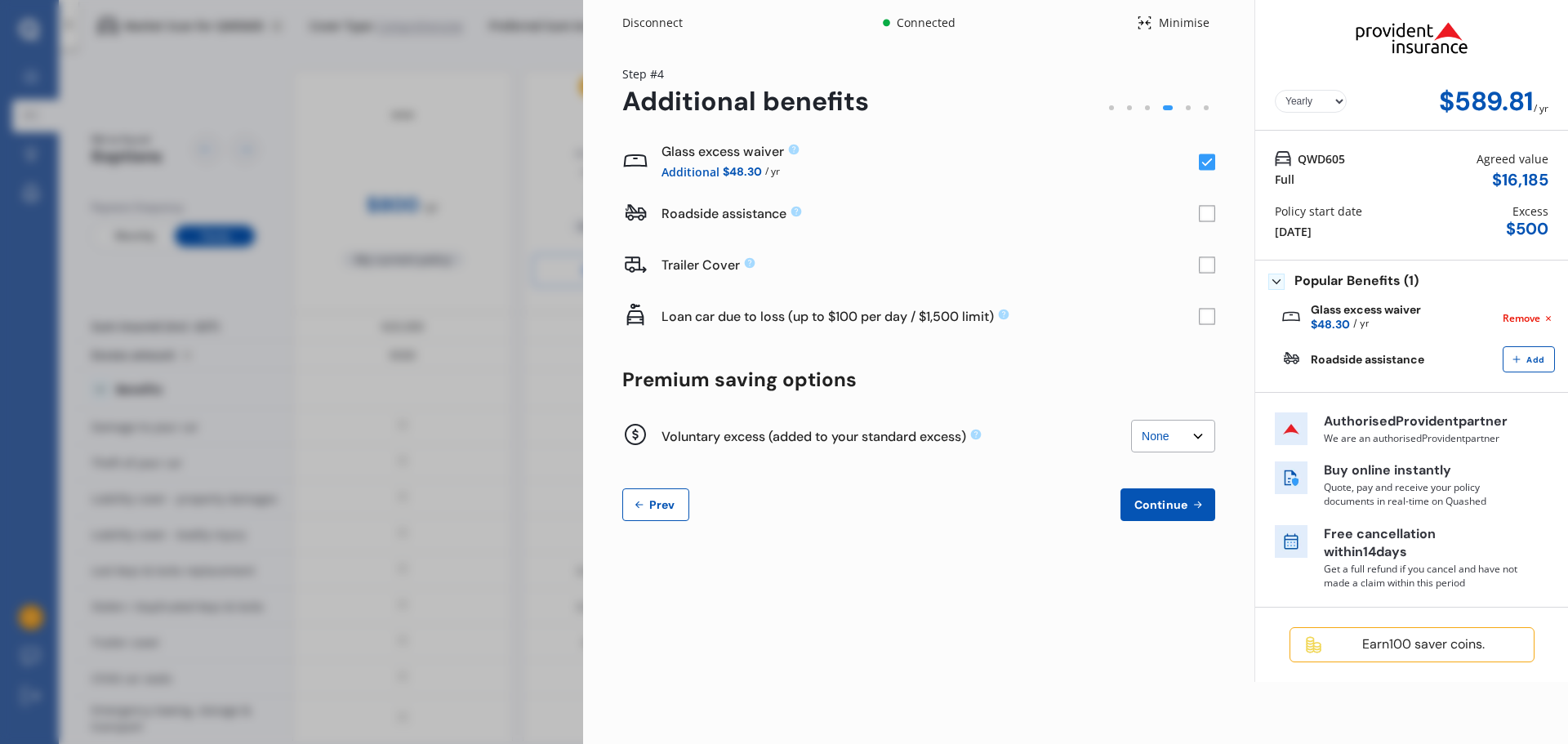
click at [1191, 436] on select "None $200 $450 $700 $950 $1,200 $1,700" at bounding box center [1173, 436] width 84 height 33
select select "200"
click at [1131, 419] on select "None $200 $450 $700 $950 $1,200 $1,700" at bounding box center [1173, 436] width 84 height 33
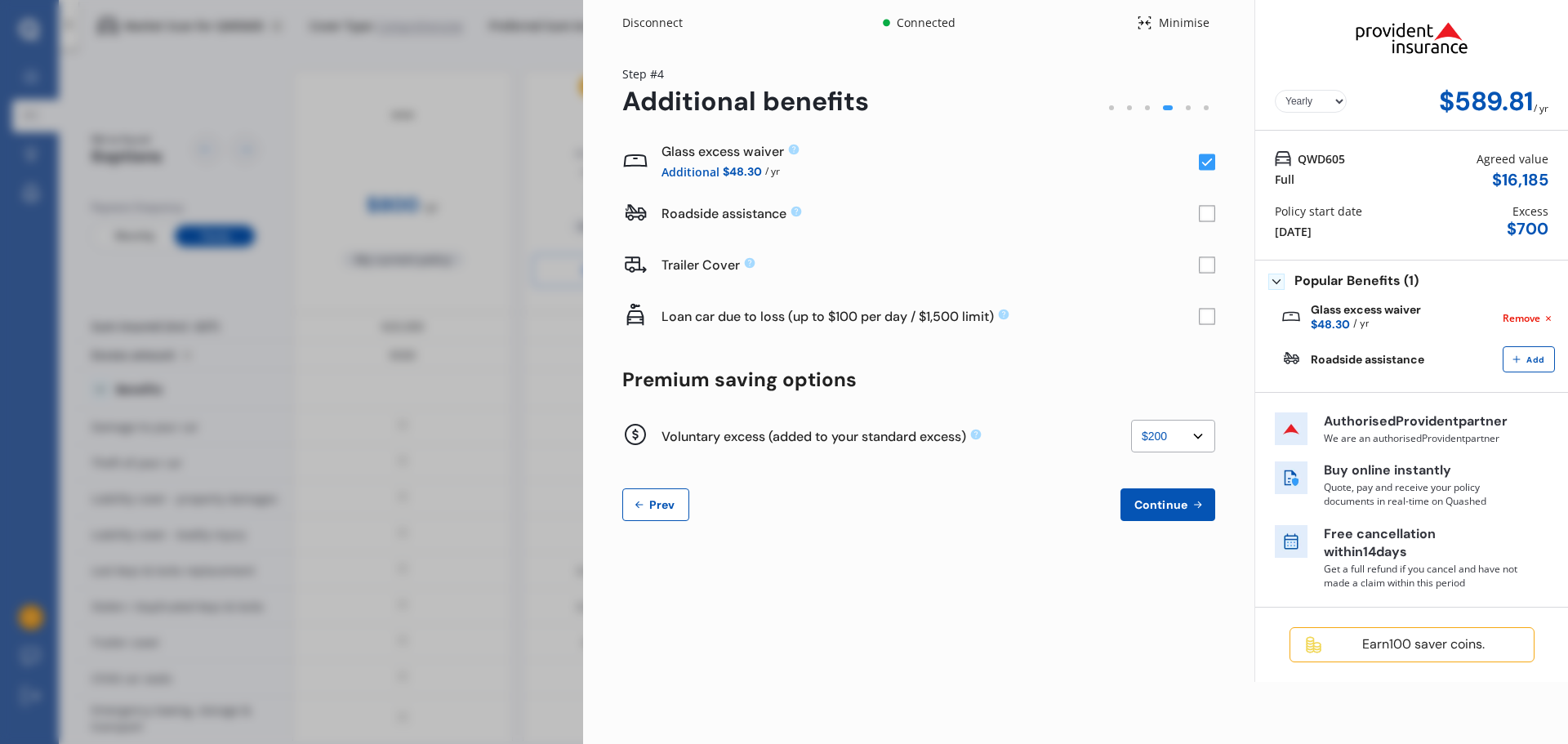
click at [1156, 500] on span "Continue" at bounding box center [1161, 505] width 59 height 13
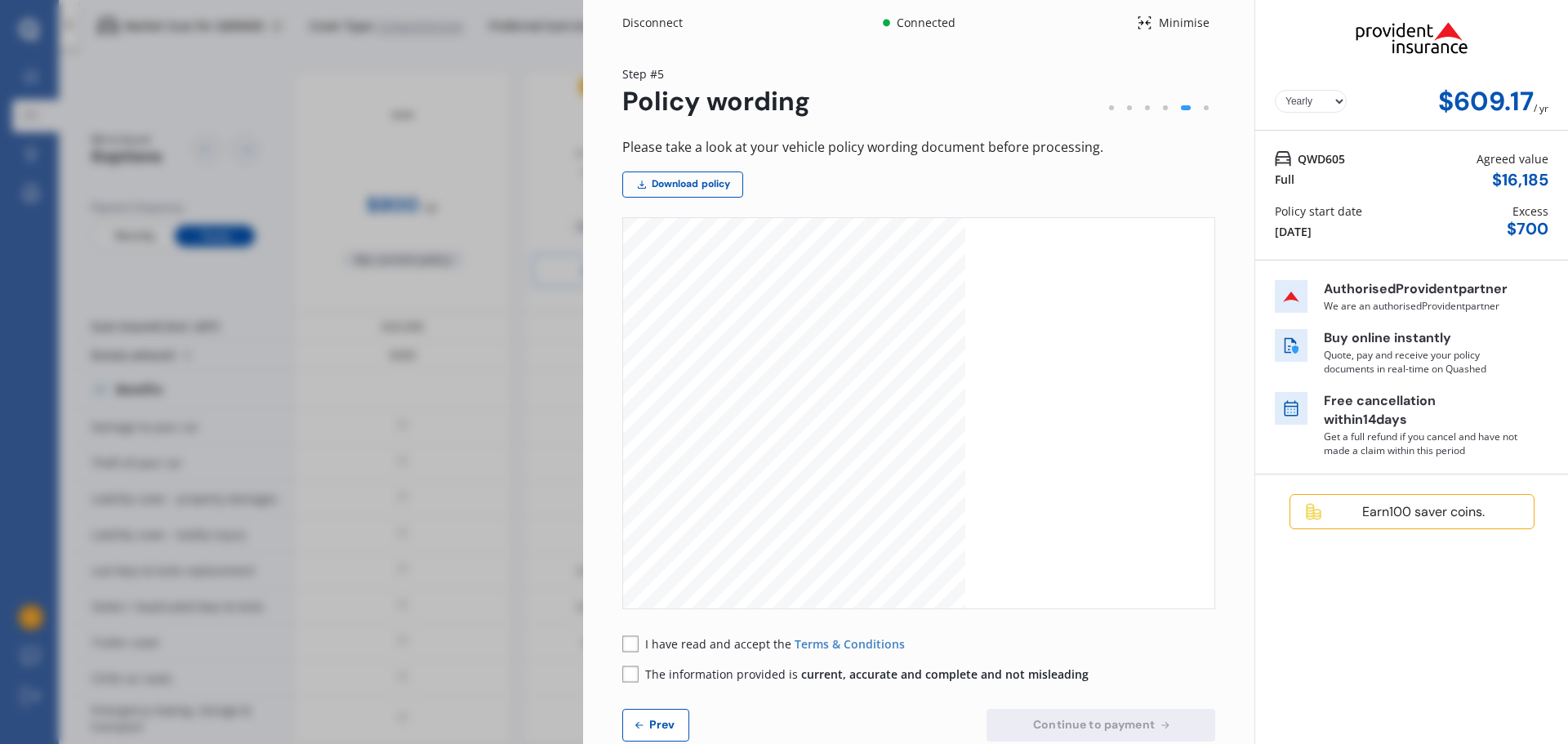
click at [661, 721] on span "Prev" at bounding box center [662, 724] width 33 height 13
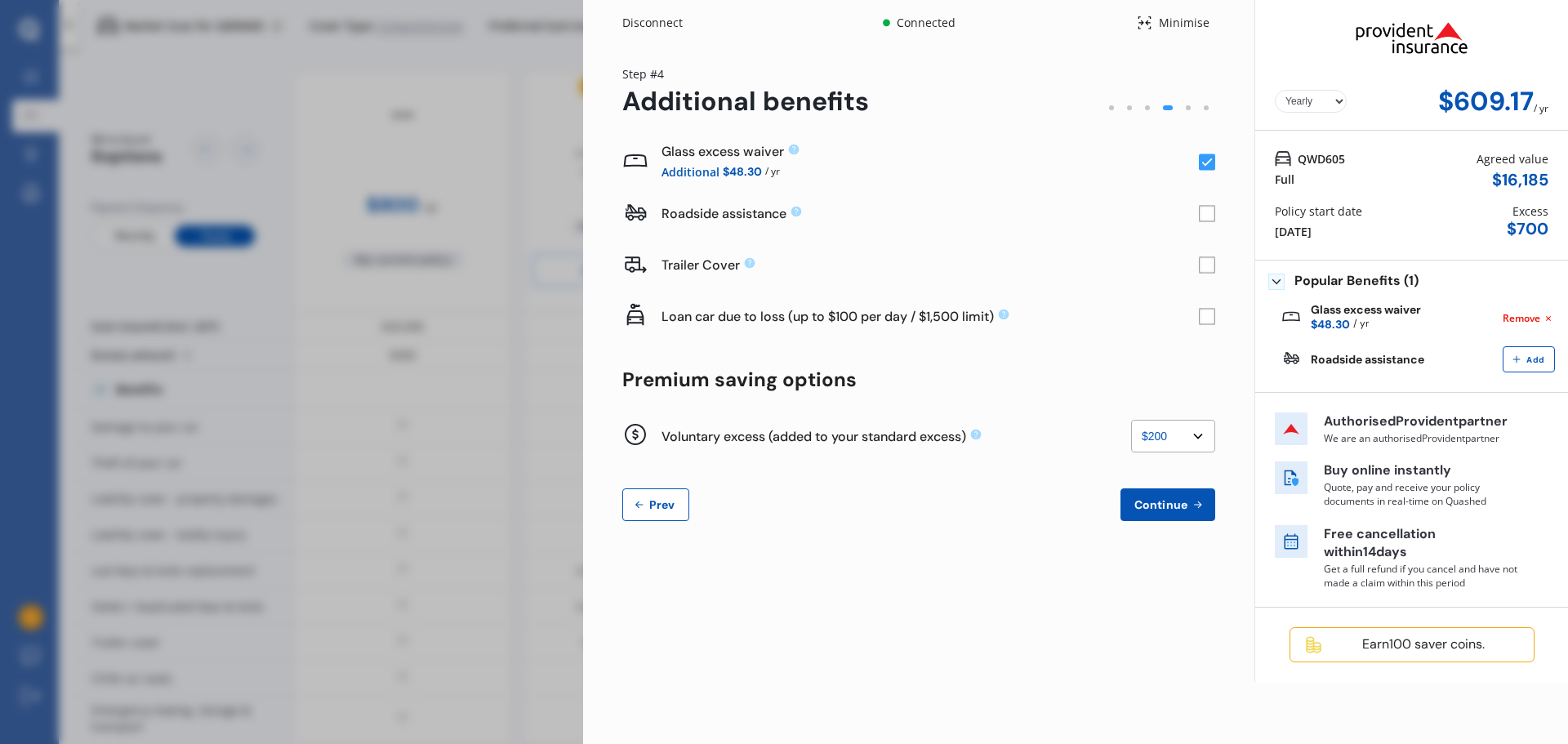
click at [1177, 435] on select "None $200 $450 $700 $950 $1,200 $1,700" at bounding box center [1173, 436] width 84 height 33
select select "0"
click at [1131, 419] on select "None $200 $450 $700 $950 $1,200 $1,700" at bounding box center [1173, 436] width 84 height 33
click at [1150, 502] on span "Continue" at bounding box center [1161, 505] width 59 height 13
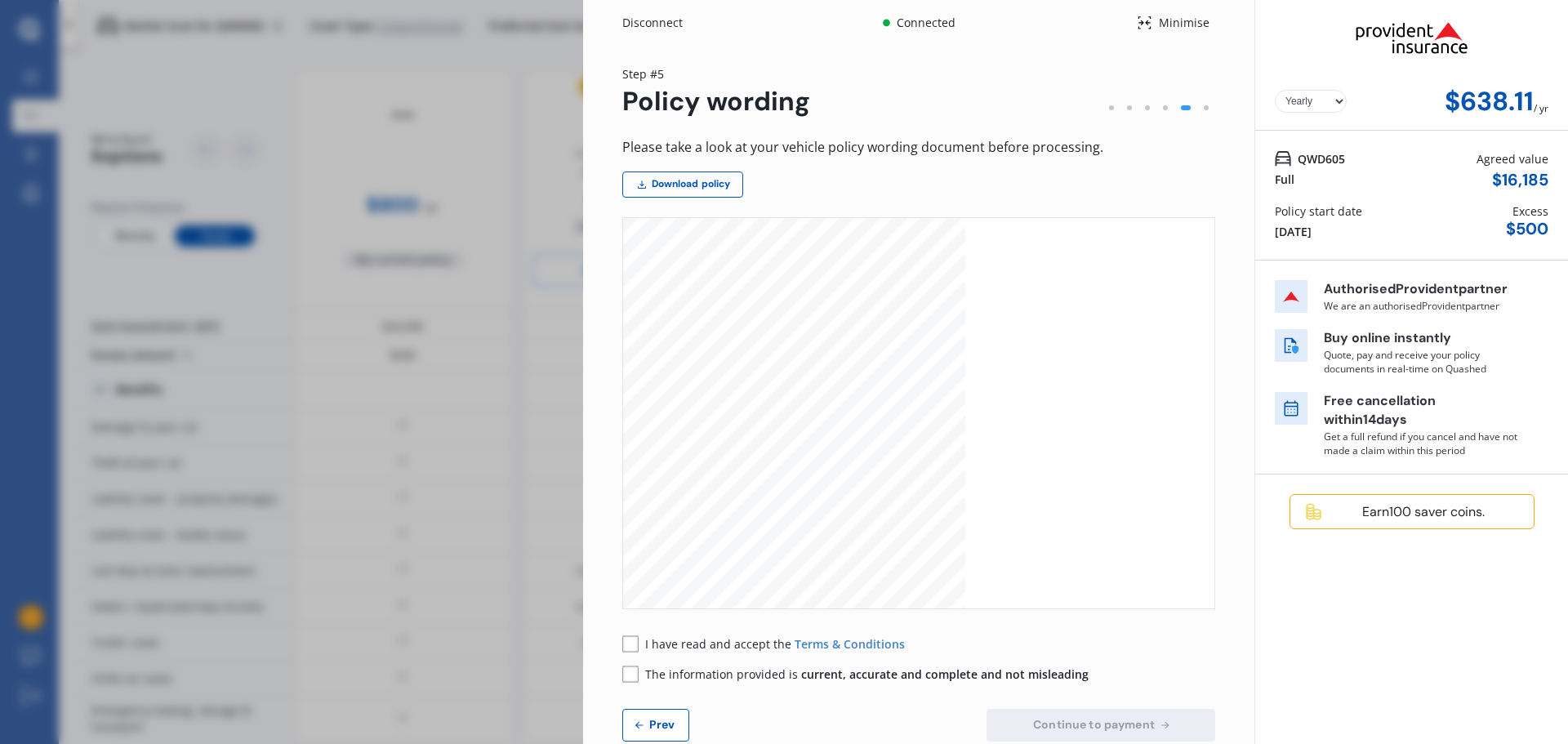
click at [650, 729] on span "Prev" at bounding box center [662, 724] width 33 height 13
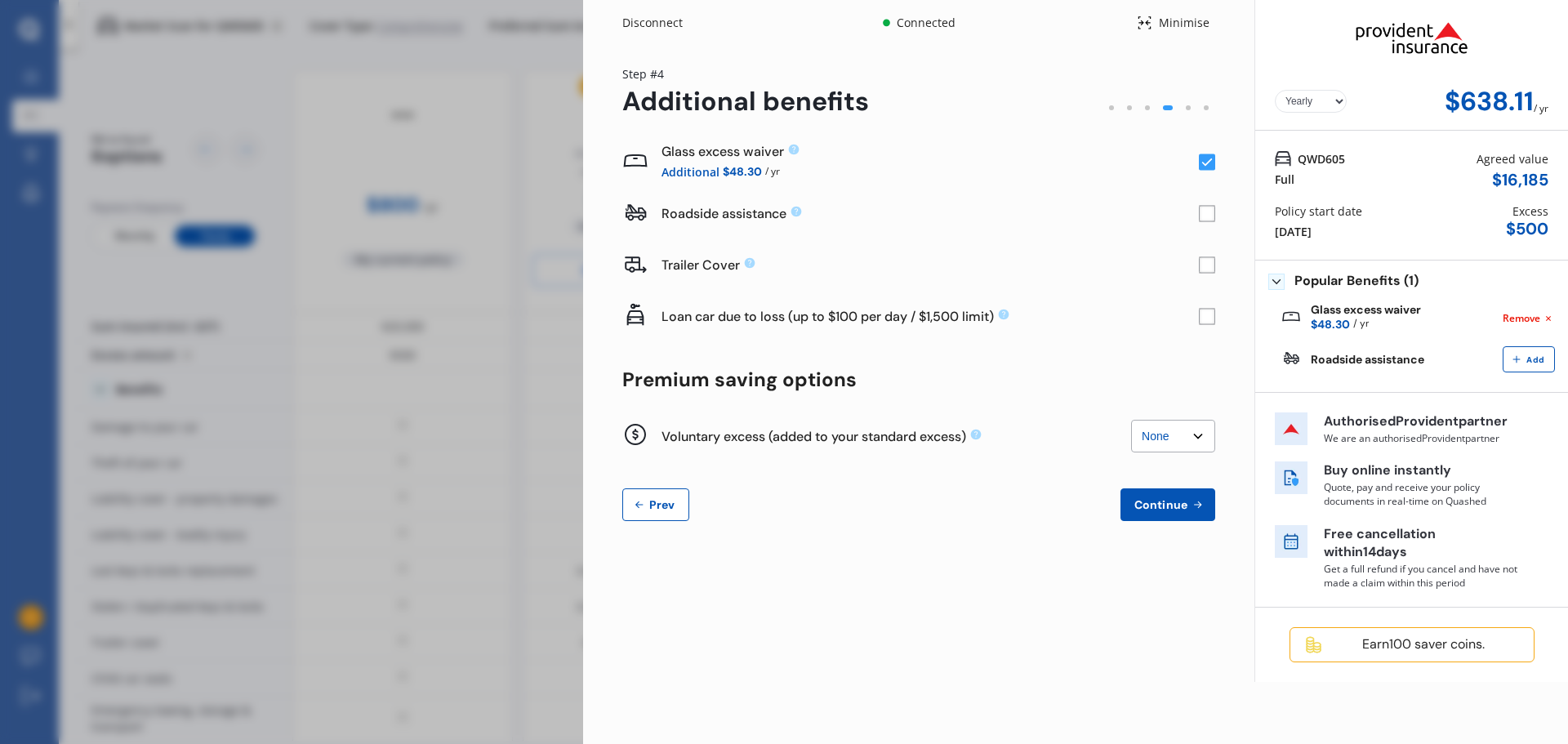
click at [664, 498] on span "Prev" at bounding box center [662, 505] width 33 height 13
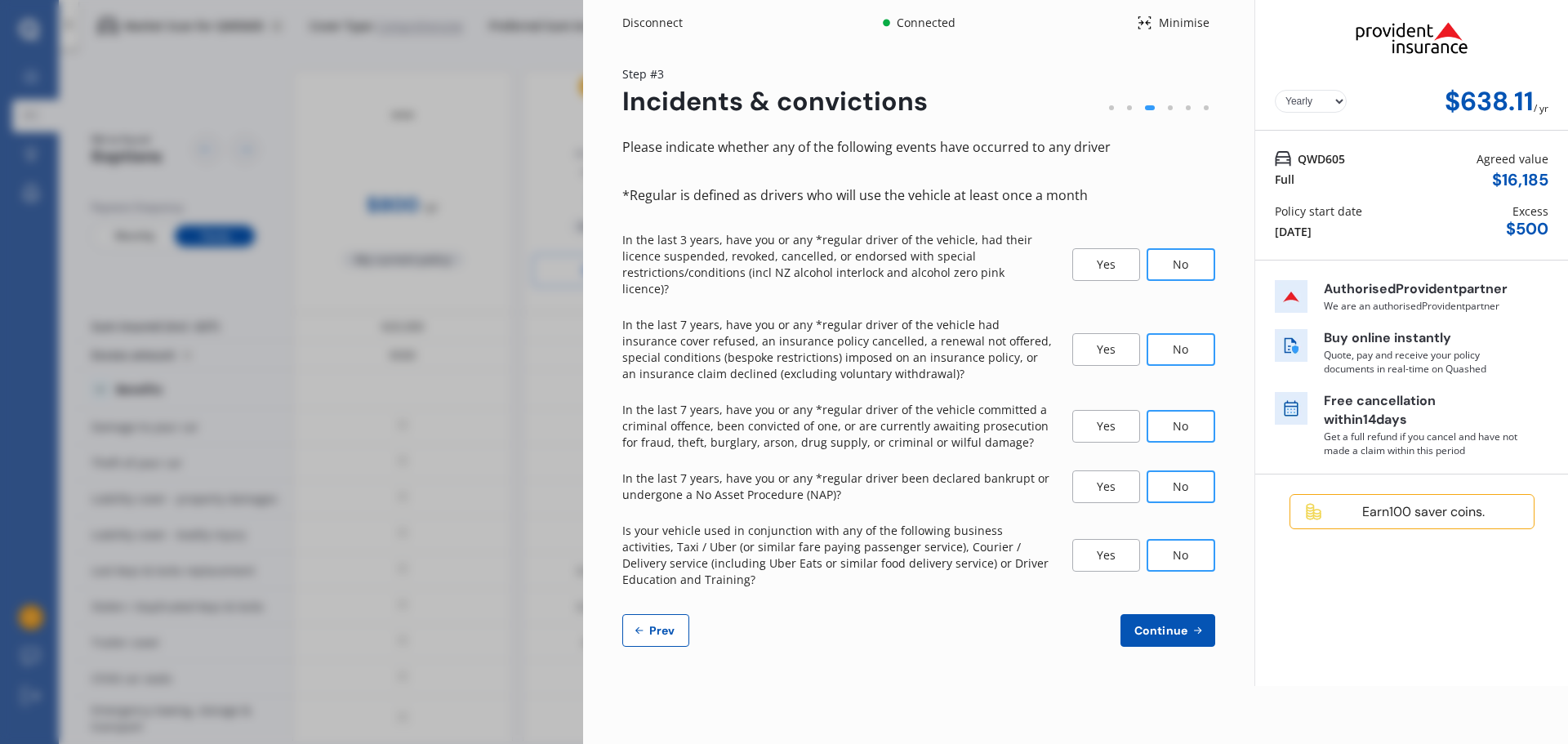
click at [1160, 623] on span "Continue" at bounding box center [1161, 630] width 59 height 13
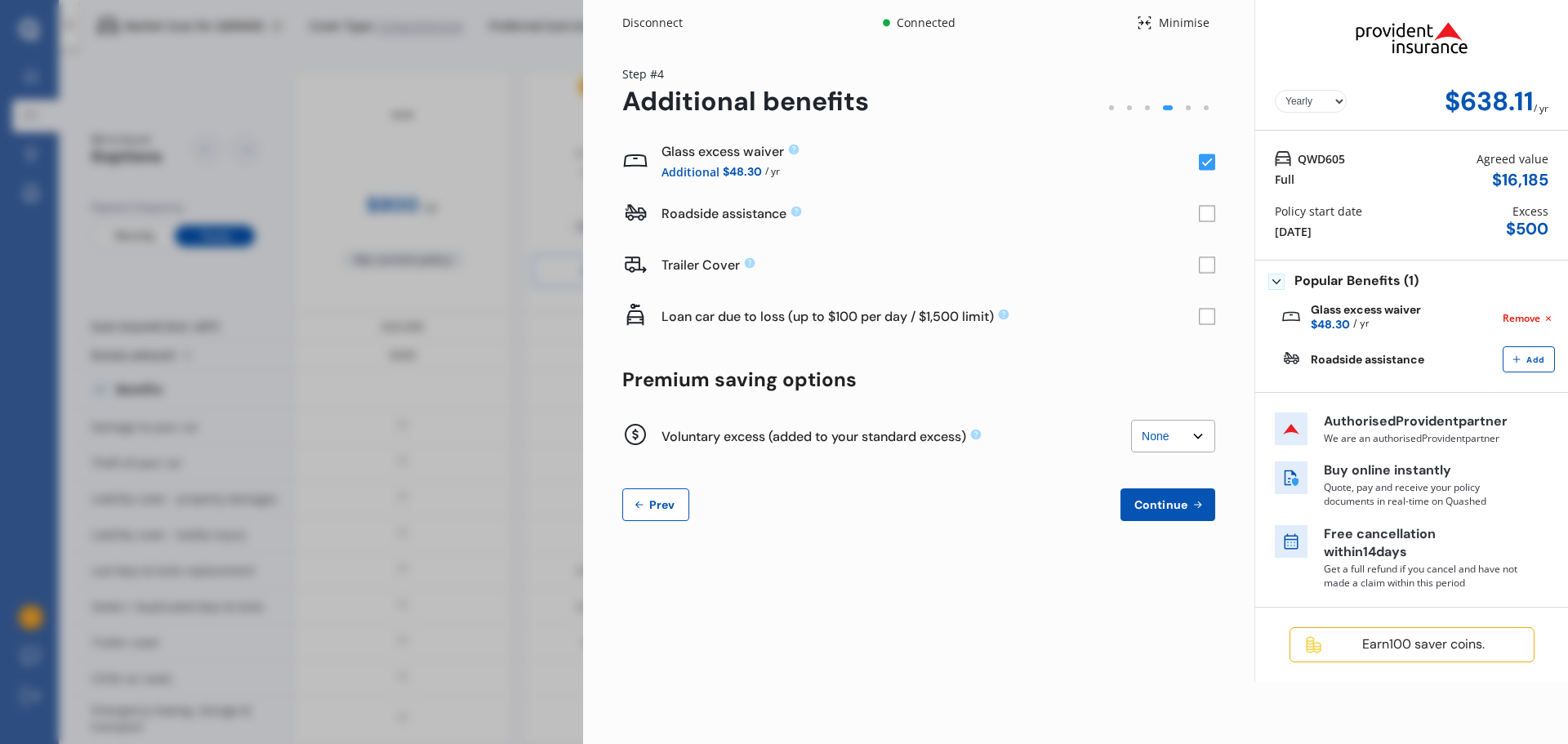
click at [1527, 317] on span "Remove" at bounding box center [1521, 318] width 37 height 14
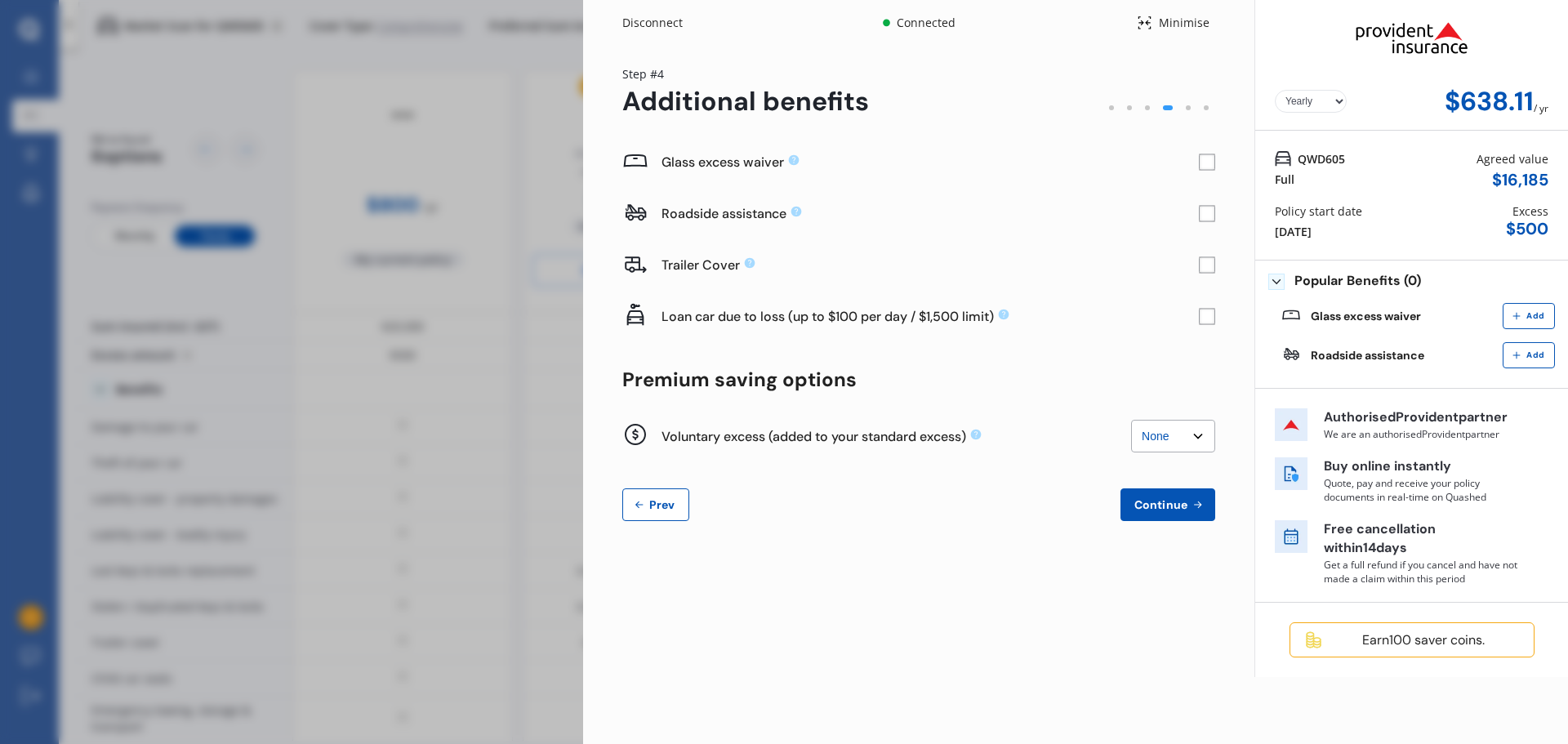
click at [1148, 503] on span "Continue" at bounding box center [1161, 505] width 59 height 13
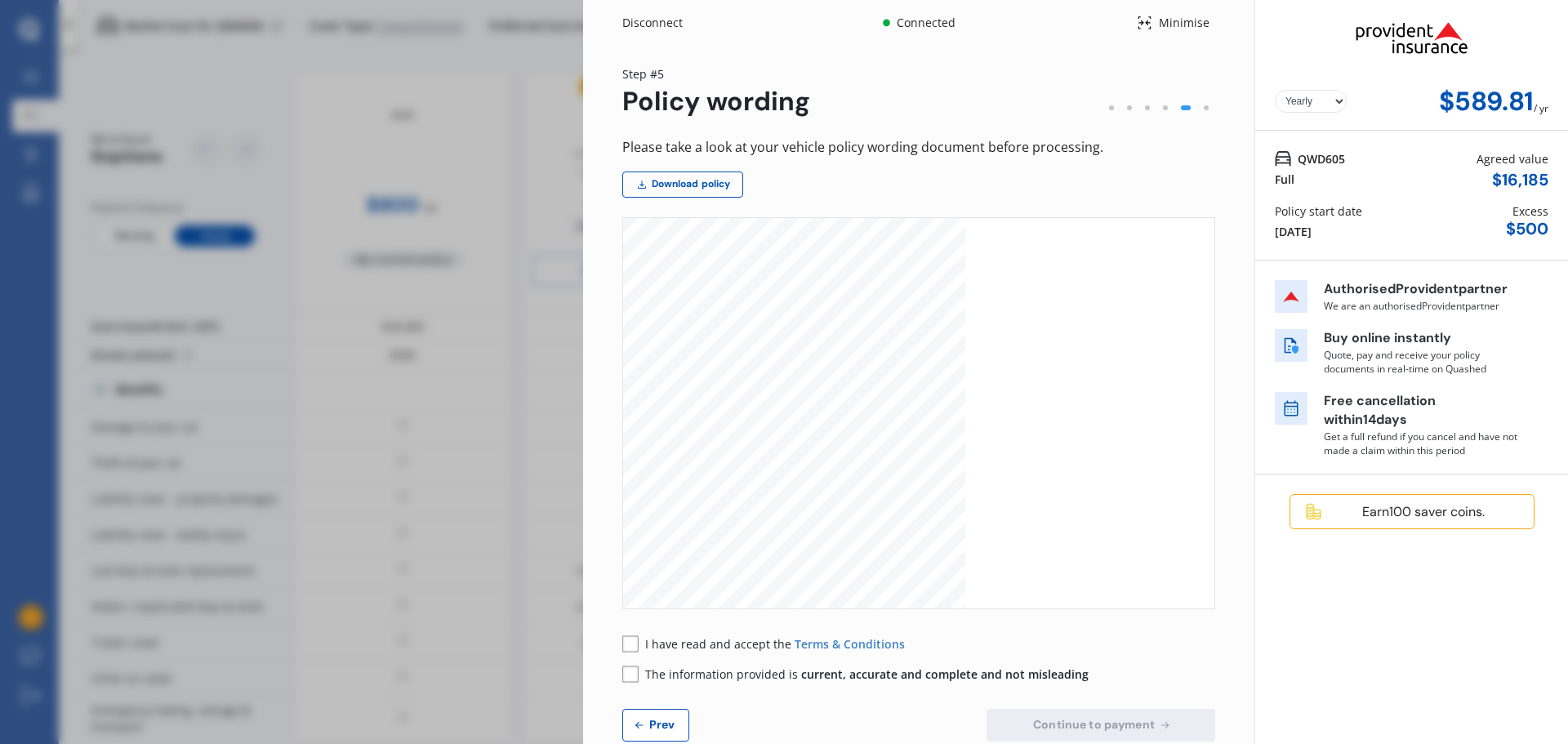
click at [656, 726] on span "Prev" at bounding box center [662, 724] width 33 height 13
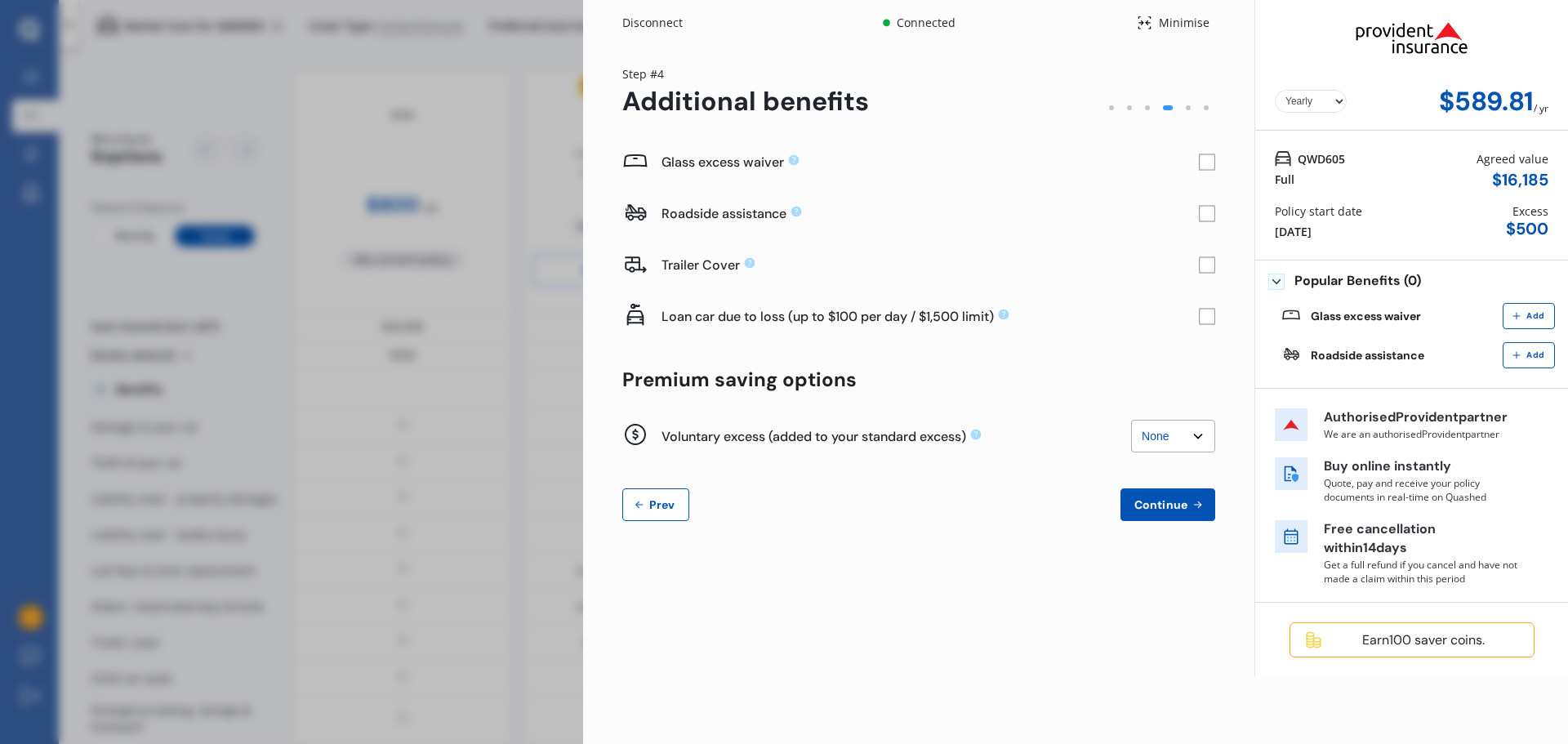
click at [1162, 438] on select "None $200 $450 $700 $950 $1,200 $1,700" at bounding box center [1173, 436] width 84 height 33
select select "200"
click at [1131, 419] on select "None $200 $450 $700 $950 $1,200 $1,700" at bounding box center [1173, 436] width 84 height 33
click at [1155, 508] on span "Continue" at bounding box center [1161, 505] width 59 height 13
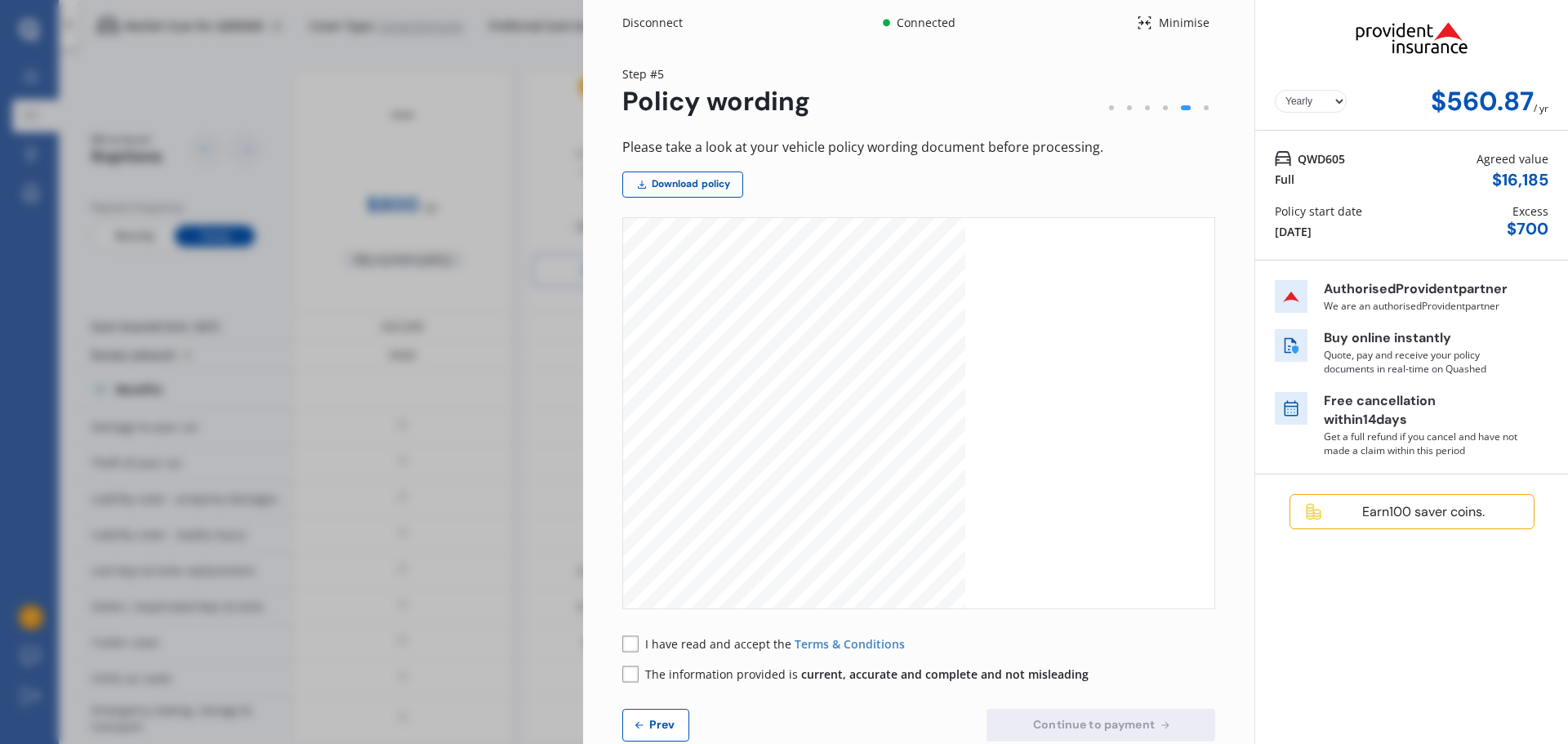
click at [662, 726] on span "Prev" at bounding box center [662, 724] width 33 height 13
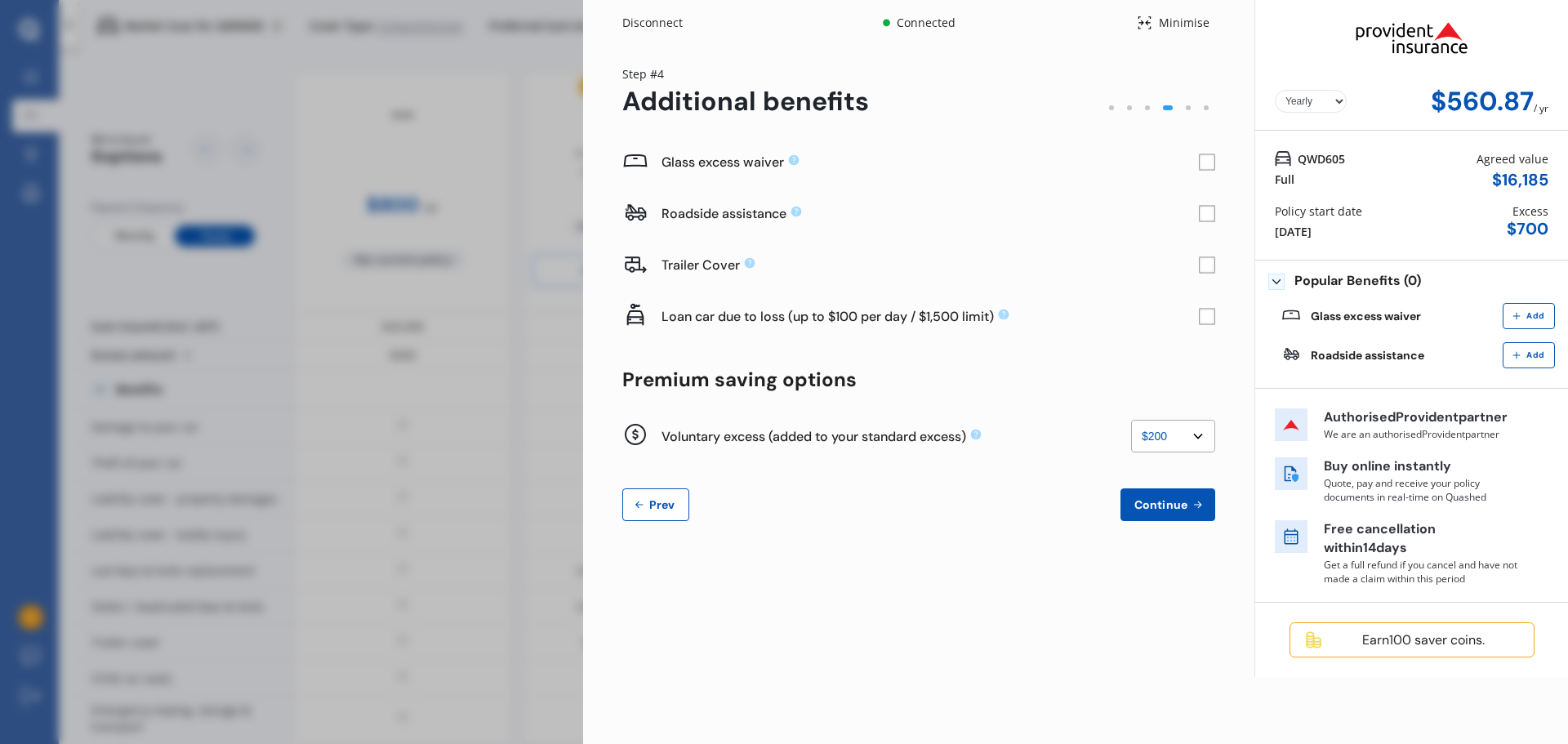
click at [1171, 435] on select "None $200 $450 $700 $950 $1,200 $1,700" at bounding box center [1173, 436] width 84 height 33
select select "450"
click at [1131, 419] on select "None $200 $450 $700 $950 $1,200 $1,700" at bounding box center [1173, 436] width 84 height 33
click at [1174, 507] on span "Continue" at bounding box center [1161, 505] width 59 height 13
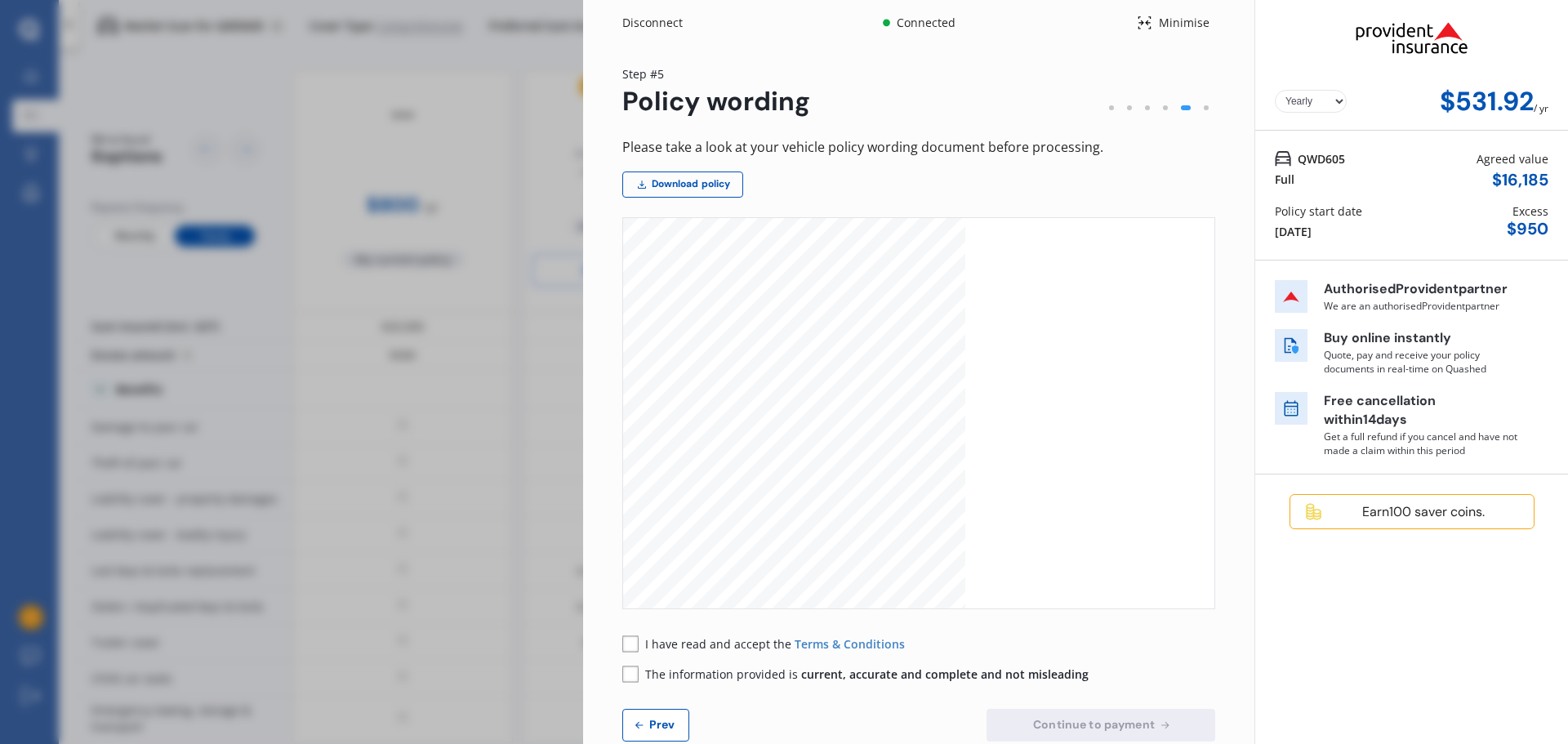
click at [669, 729] on span "Prev" at bounding box center [662, 724] width 33 height 13
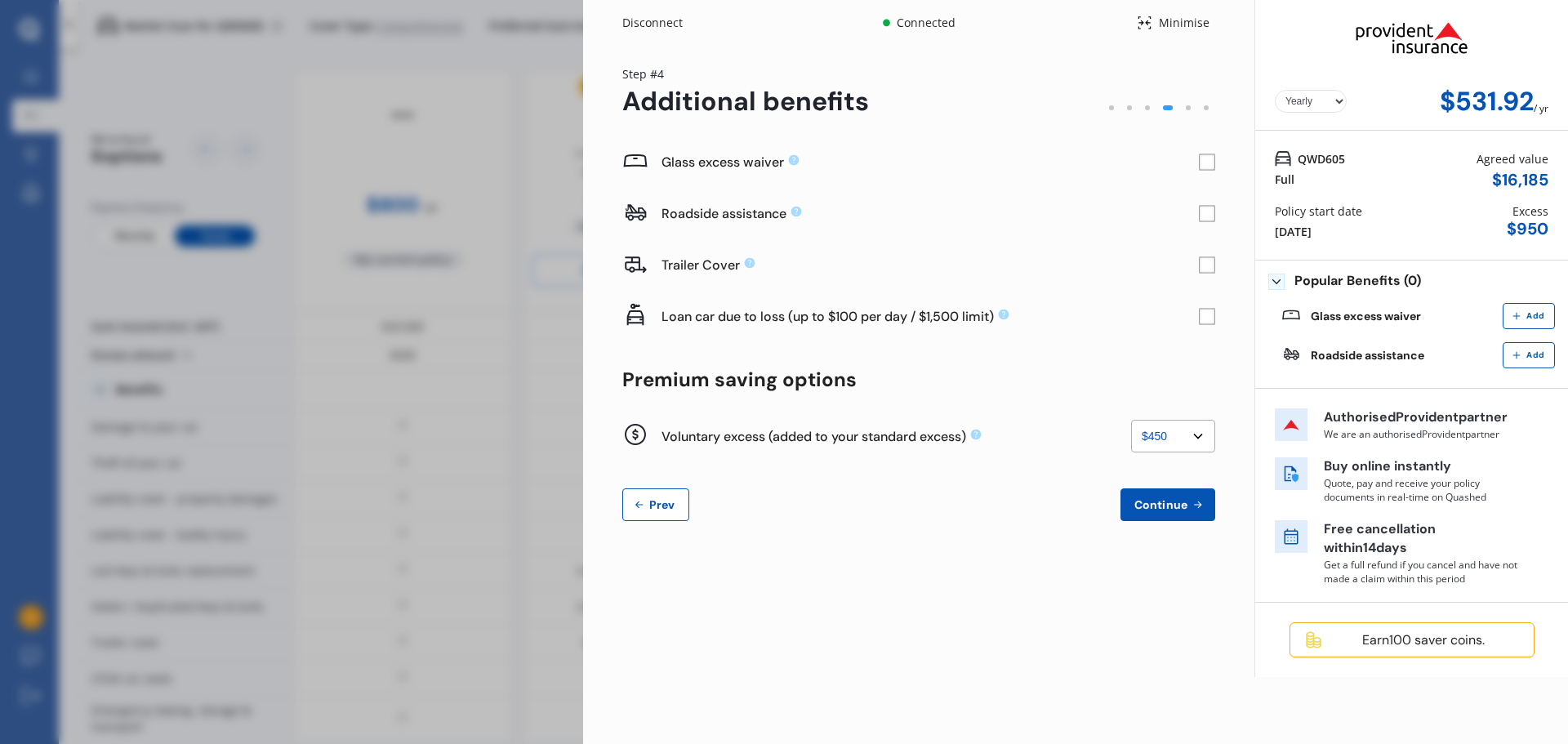
click at [1199, 434] on select "None $200 $450 $700 $950 $1,200 $1,700" at bounding box center [1173, 436] width 84 height 33
select select "950"
click at [1131, 419] on select "None $200 $450 $700 $950 $1,200 $1,700" at bounding box center [1173, 436] width 84 height 33
click at [1166, 507] on span "Continue" at bounding box center [1161, 505] width 59 height 13
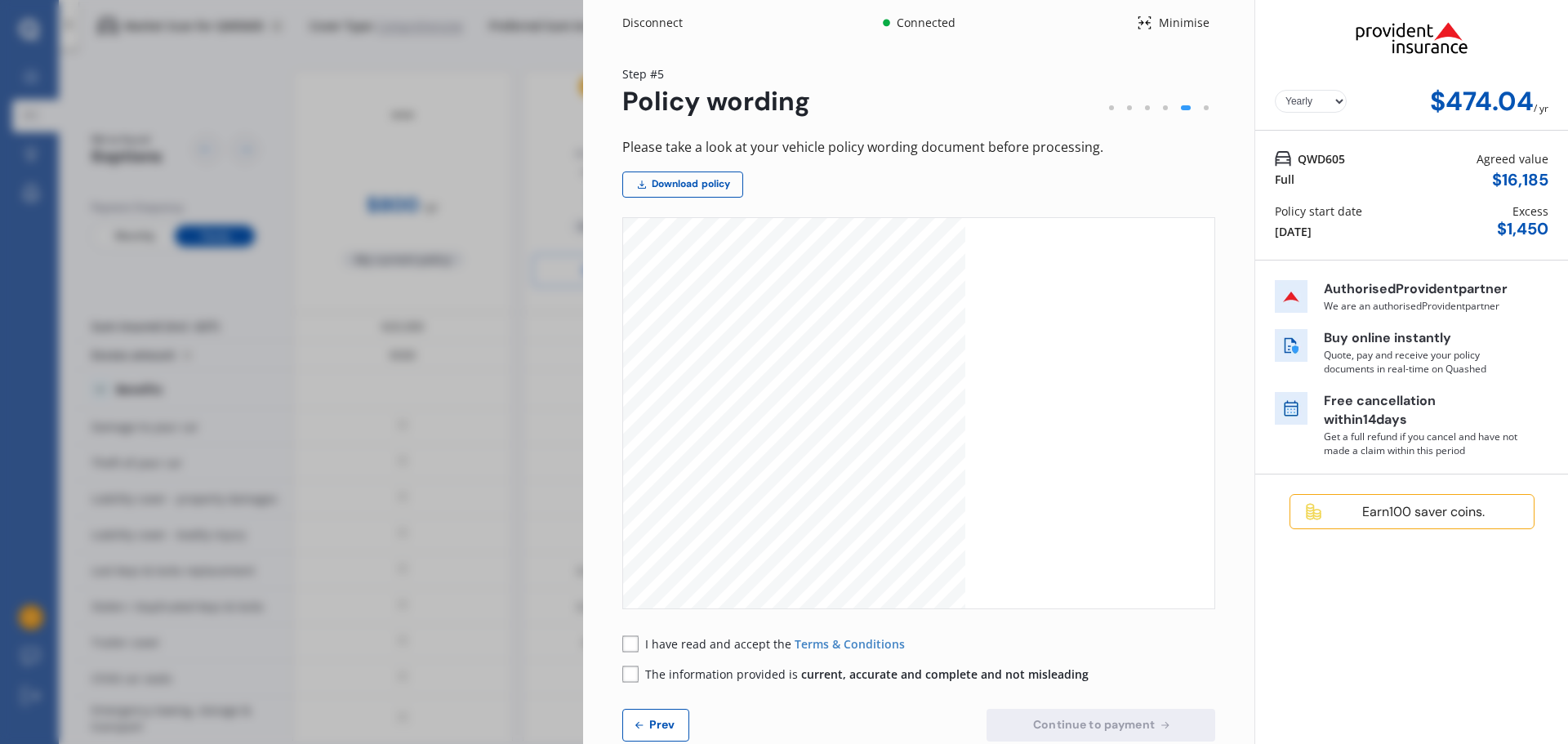
click at [1328, 100] on select "Yearly Monthly" at bounding box center [1310, 101] width 72 height 23
click at [670, 723] on span "Prev" at bounding box center [662, 724] width 33 height 13
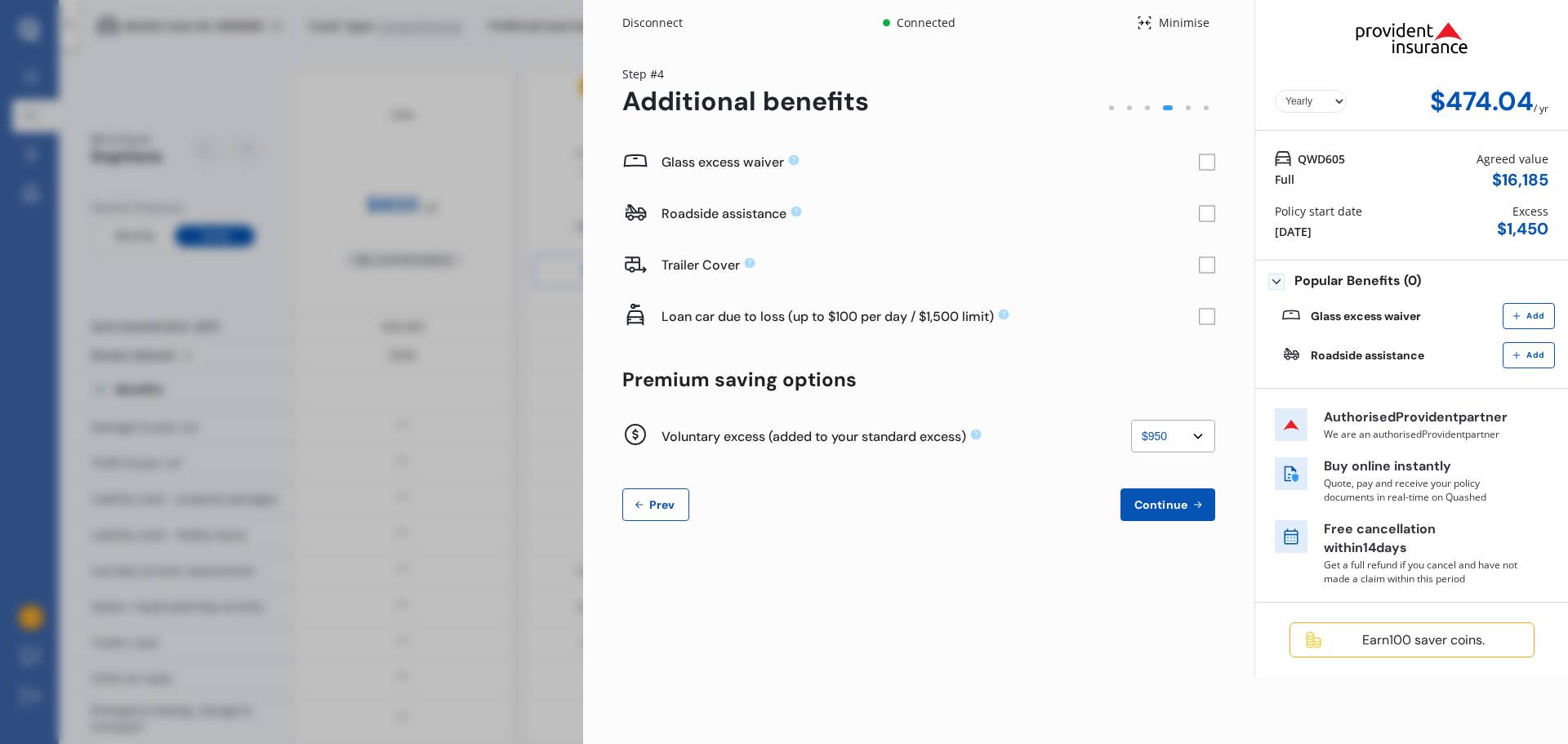
click at [1168, 428] on select "None $200 $450 $700 $950 $1,200 $1,700" at bounding box center [1173, 436] width 84 height 33
select select "0"
click at [1131, 419] on select "None $200 $450 $700 $950 $1,200 $1,700" at bounding box center [1173, 436] width 84 height 33
click at [1164, 505] on span "Continue" at bounding box center [1161, 505] width 59 height 13
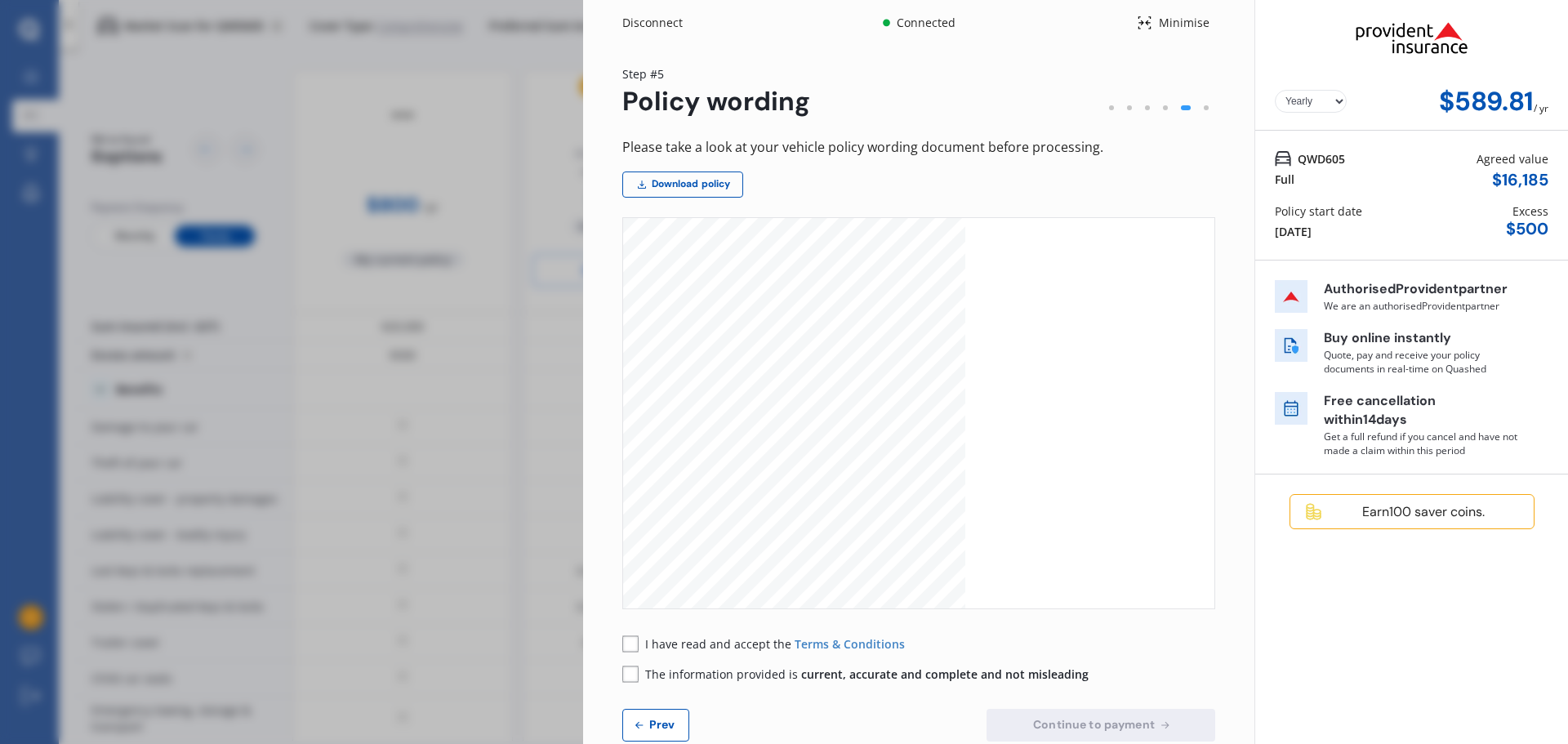
click at [668, 721] on span "Prev" at bounding box center [662, 724] width 33 height 13
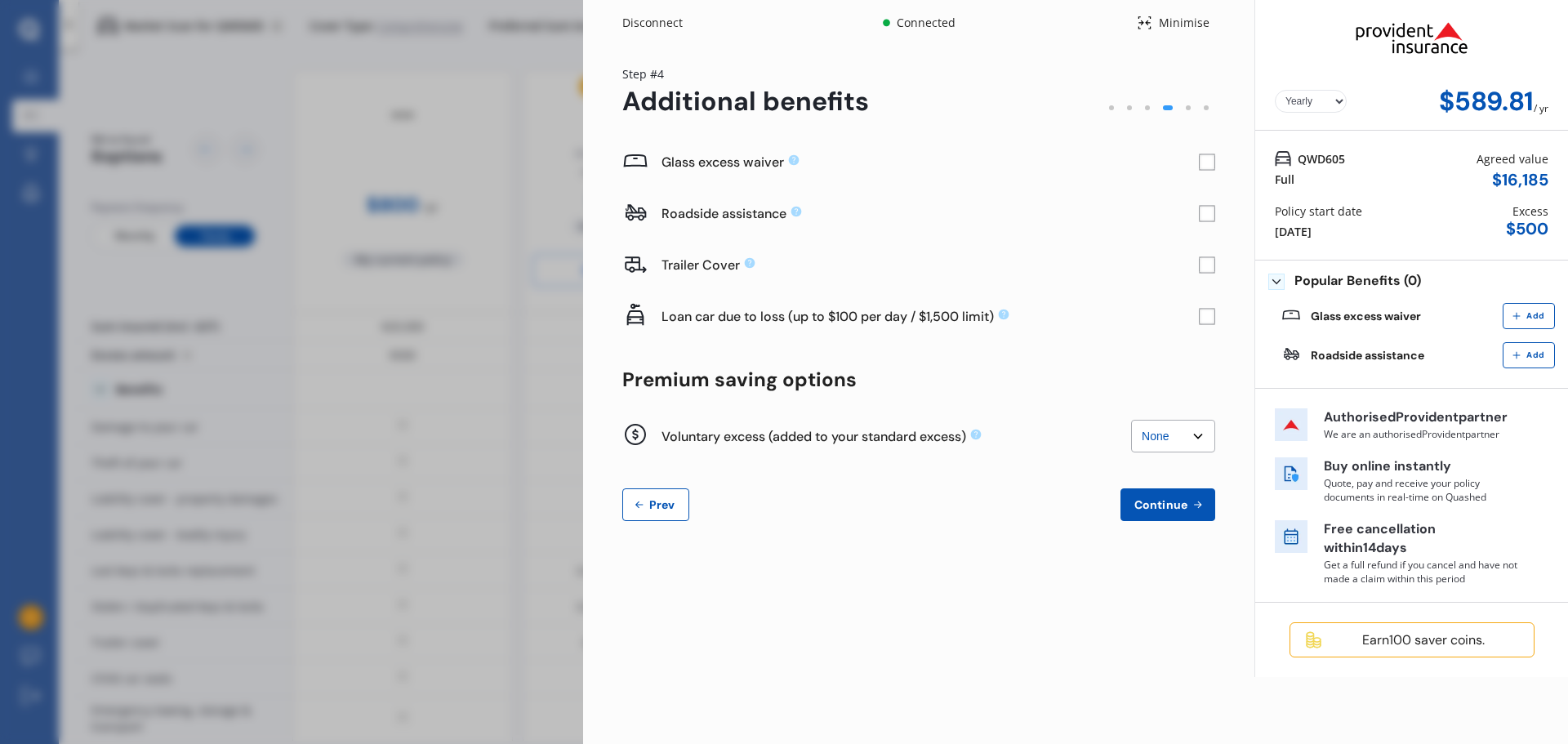
click at [1211, 156] on rect at bounding box center [1207, 162] width 16 height 16
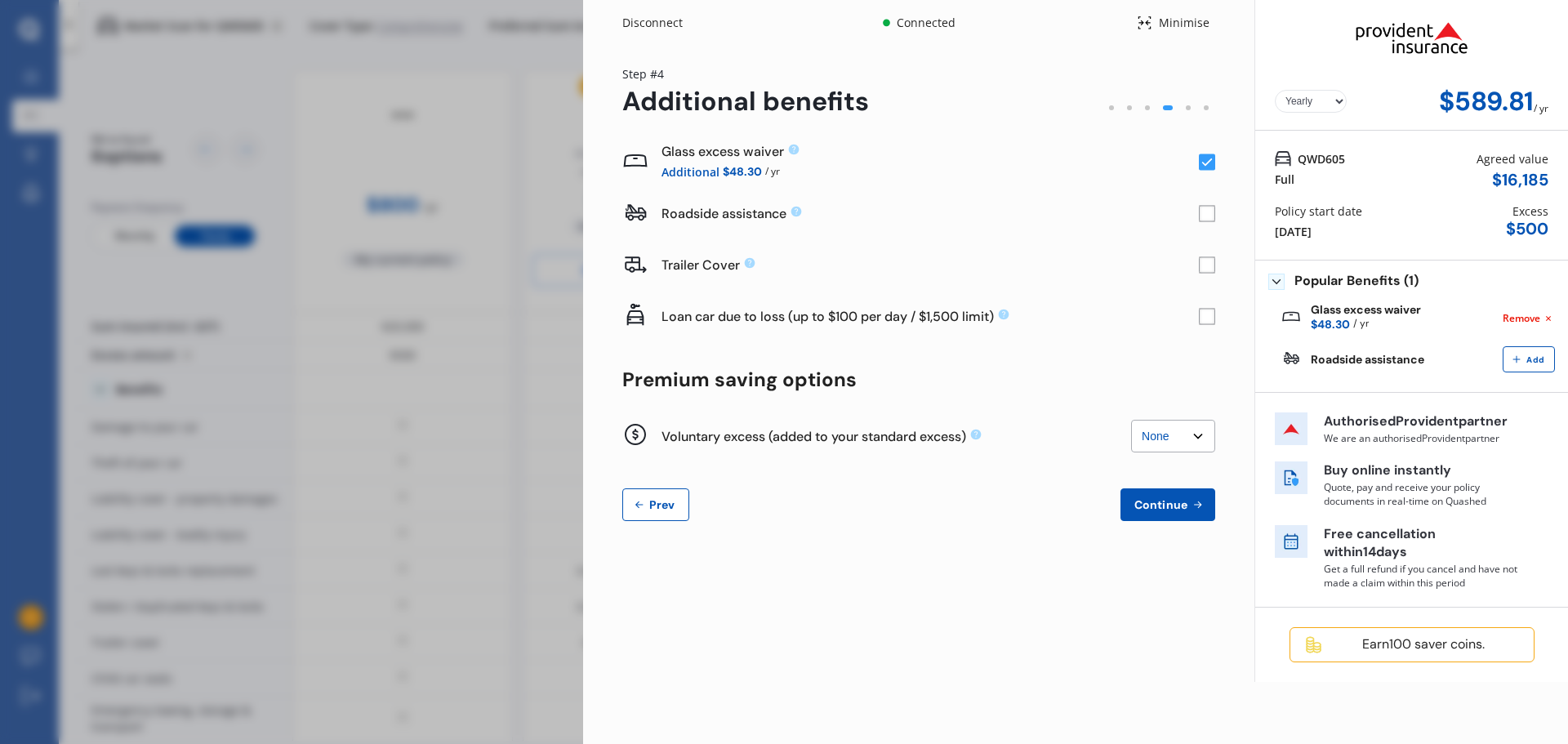
click at [1159, 502] on span "Continue" at bounding box center [1161, 505] width 59 height 13
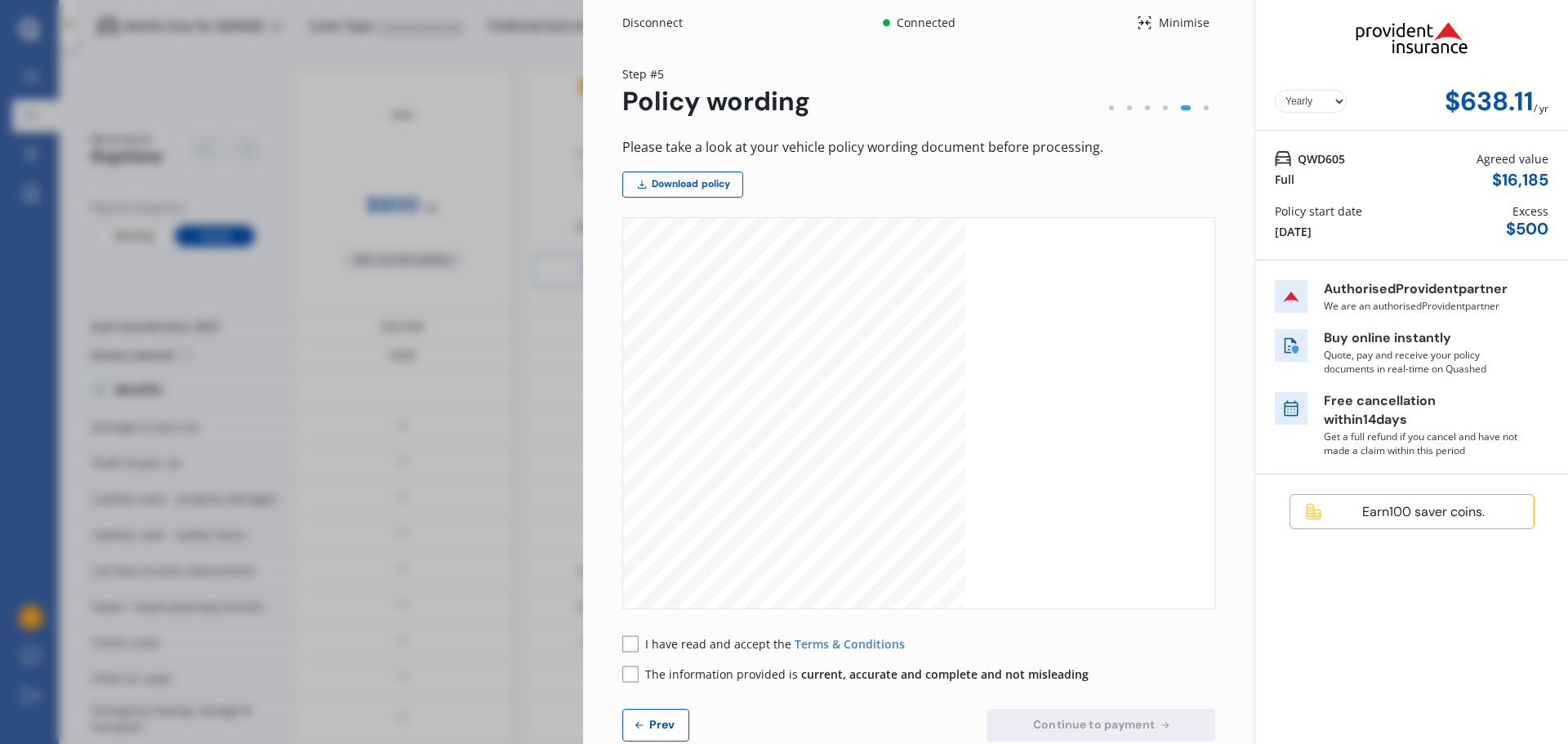
scroll to position [1061, 0]
click at [679, 644] on span "I have read and accept the" at bounding box center [720, 643] width 149 height 15
click at [686, 672] on span "The information provided is current, accurate and complete and not misleading" at bounding box center [867, 674] width 443 height 15
click at [1098, 724] on span "Continue to payment" at bounding box center [1094, 724] width 128 height 13
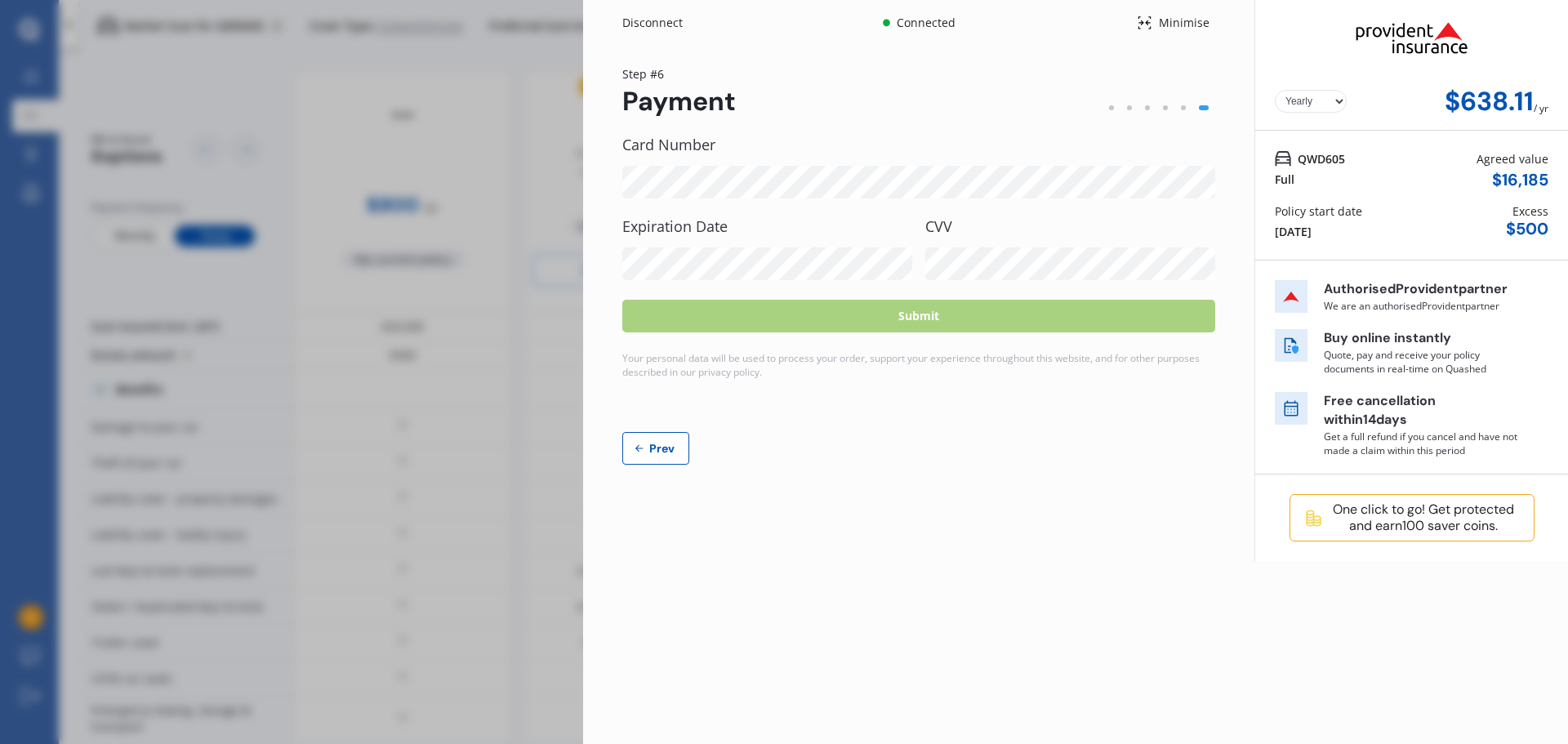
click at [737, 158] on div "Card Number" at bounding box center [919, 167] width 593 height 62
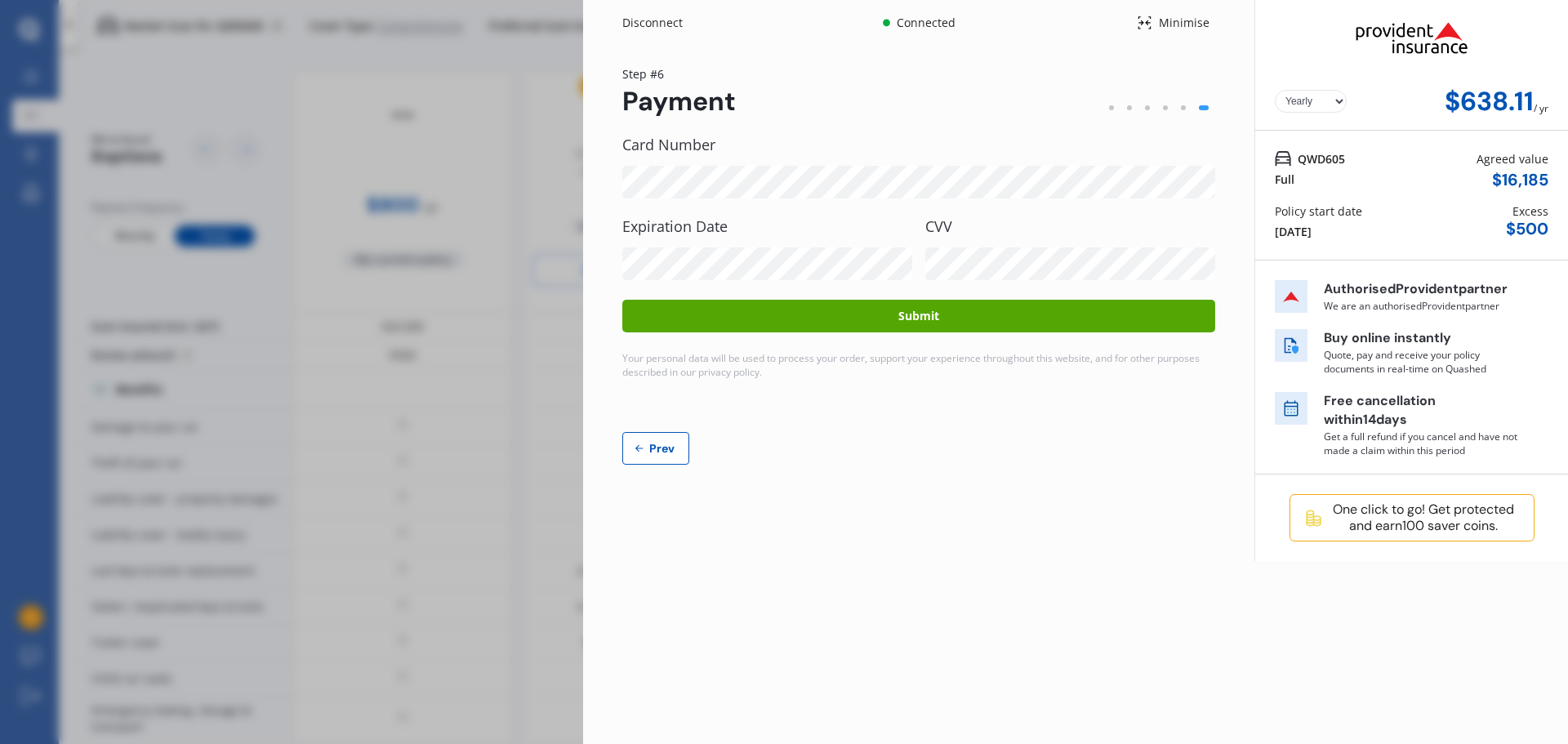
click at [984, 313] on button "Submit" at bounding box center [919, 316] width 593 height 33
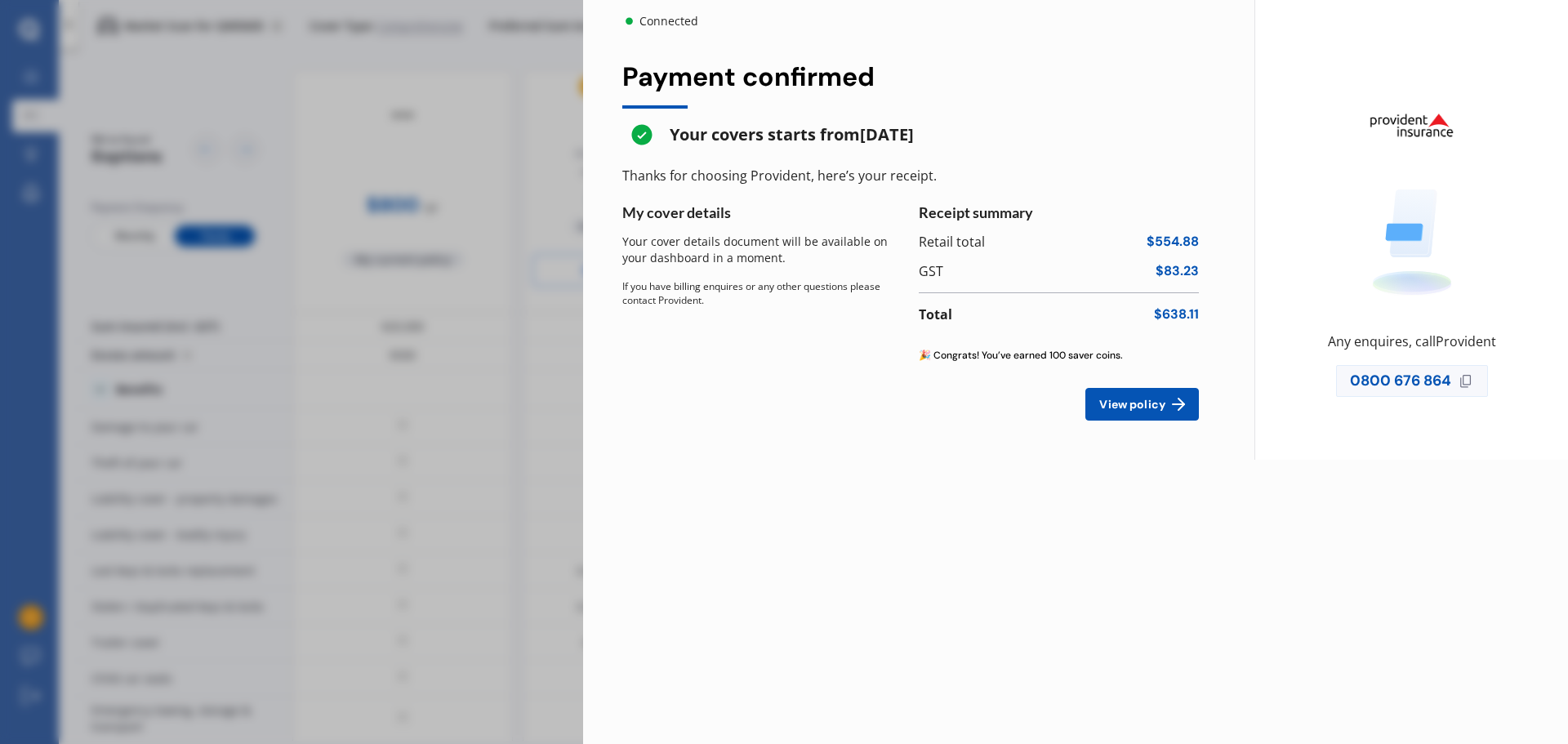
click at [1122, 409] on span "View policy" at bounding box center [1132, 404] width 73 height 13
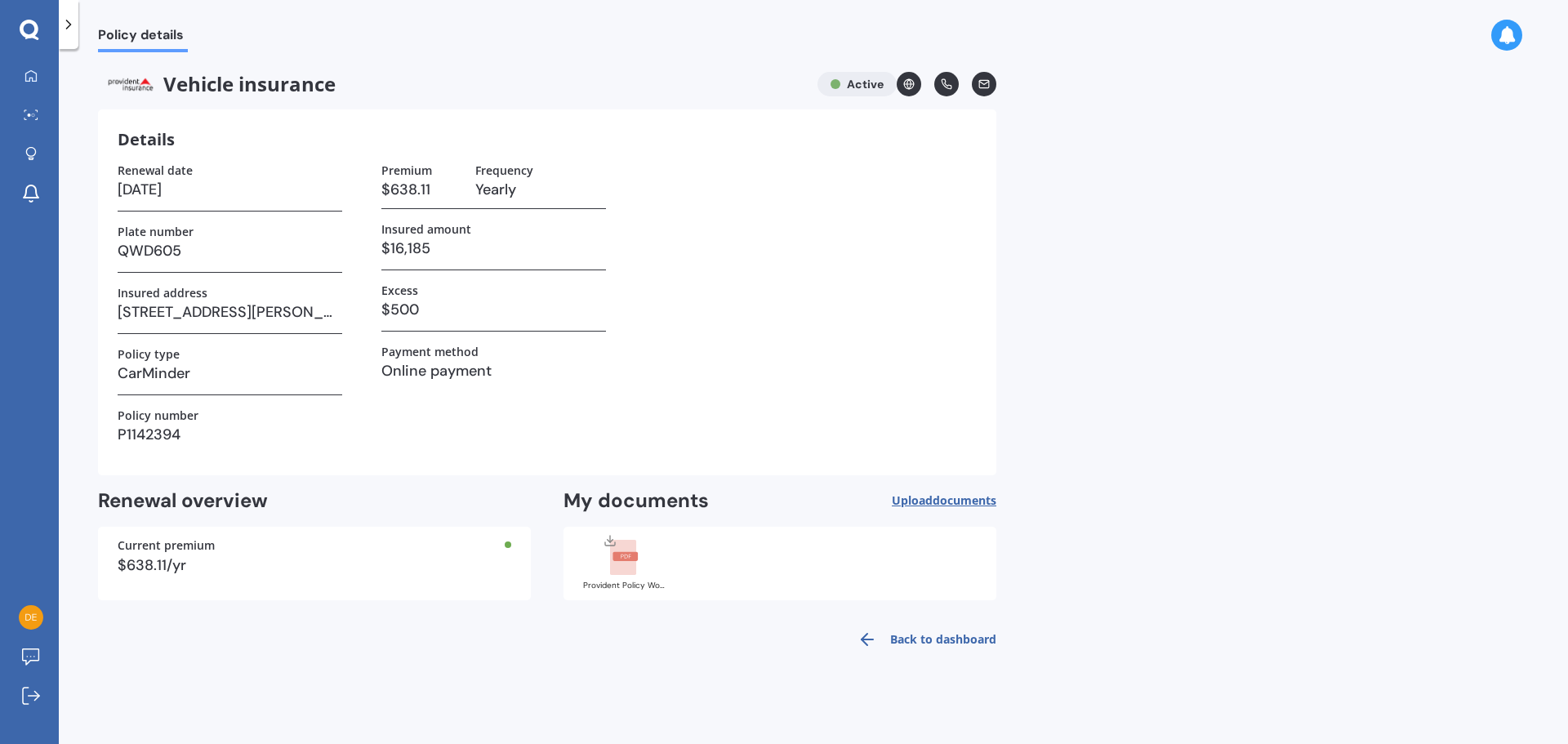
click at [612, 564] on rect at bounding box center [623, 558] width 26 height 36
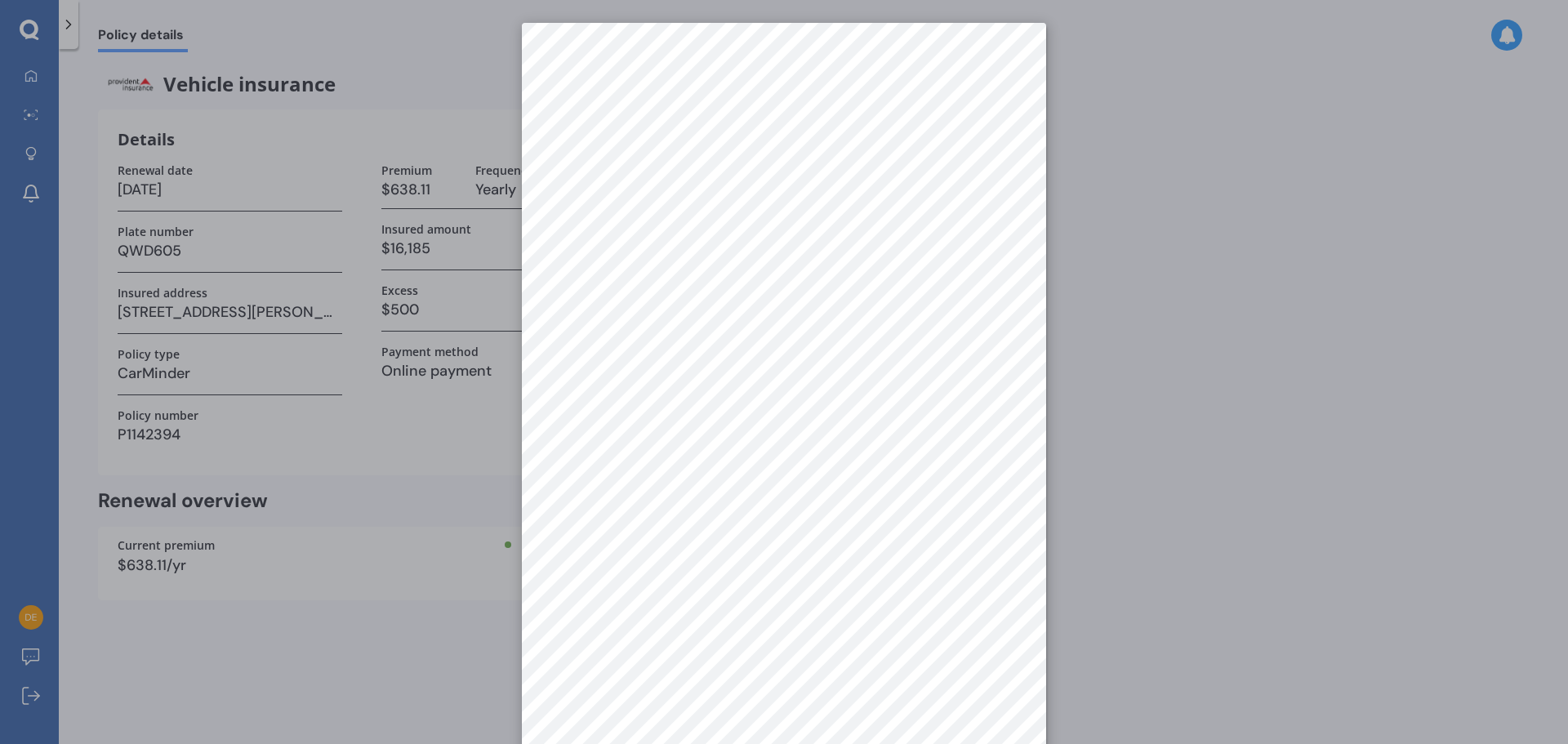
click at [1149, 546] on div at bounding box center [784, 372] width 1568 height 744
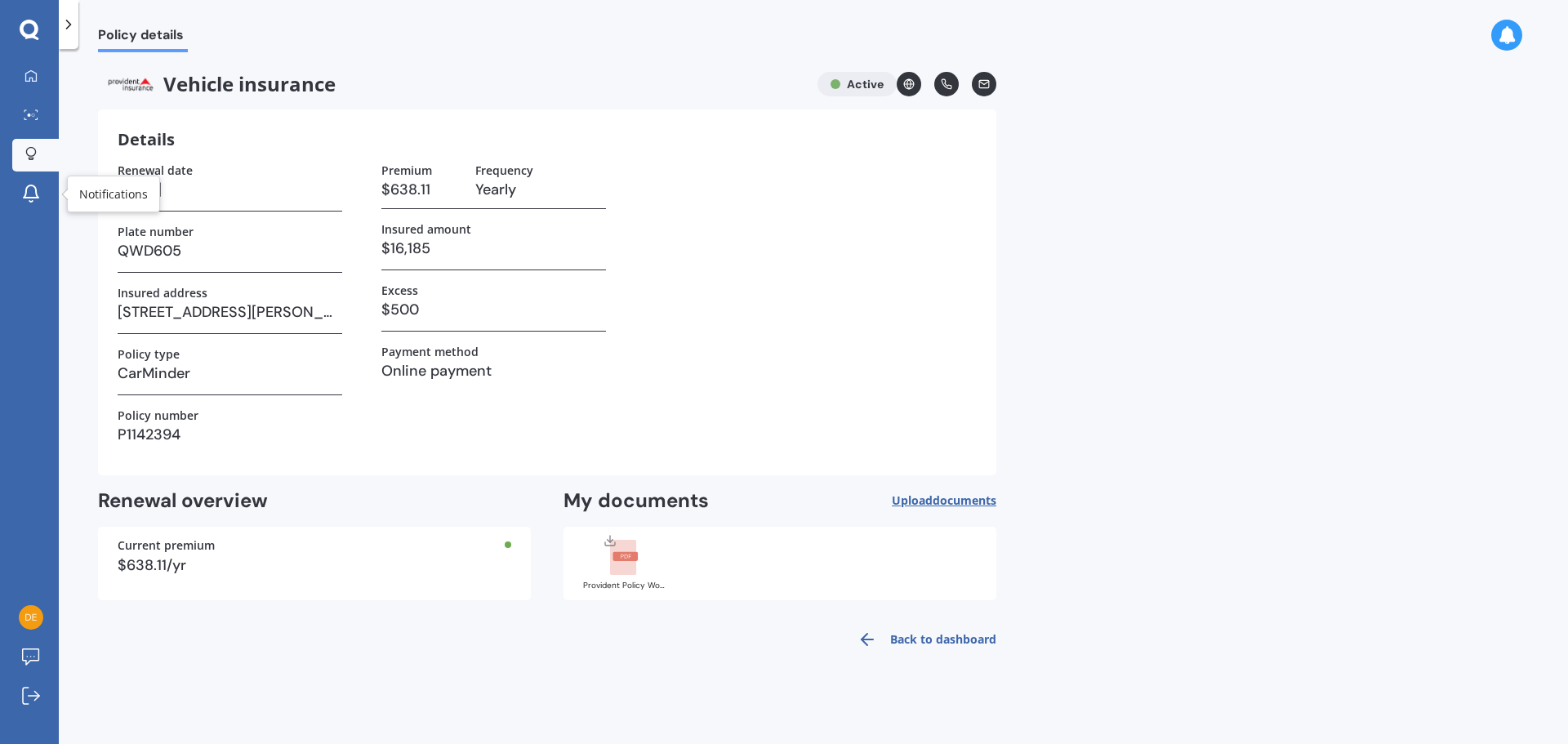
click at [36, 155] on div at bounding box center [32, 154] width 25 height 15
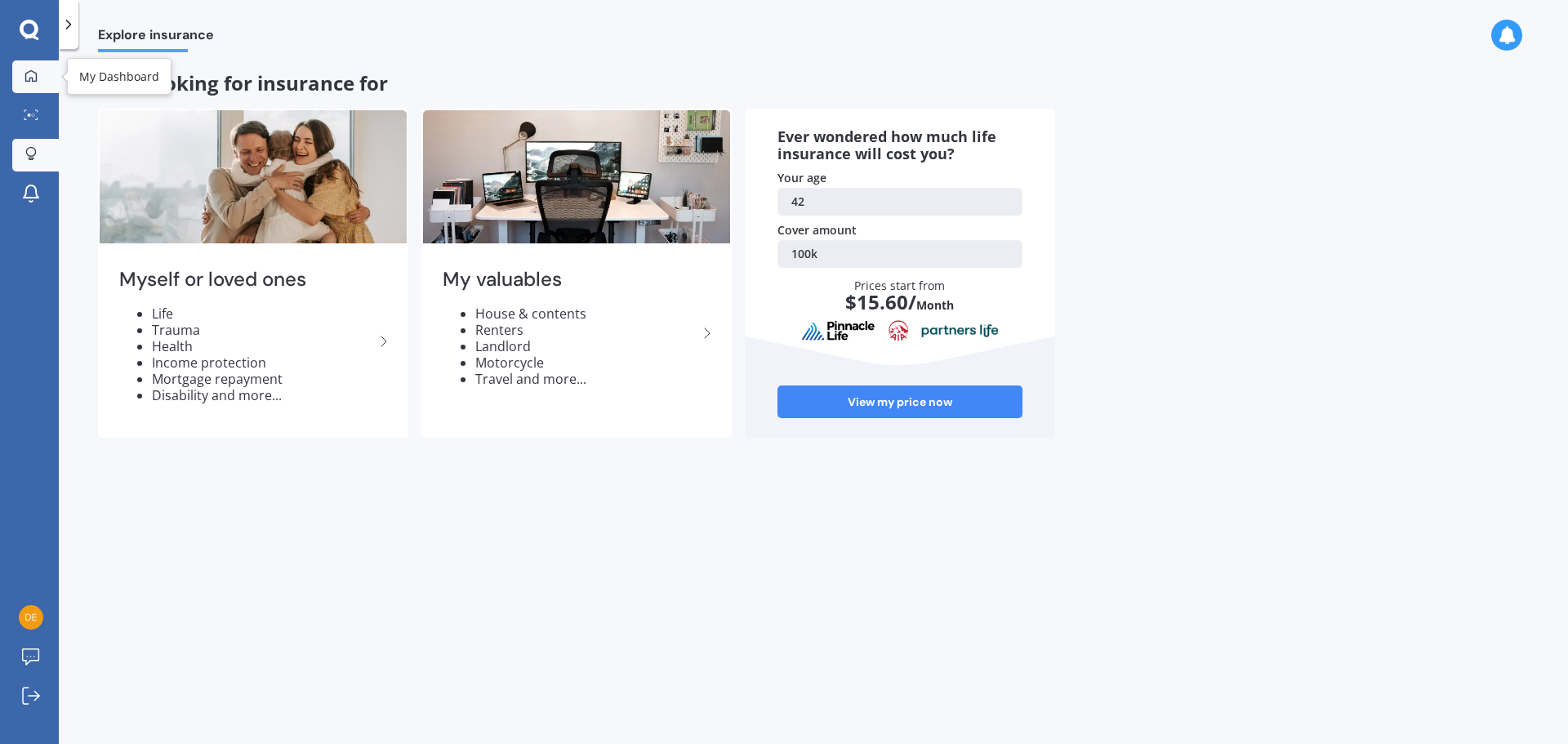
click at [24, 73] on div at bounding box center [32, 76] width 25 height 14
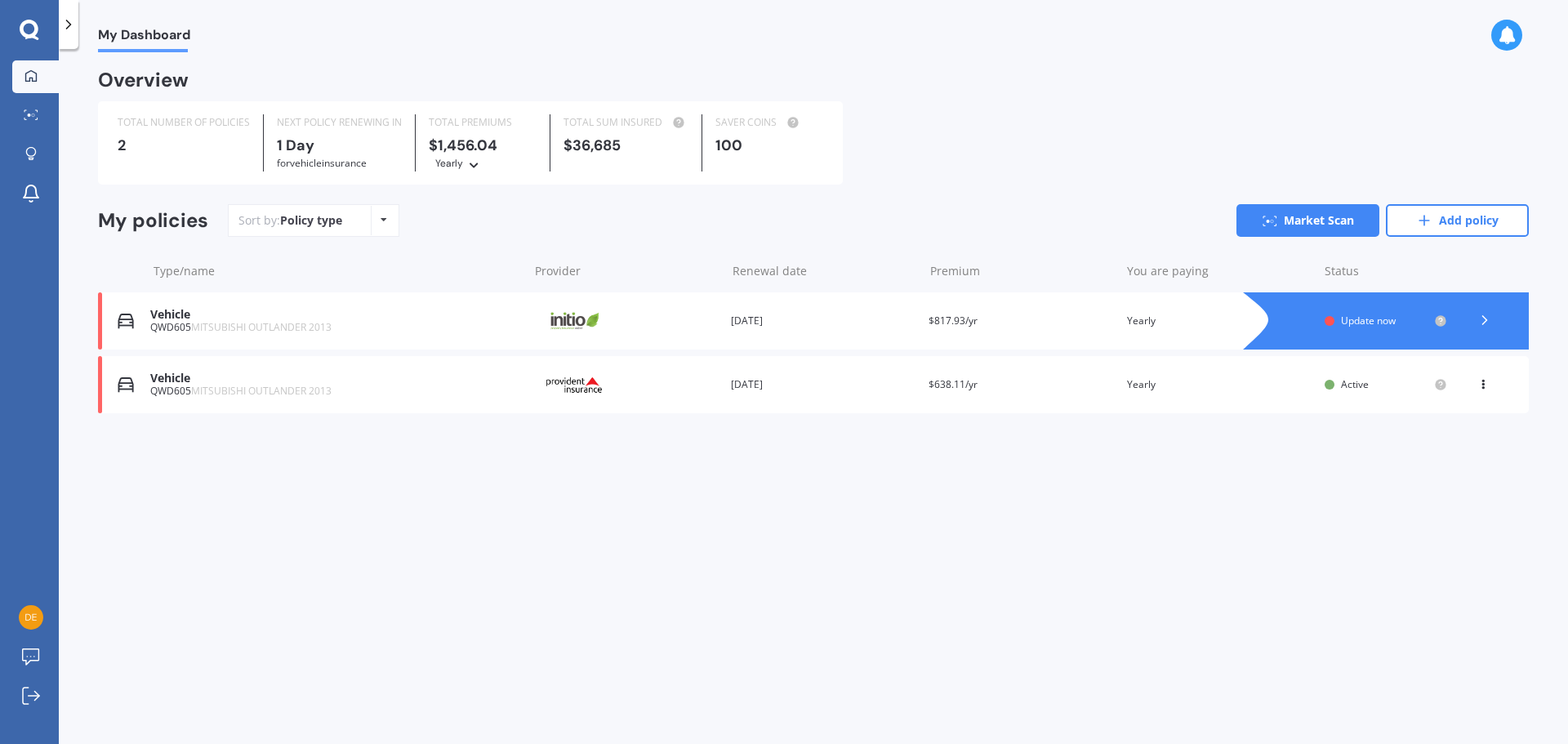
click at [1486, 322] on icon at bounding box center [1484, 320] width 16 height 16
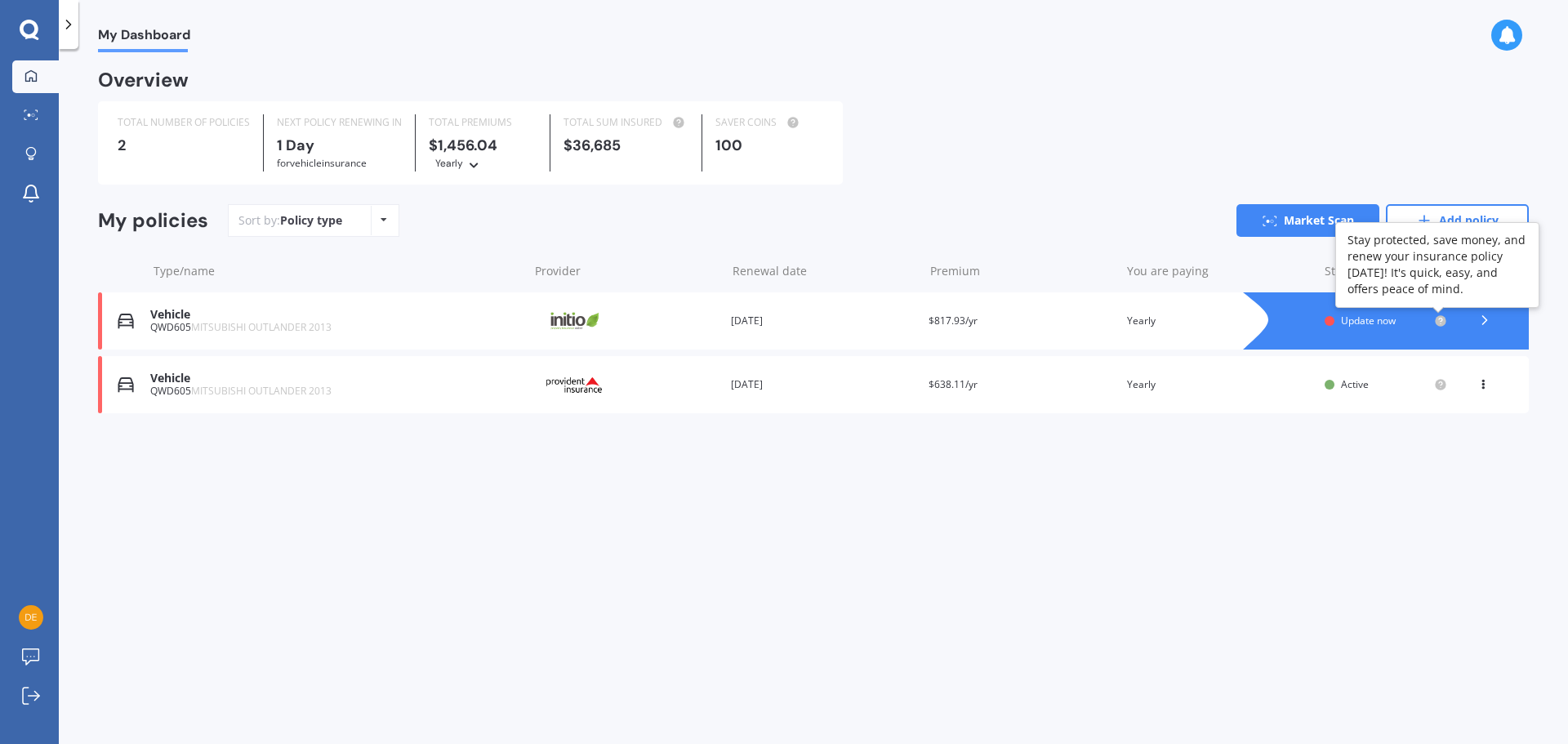
click at [1441, 322] on icon at bounding box center [1440, 320] width 3 height 3
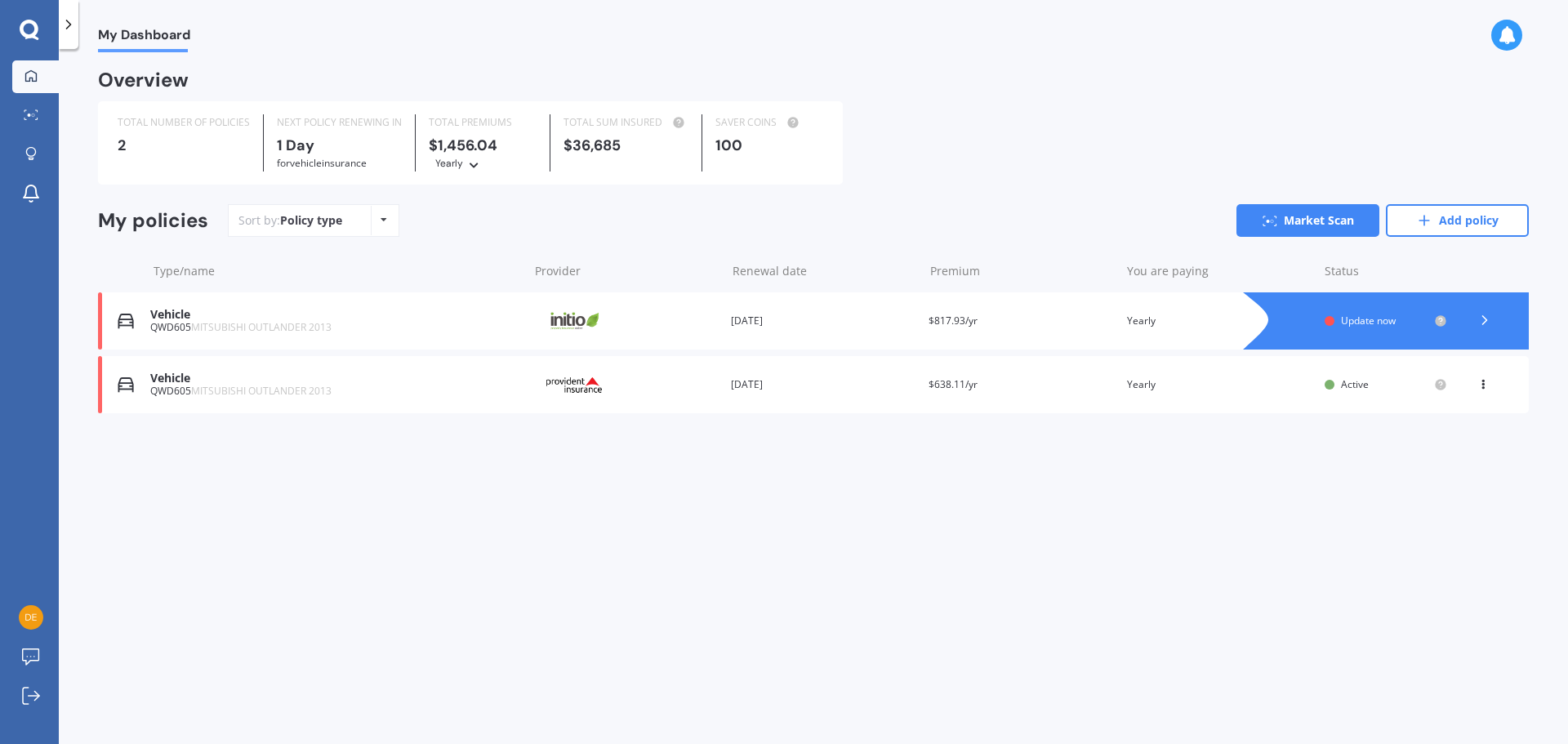
drag, startPoint x: 307, startPoint y: 324, endPoint x: 879, endPoint y: 490, distance: 595.6
click at [879, 490] on div "My Dashboard Overview TOTAL NUMBER OF POLICIES 2 NEXT POLICY RENEWING IN 1 Day …" at bounding box center [813, 400] width 1510 height 695
click at [1477, 385] on icon at bounding box center [1483, 381] width 11 height 10
click at [1491, 538] on div "My Dashboard Overview TOTAL NUMBER OF POLICIES 2 NEXT POLICY RENEWING IN 1 Day …" at bounding box center [813, 400] width 1510 height 695
click at [758, 383] on div "Renewal date 16 Aug 2026" at bounding box center [823, 384] width 185 height 16
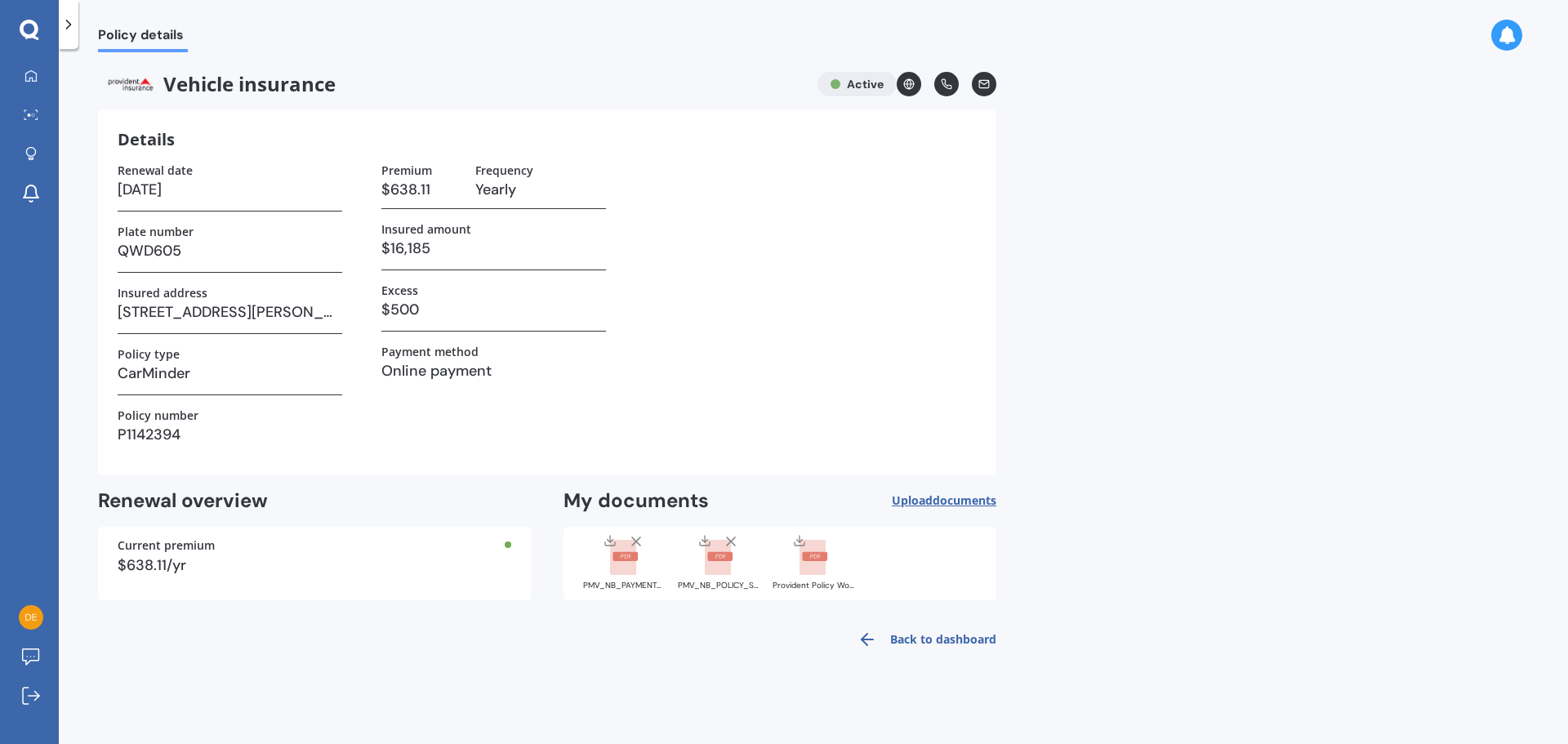
click at [610, 567] on icon at bounding box center [625, 558] width 29 height 36
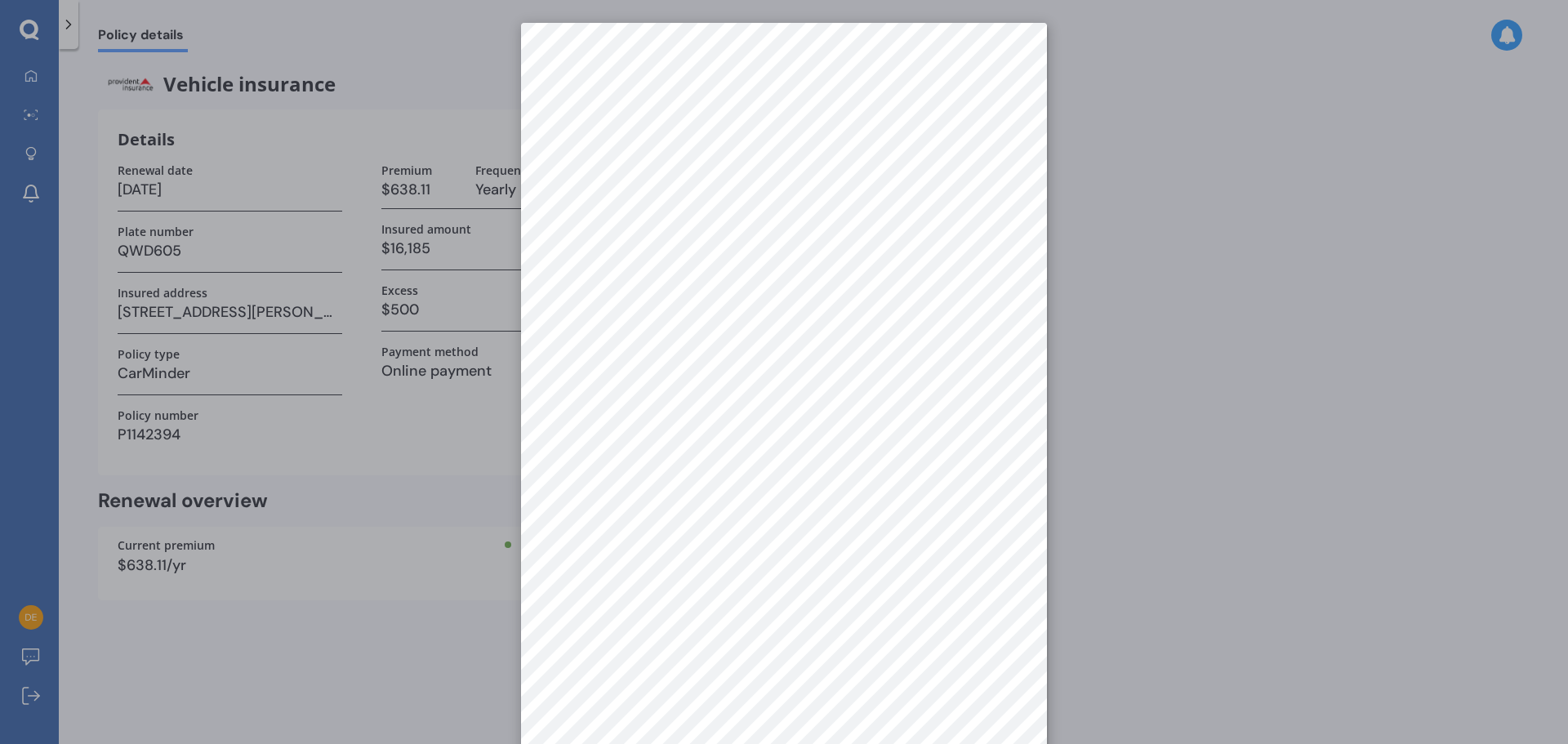
click at [1155, 335] on div at bounding box center [784, 372] width 1568 height 744
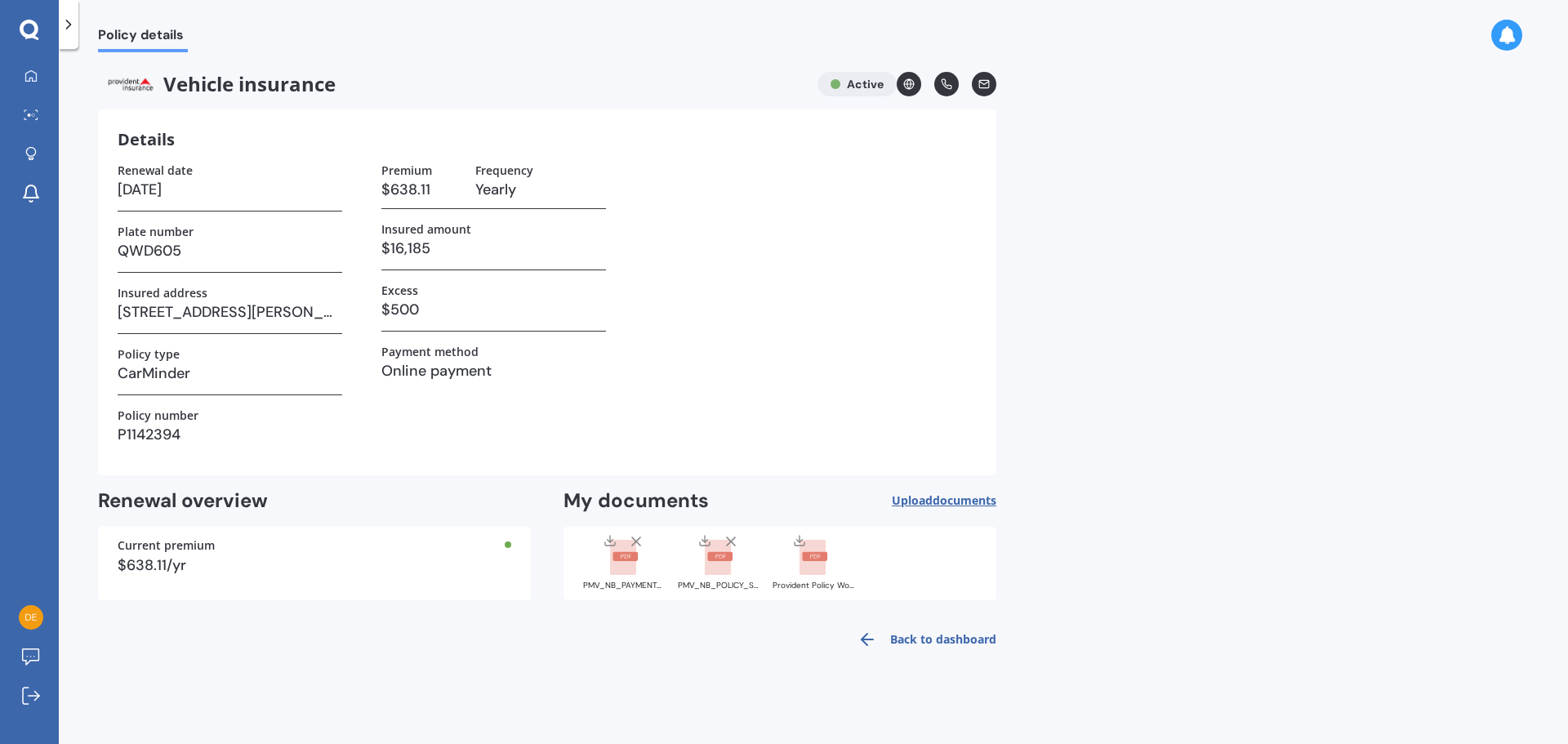
click at [719, 561] on rect at bounding box center [717, 558] width 26 height 36
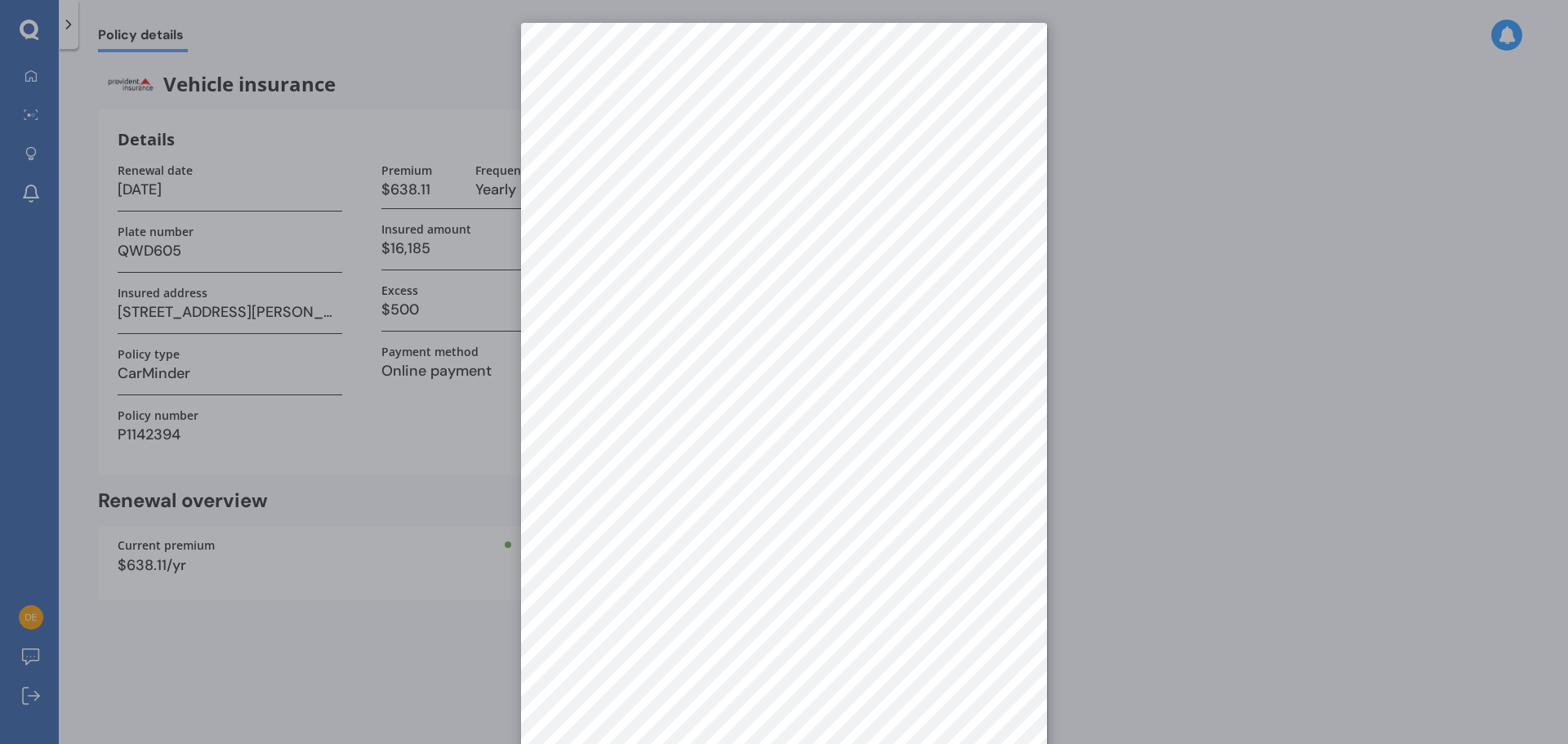
click at [1303, 312] on div at bounding box center [784, 372] width 1568 height 744
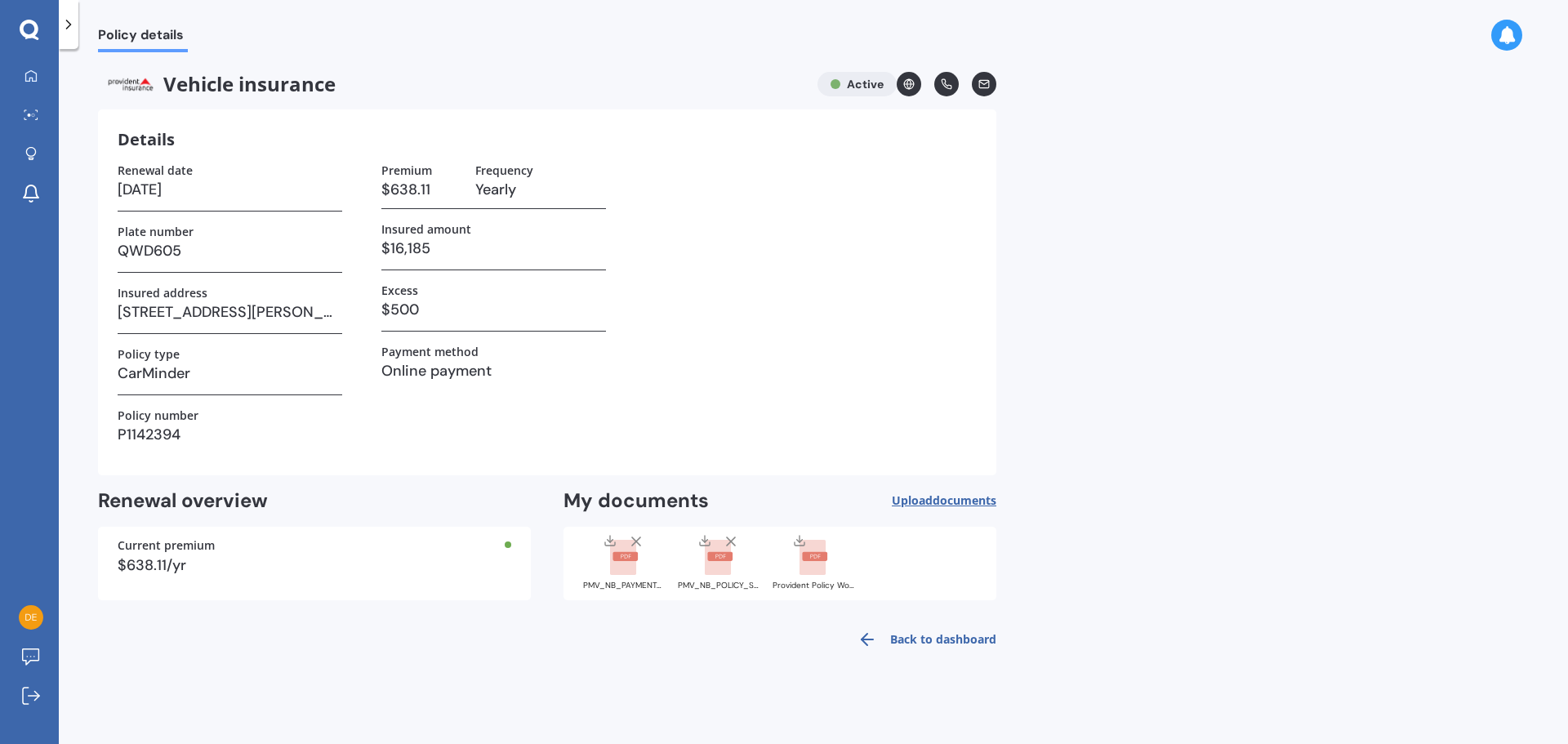
click at [819, 551] on icon at bounding box center [814, 558] width 29 height 36
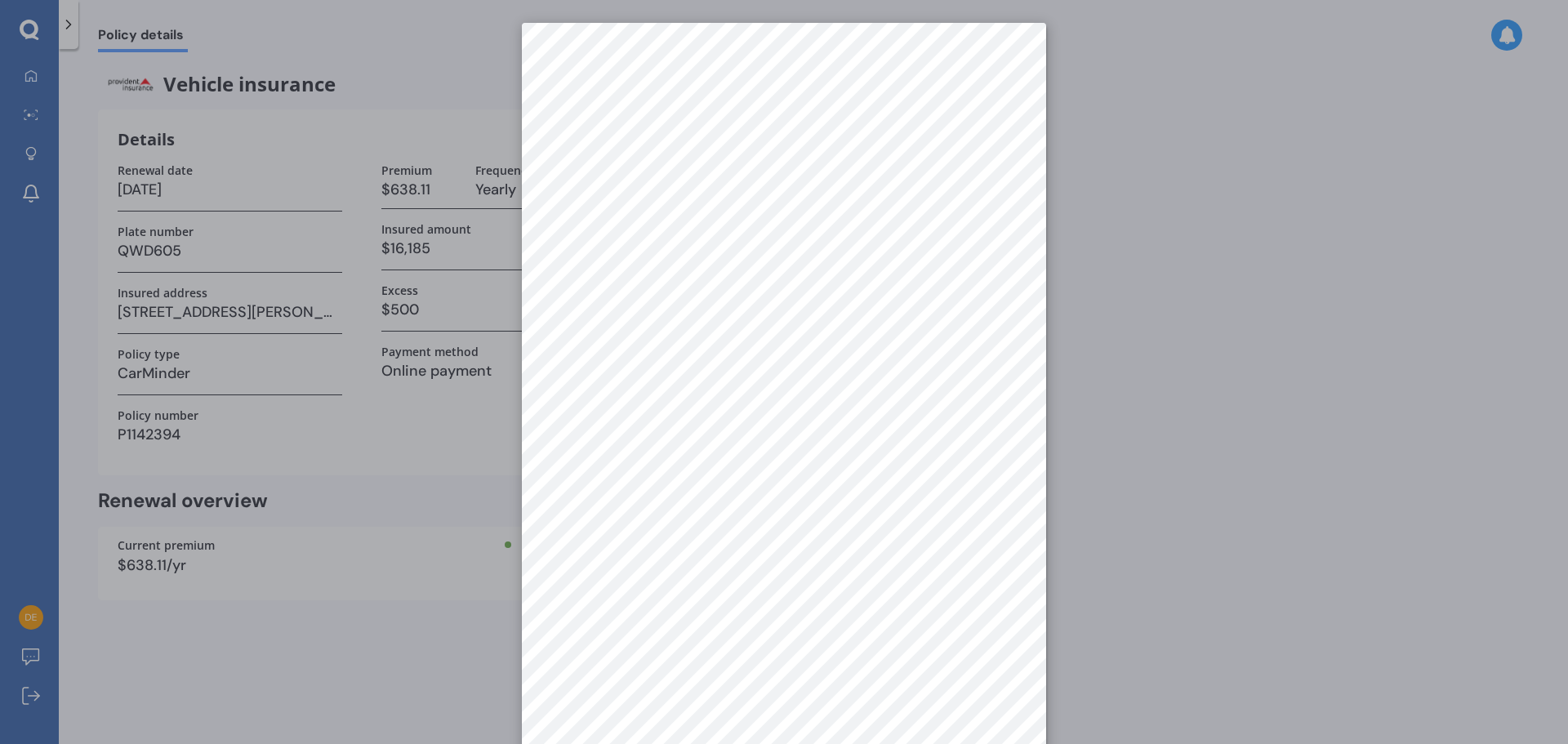
click at [1160, 490] on div at bounding box center [784, 372] width 1568 height 744
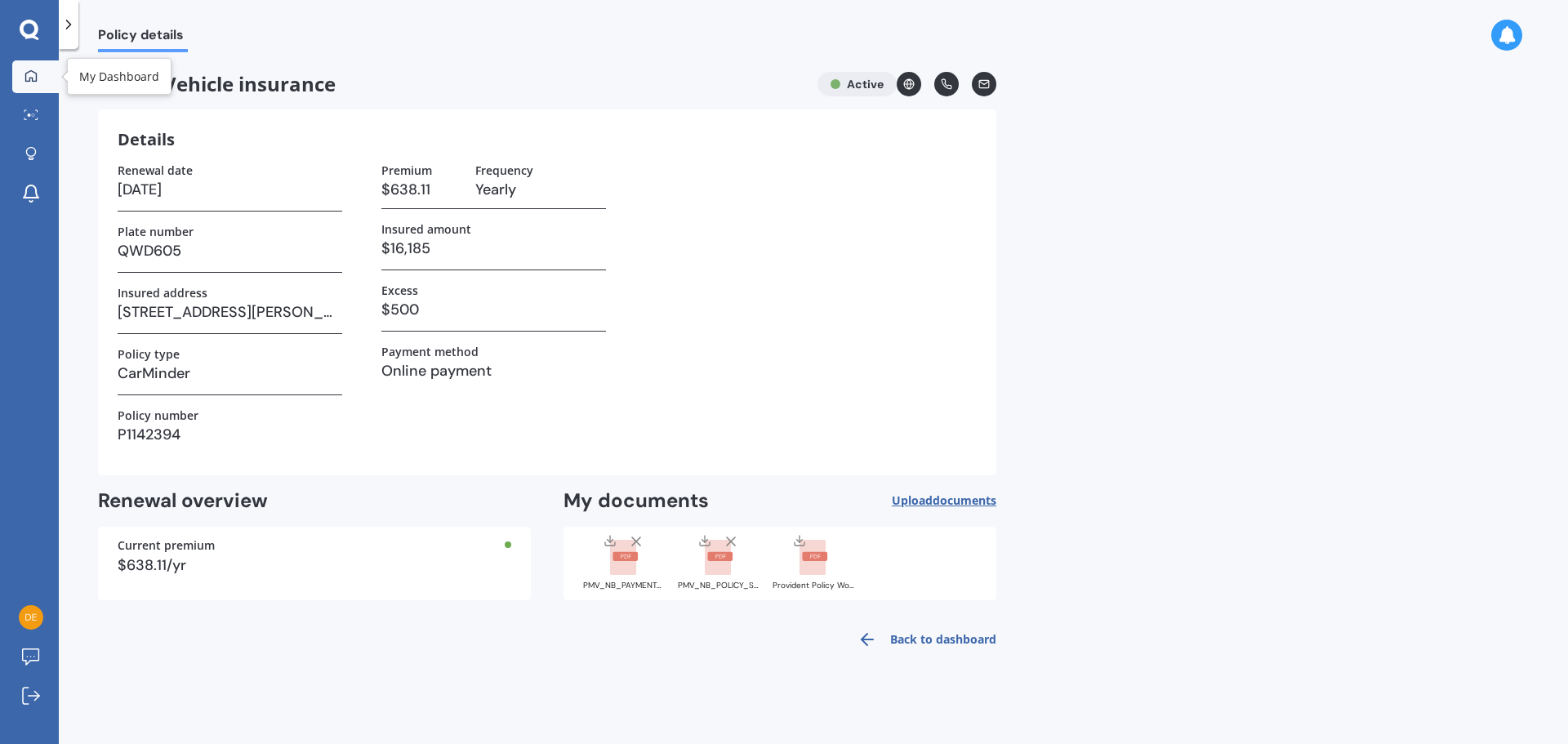
click at [34, 73] on icon at bounding box center [32, 76] width 13 height 13
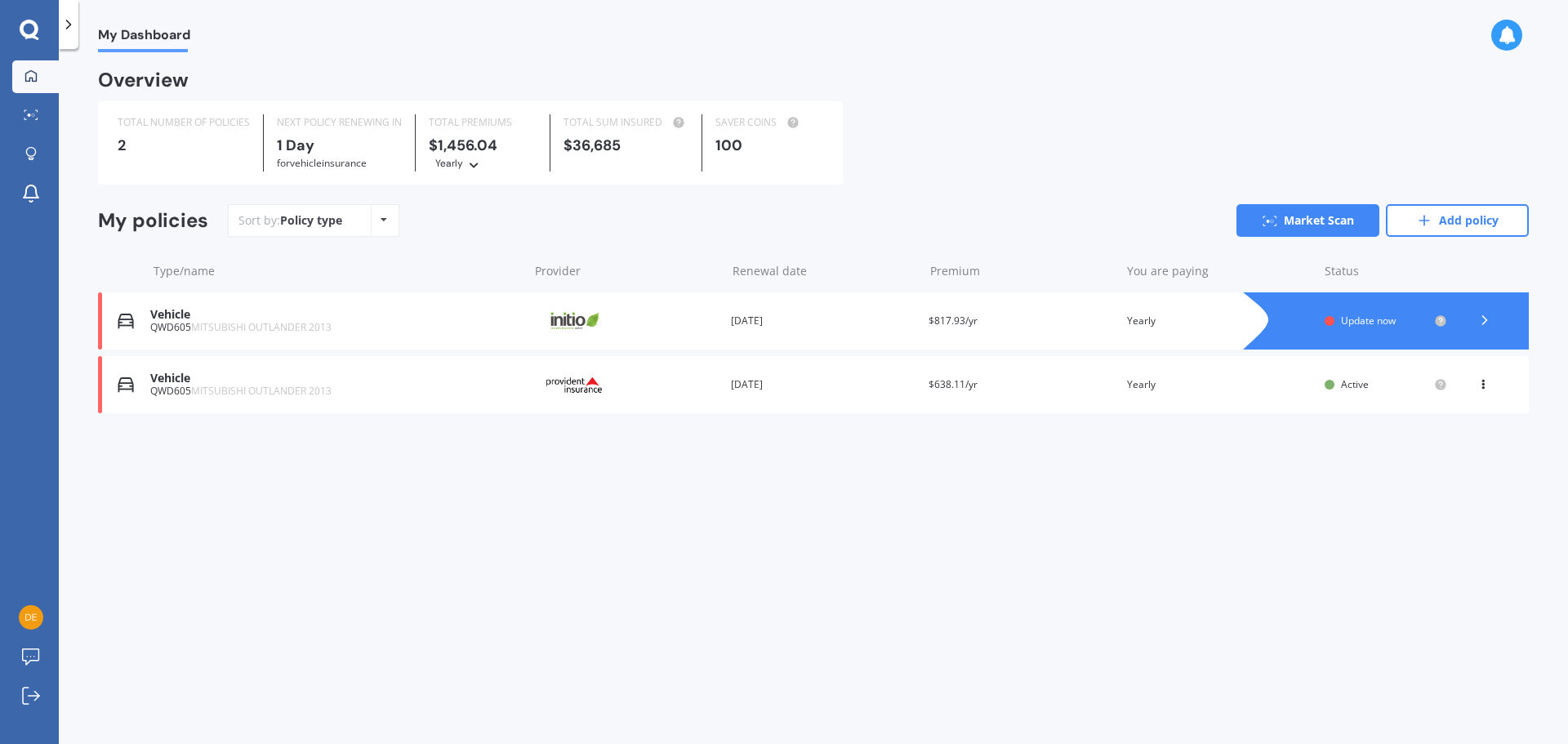
drag, startPoint x: 273, startPoint y: 322, endPoint x: 834, endPoint y: 663, distance: 656.5
click at [834, 663] on div "My Dashboard Overview TOTAL NUMBER OF POLICIES 2 NEXT POLICY RENEWING IN 1 Day …" at bounding box center [813, 400] width 1510 height 695
click at [379, 226] on div "Policy type Alphabetical Date added Renewing next" at bounding box center [383, 220] width 25 height 30
click at [916, 321] on div "Renewal date 17 Aug 2025" at bounding box center [823, 321] width 185 height 16
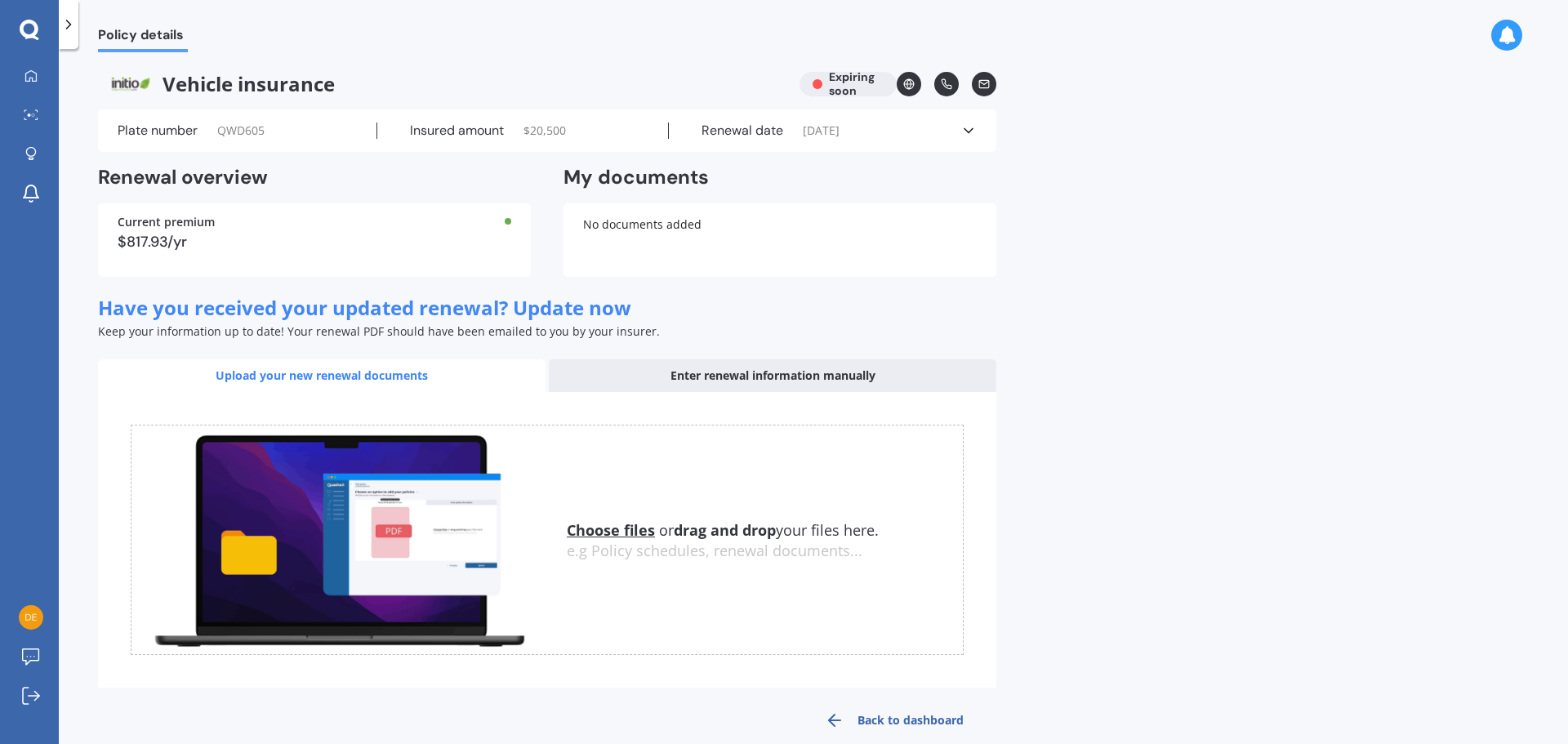
click at [63, 21] on icon at bounding box center [68, 24] width 16 height 16
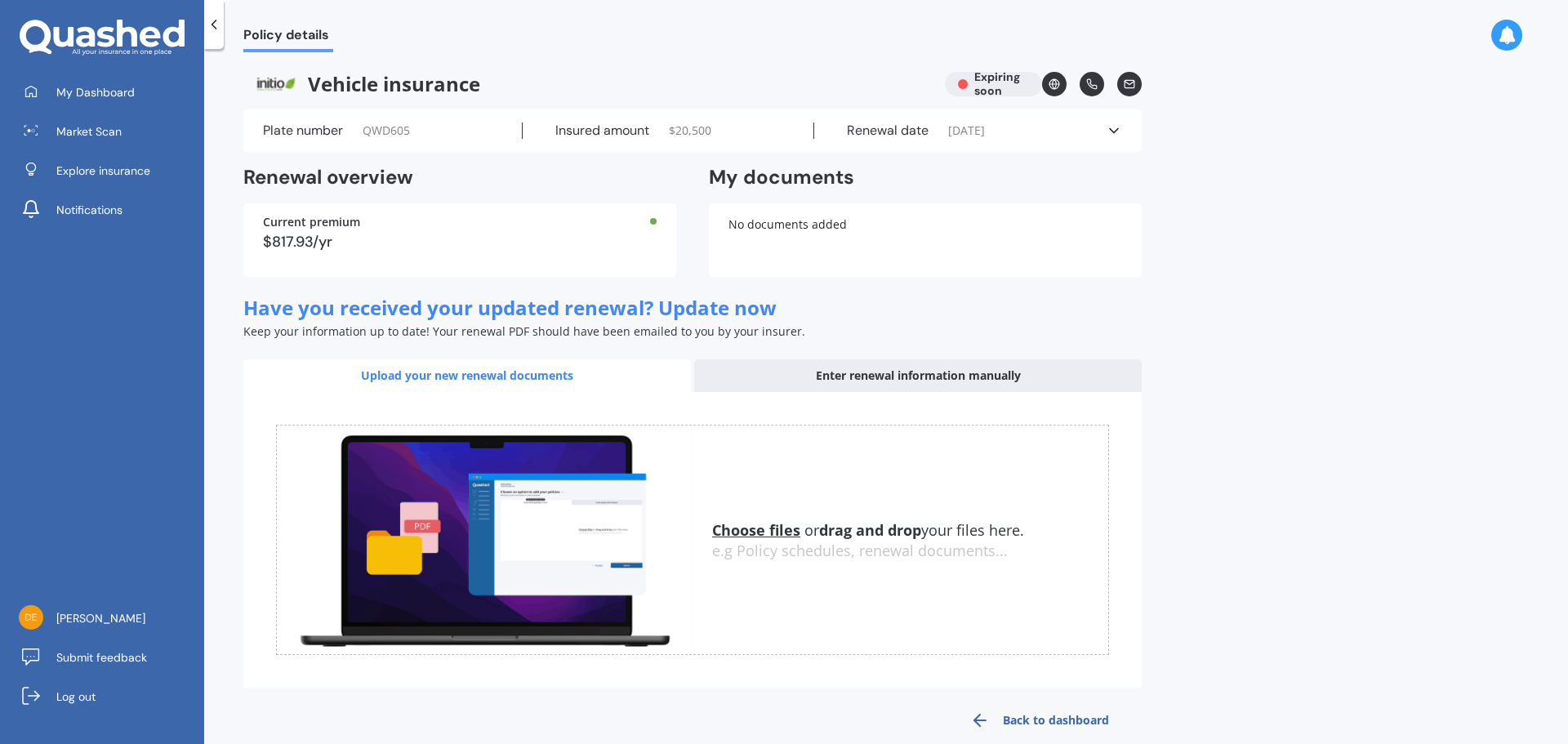
click at [211, 21] on icon at bounding box center [214, 24] width 16 height 16
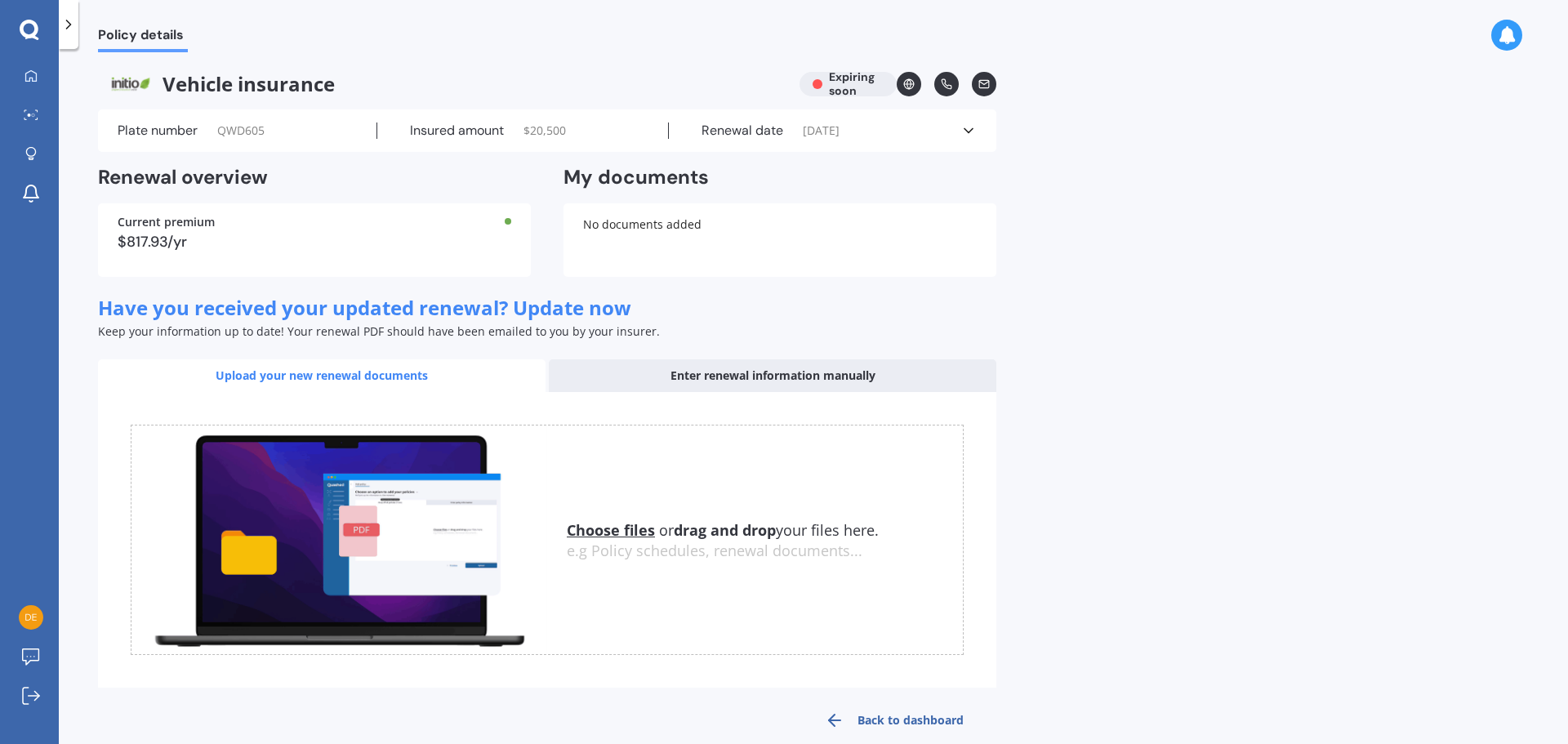
click at [970, 125] on icon at bounding box center [968, 130] width 16 height 16
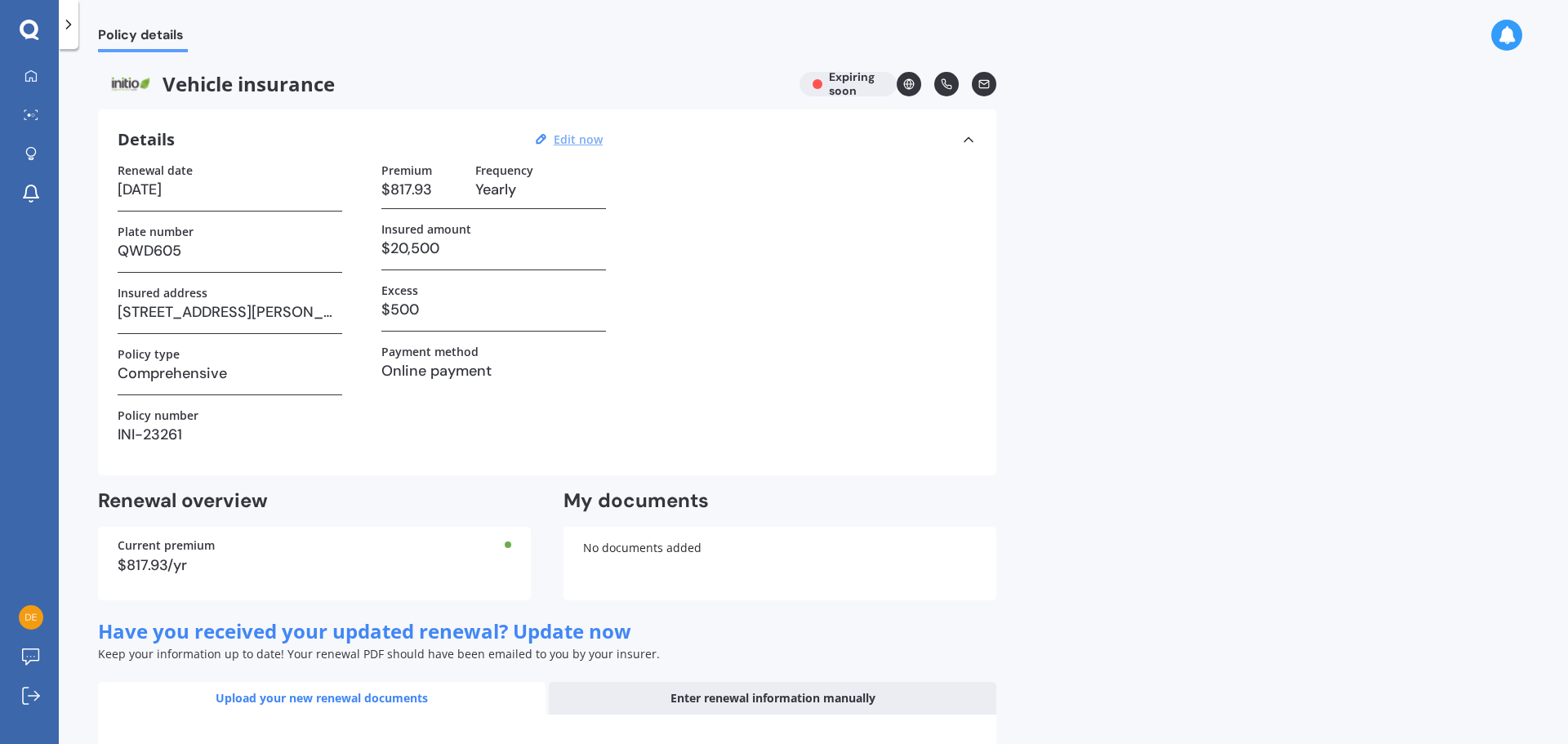
click at [589, 136] on u "Edit now" at bounding box center [578, 139] width 49 height 15
select select "17"
select select "08"
select select "2025"
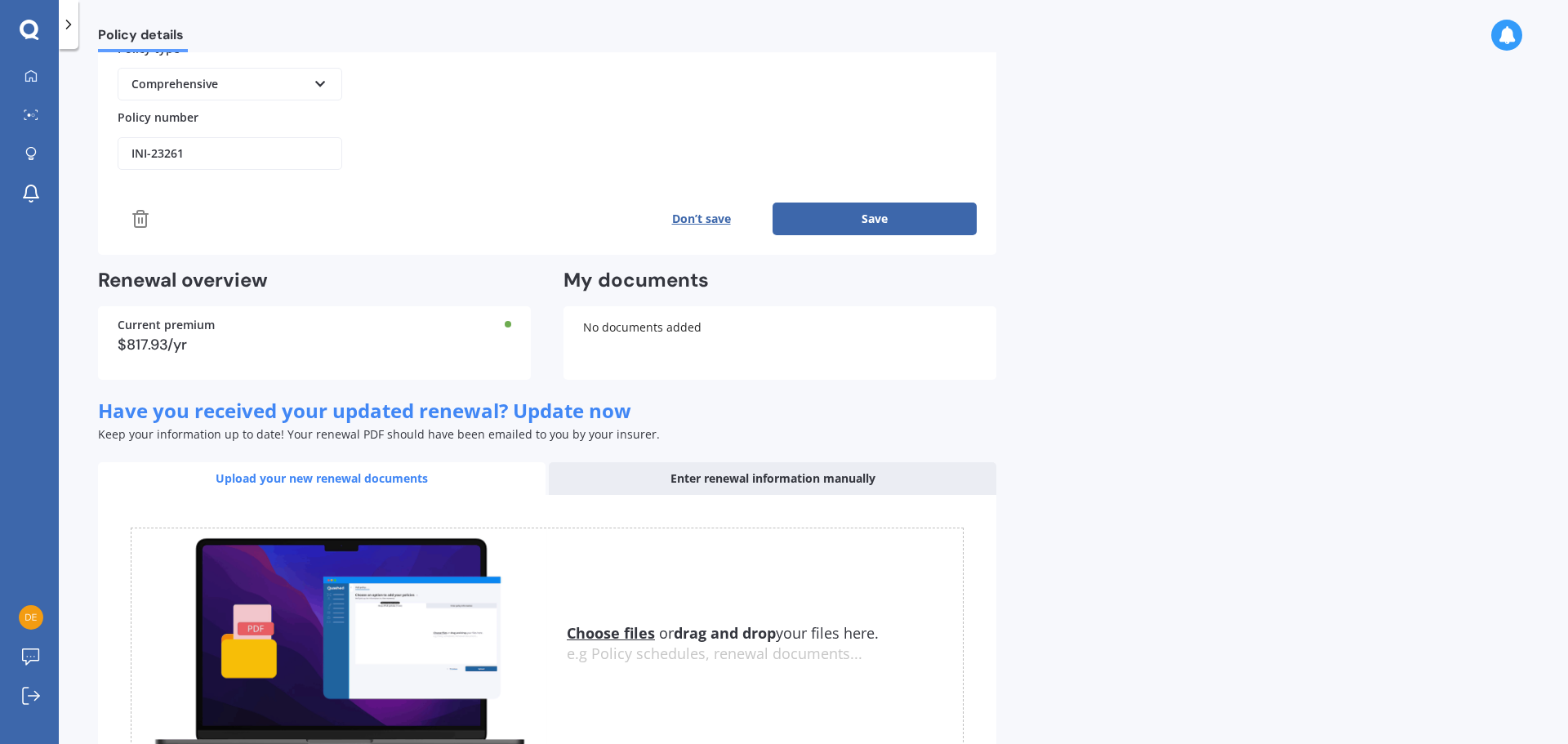
scroll to position [284, 0]
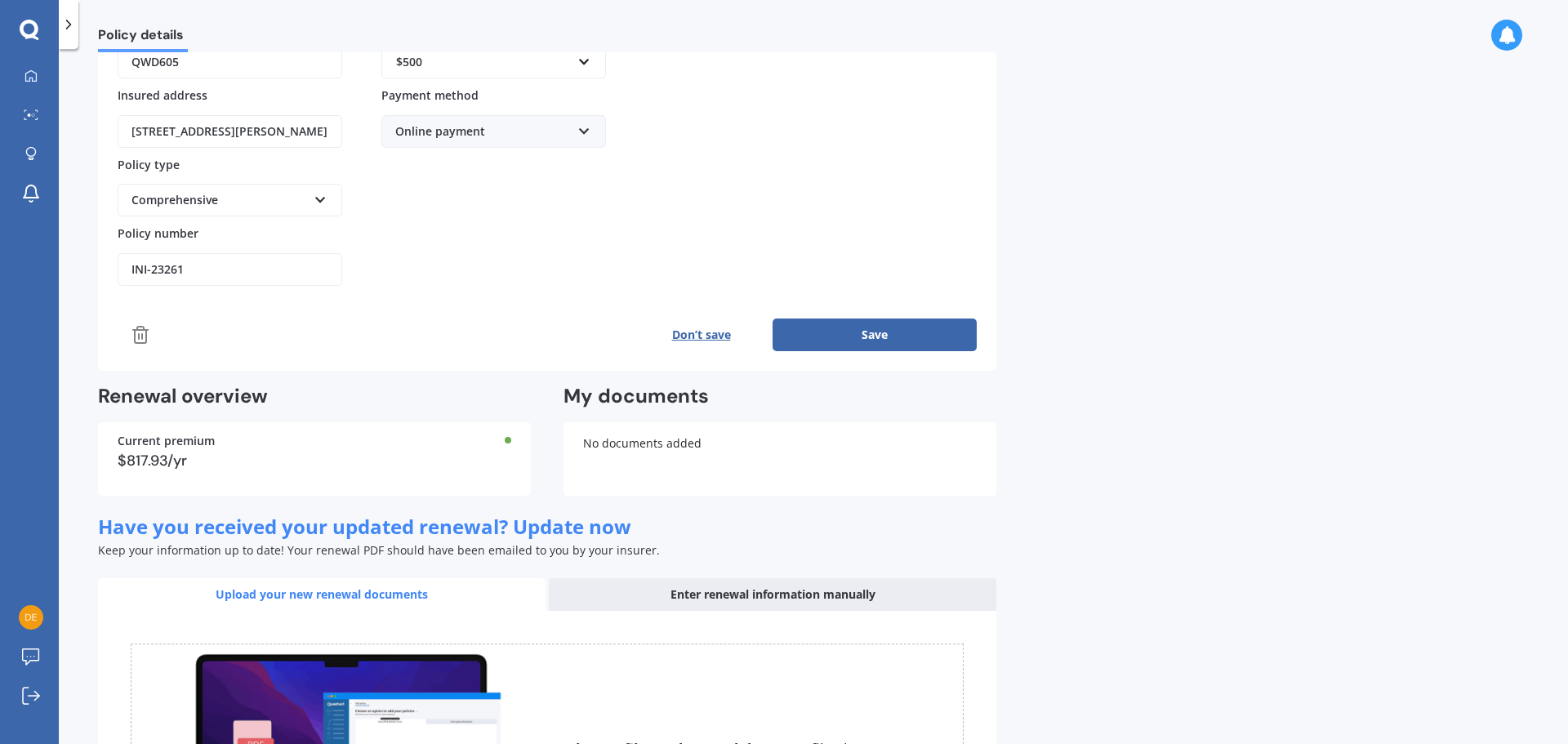
click at [710, 330] on button "Don’t save" at bounding box center [700, 335] width 143 height 33
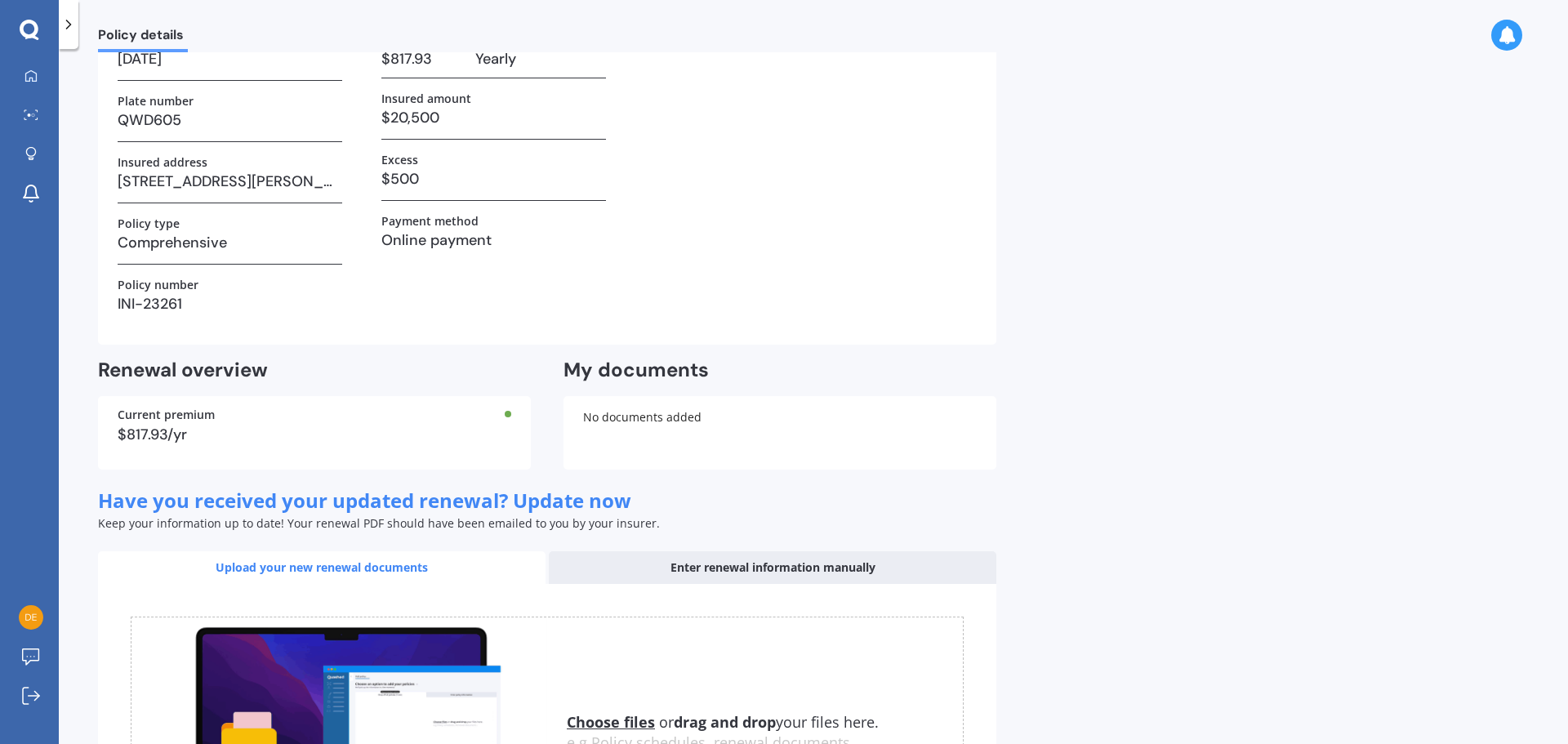
scroll to position [0, 0]
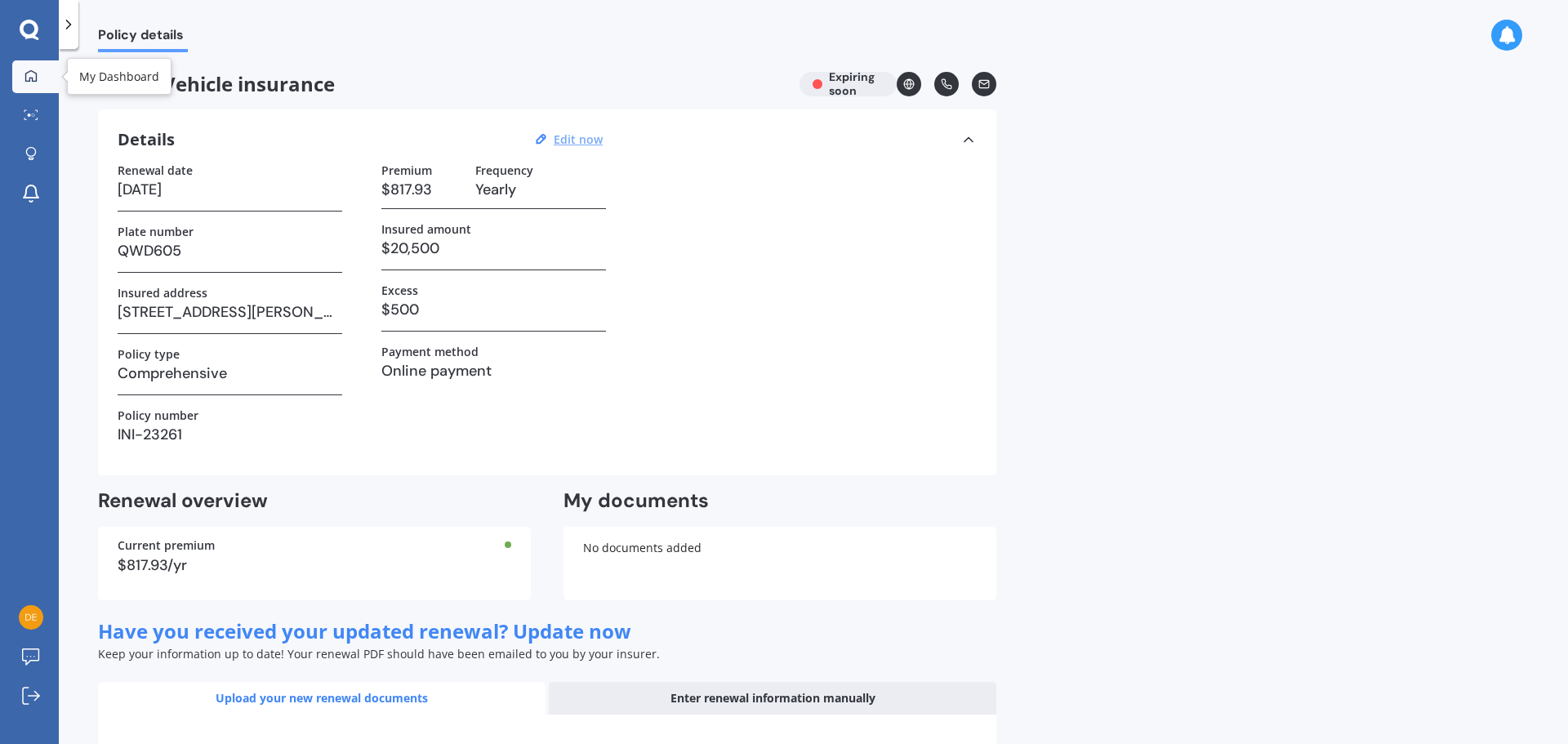
click at [34, 80] on icon at bounding box center [32, 76] width 13 height 13
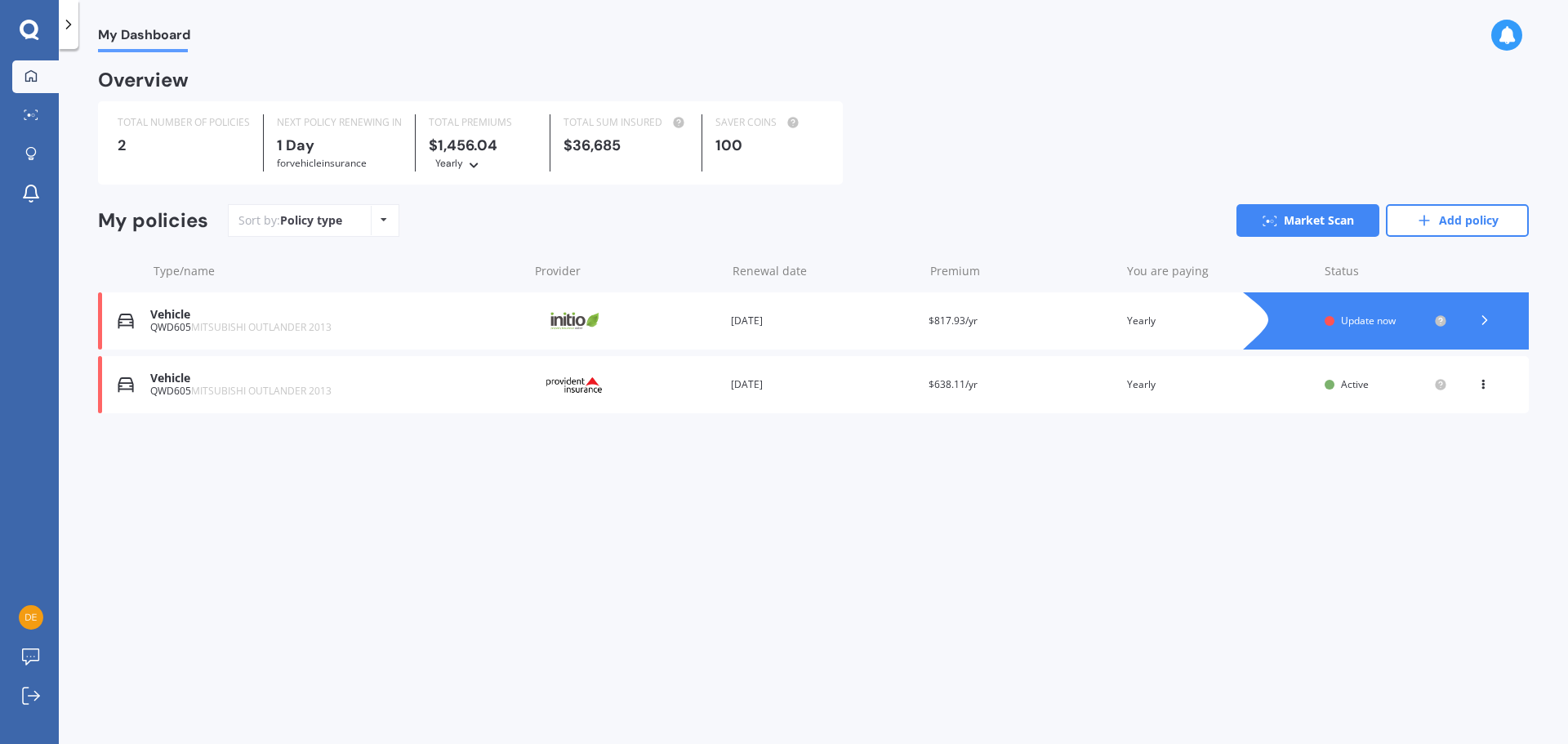
click at [781, 385] on div "Renewal date 16 Aug 2026" at bounding box center [823, 384] width 185 height 16
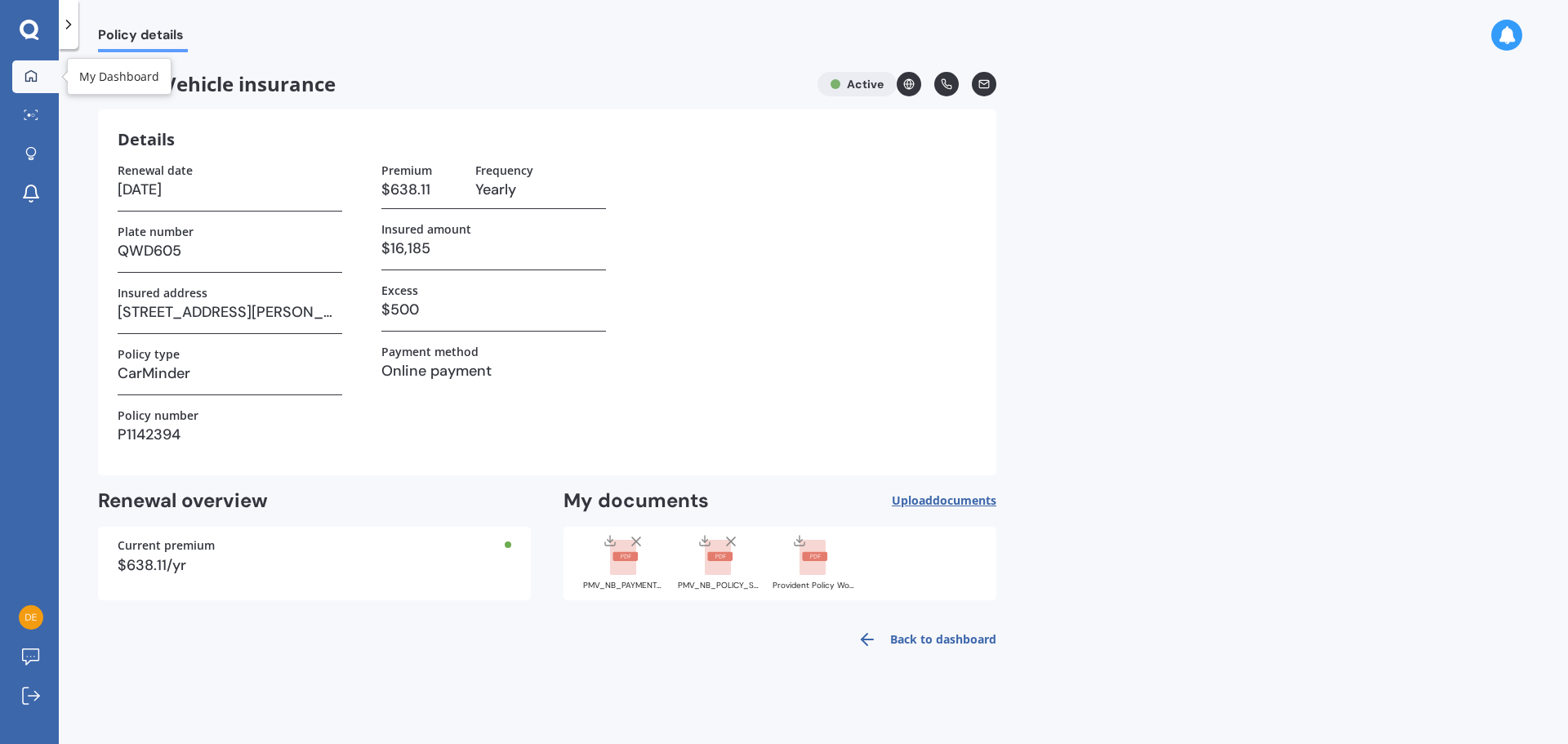
click at [38, 77] on div at bounding box center [32, 76] width 25 height 14
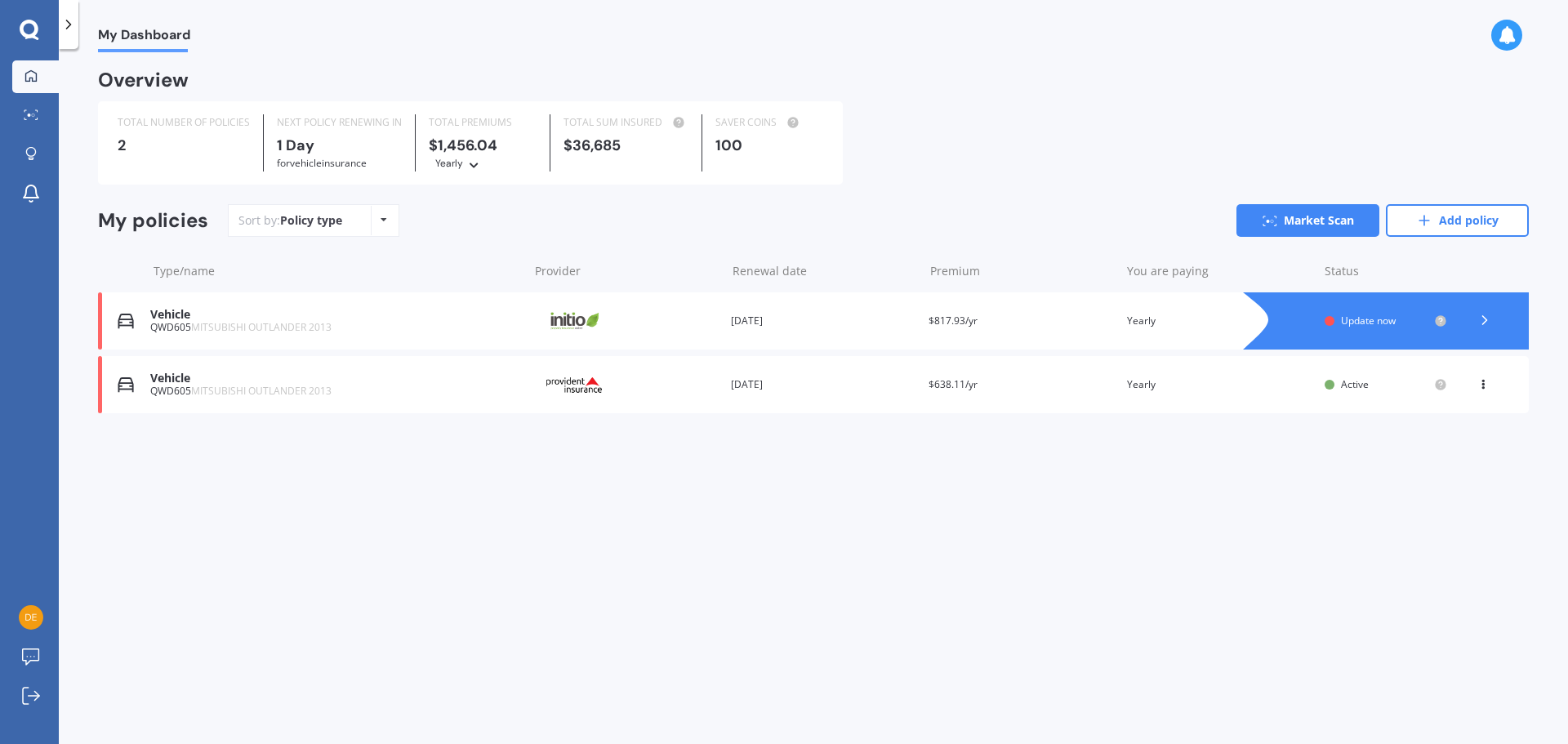
click at [587, 319] on img at bounding box center [574, 321] width 81 height 31
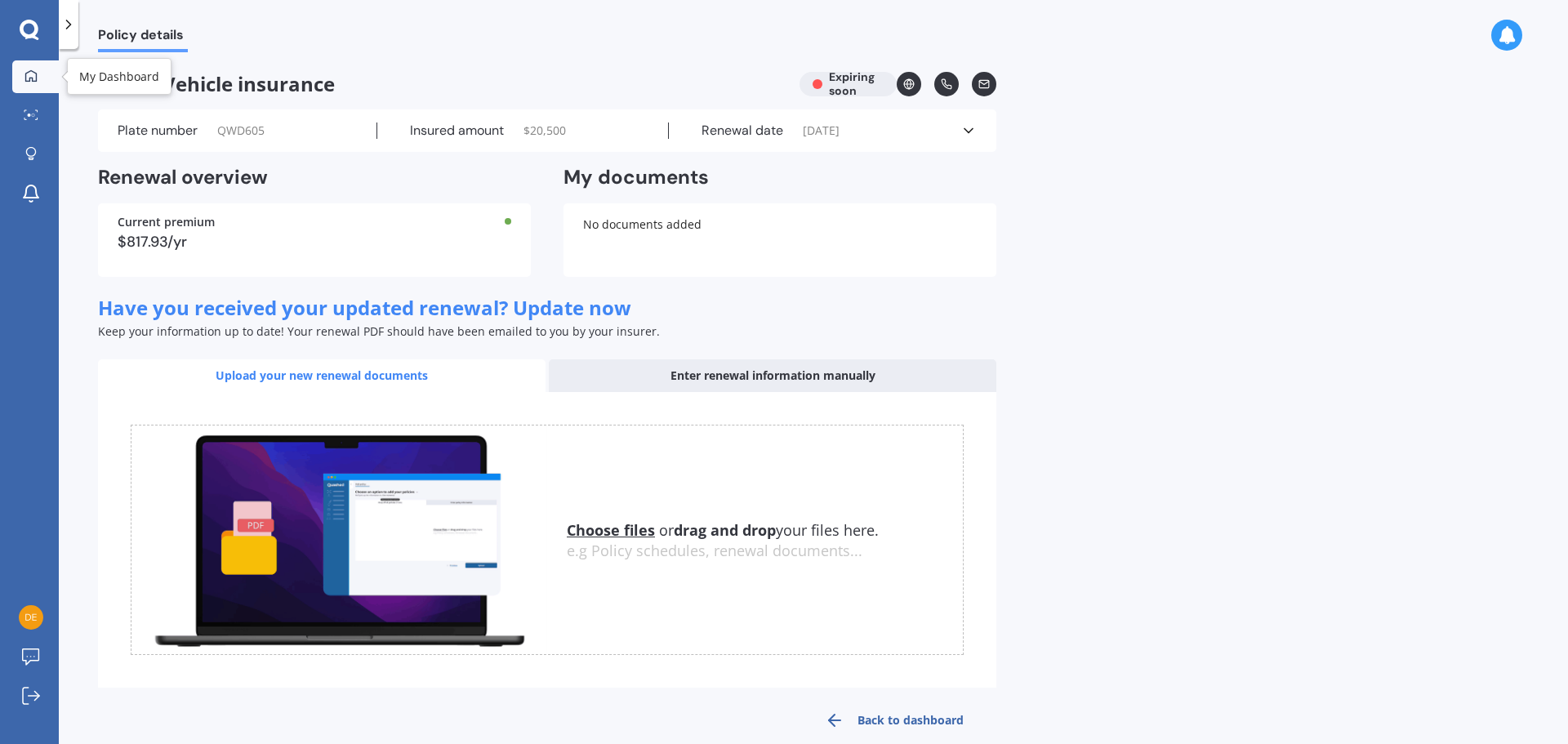
click at [20, 79] on div at bounding box center [32, 76] width 25 height 14
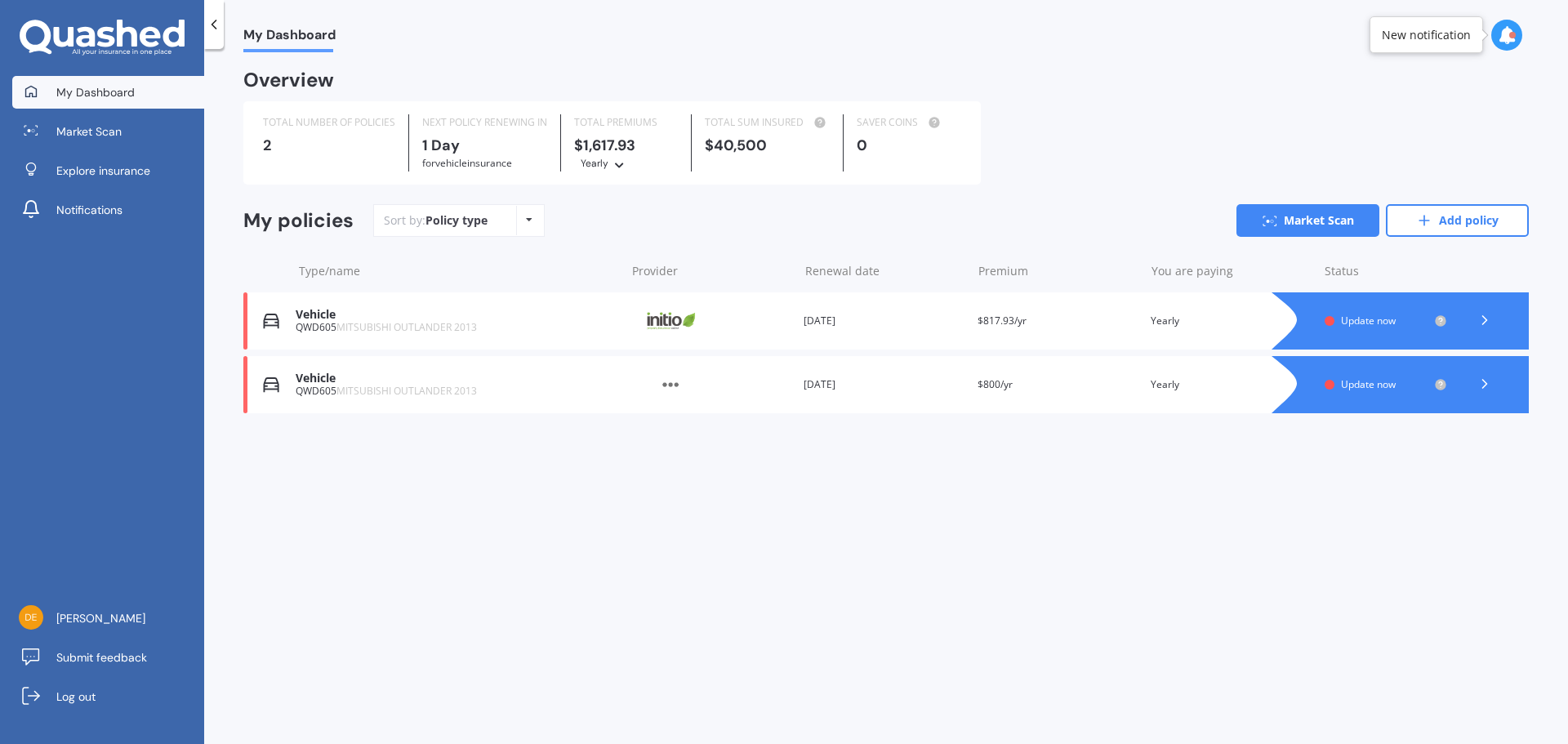
click at [1488, 378] on icon at bounding box center [1484, 383] width 16 height 16
click at [756, 379] on div "Provider" at bounding box center [710, 384] width 161 height 31
click at [1360, 384] on span "Update now" at bounding box center [1368, 384] width 55 height 13
click at [671, 383] on img at bounding box center [670, 384] width 81 height 31
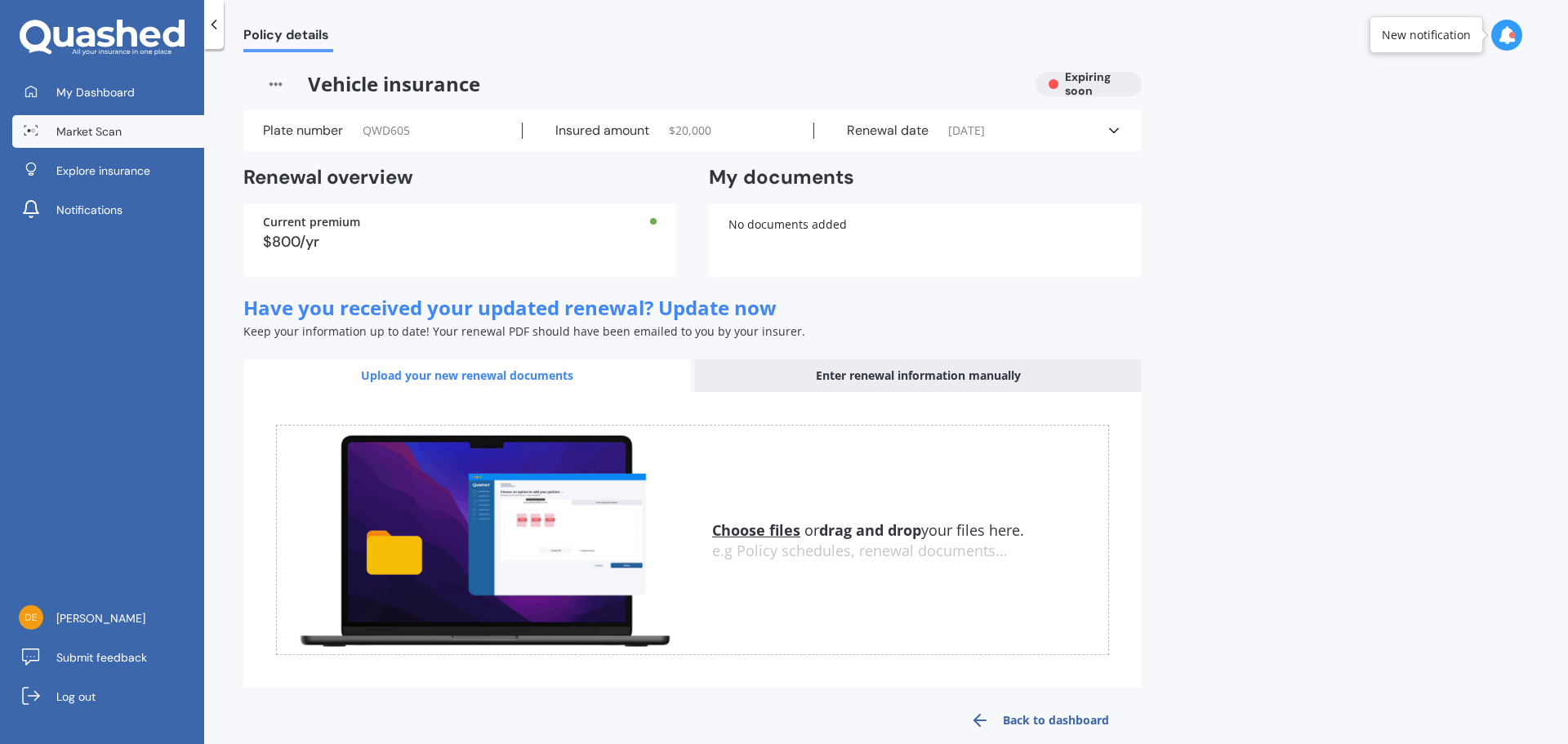
click at [88, 130] on span "Market Scan" at bounding box center [89, 131] width 65 height 16
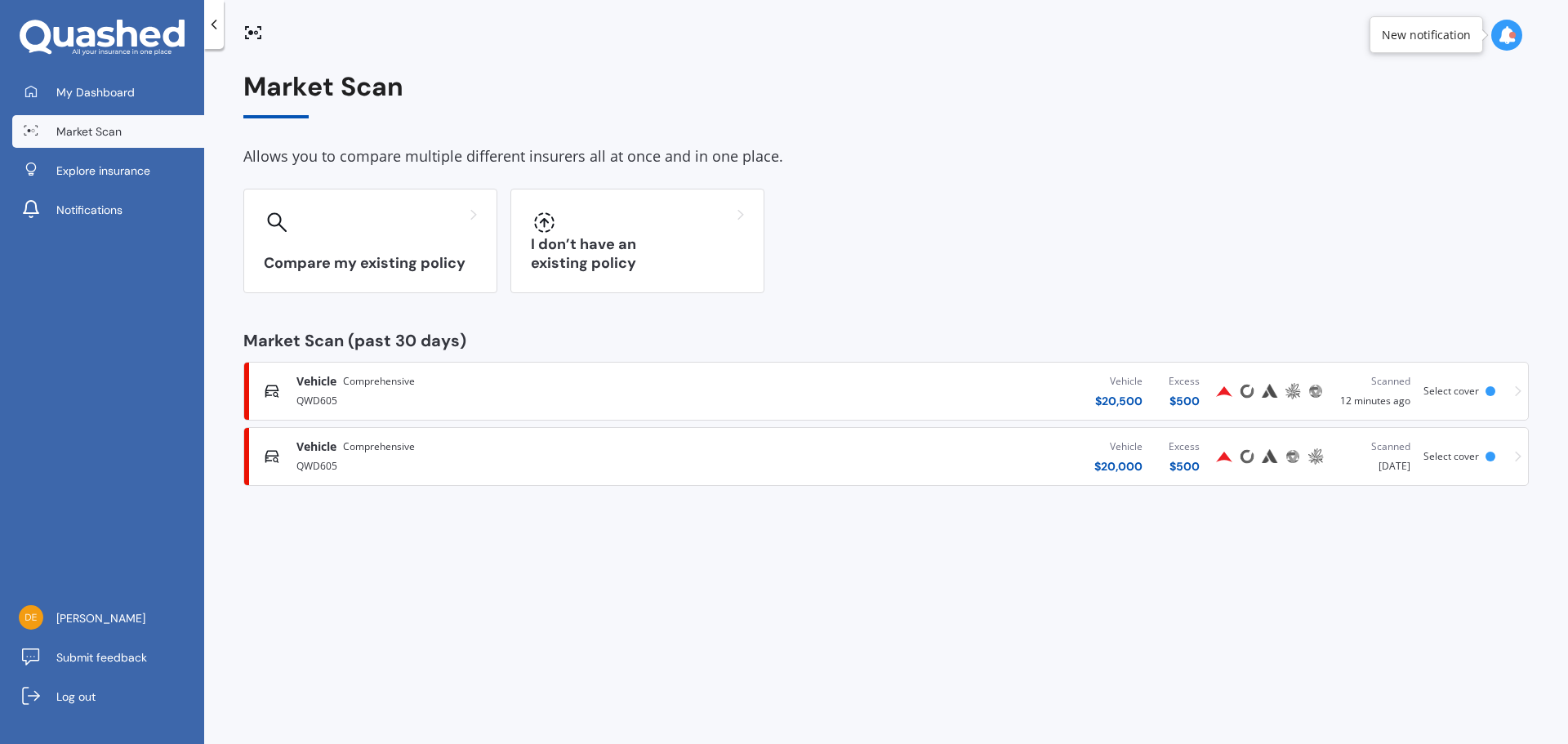
click at [847, 450] on div "Vehicle $ 20,000 Excess $ 500" at bounding box center [975, 456] width 474 height 49
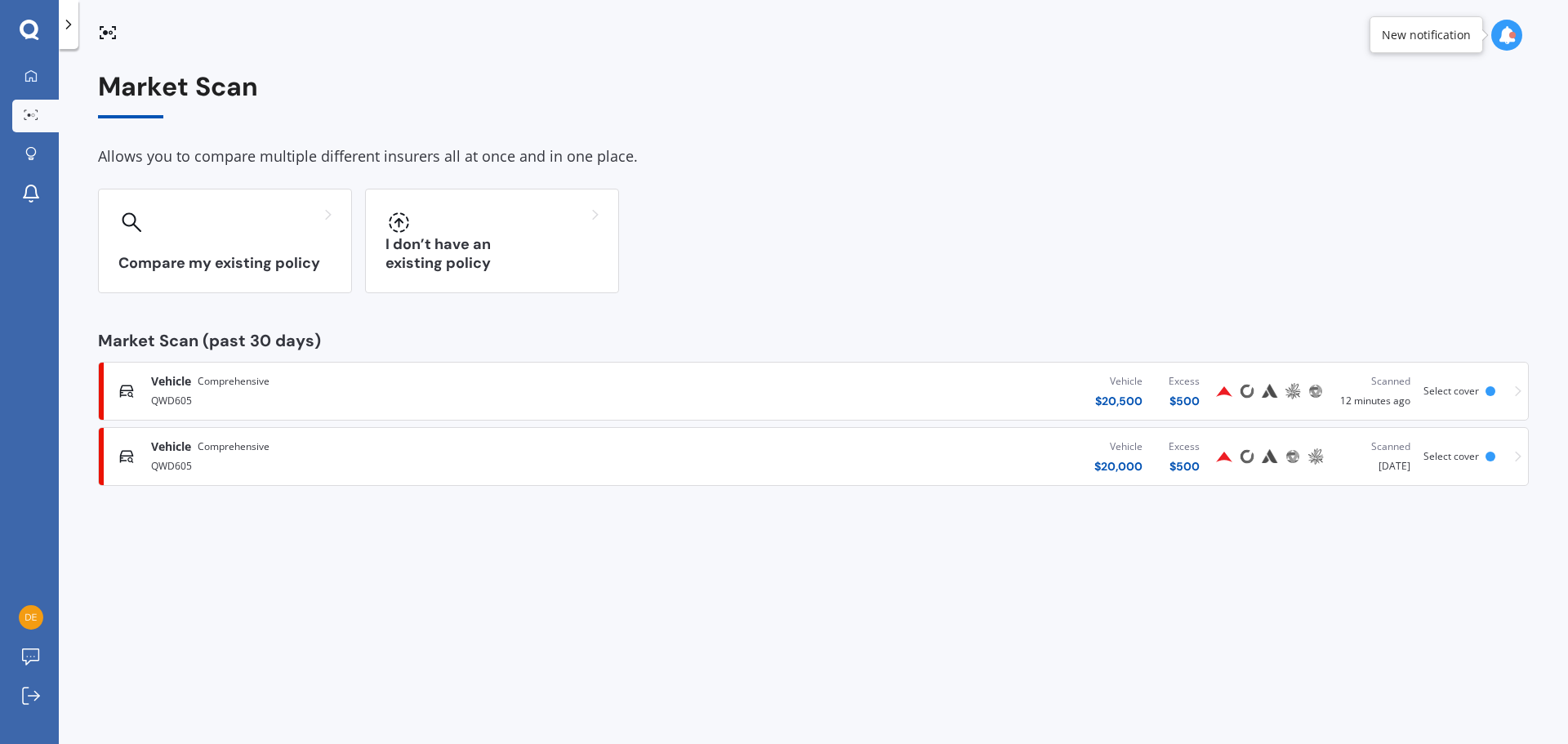
click at [1007, 386] on div "Vehicle $ 20,500 Excess $ 500" at bounding box center [939, 391] width 547 height 49
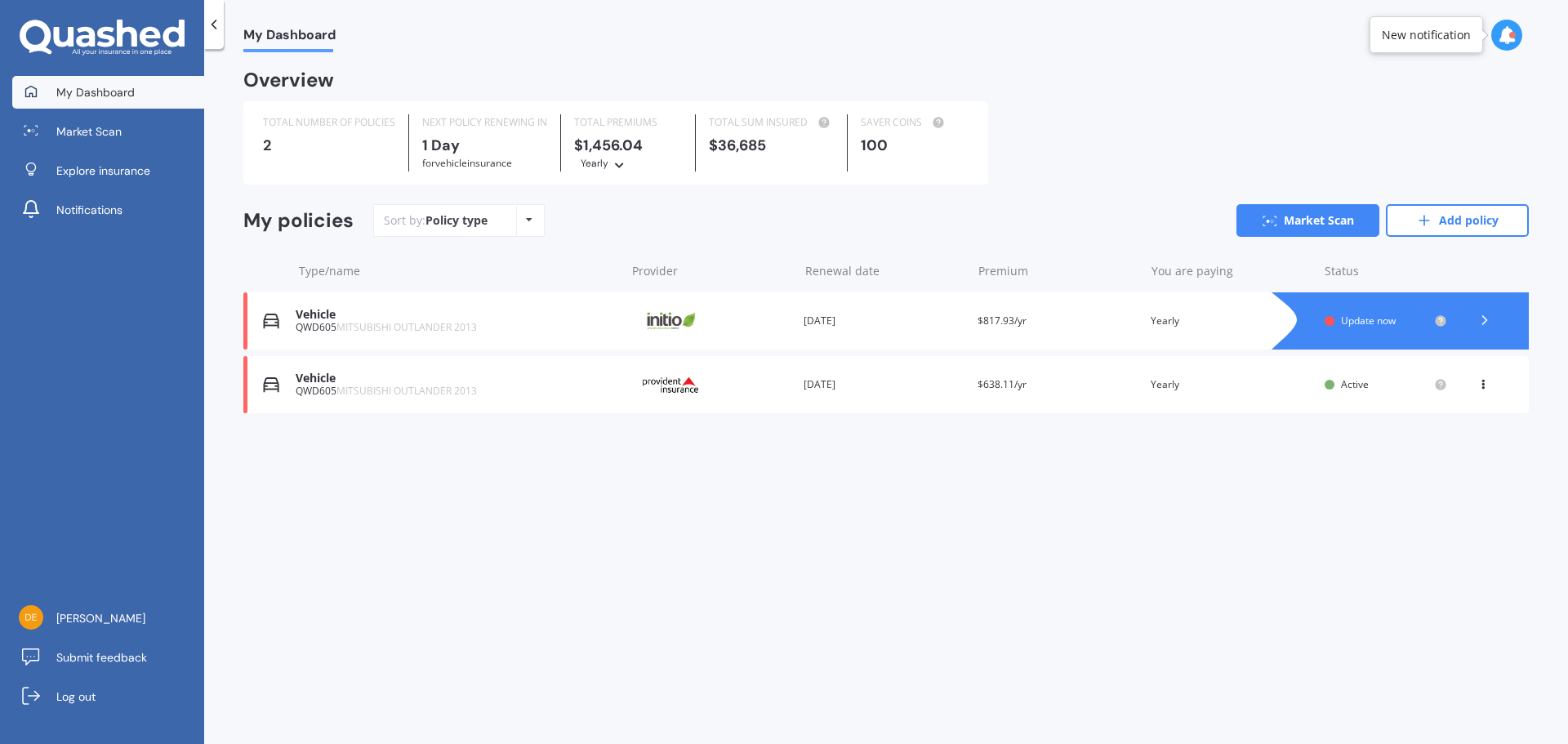
click at [775, 388] on div "Provider" at bounding box center [710, 384] width 161 height 31
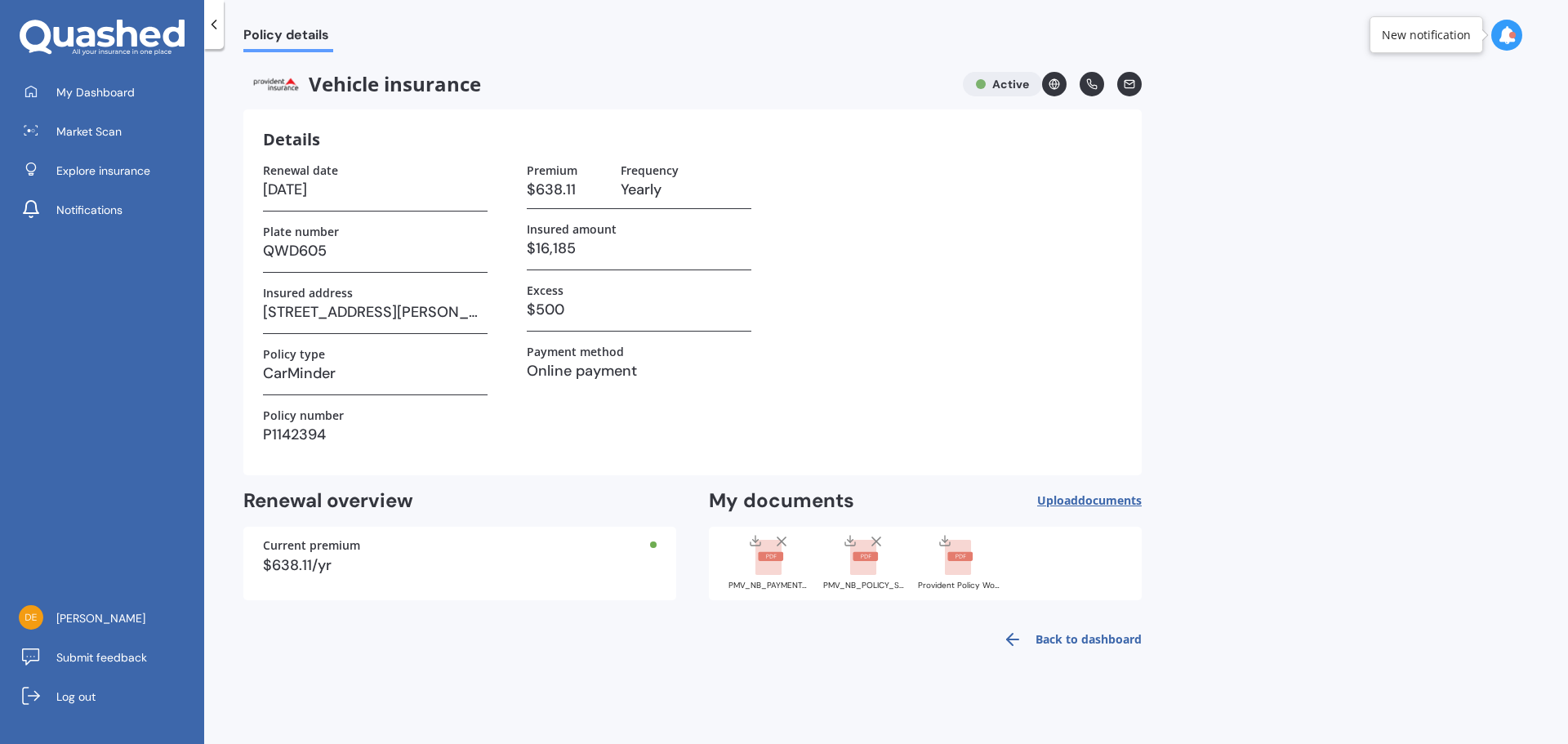
click at [866, 555] on rect at bounding box center [865, 555] width 25 height 9
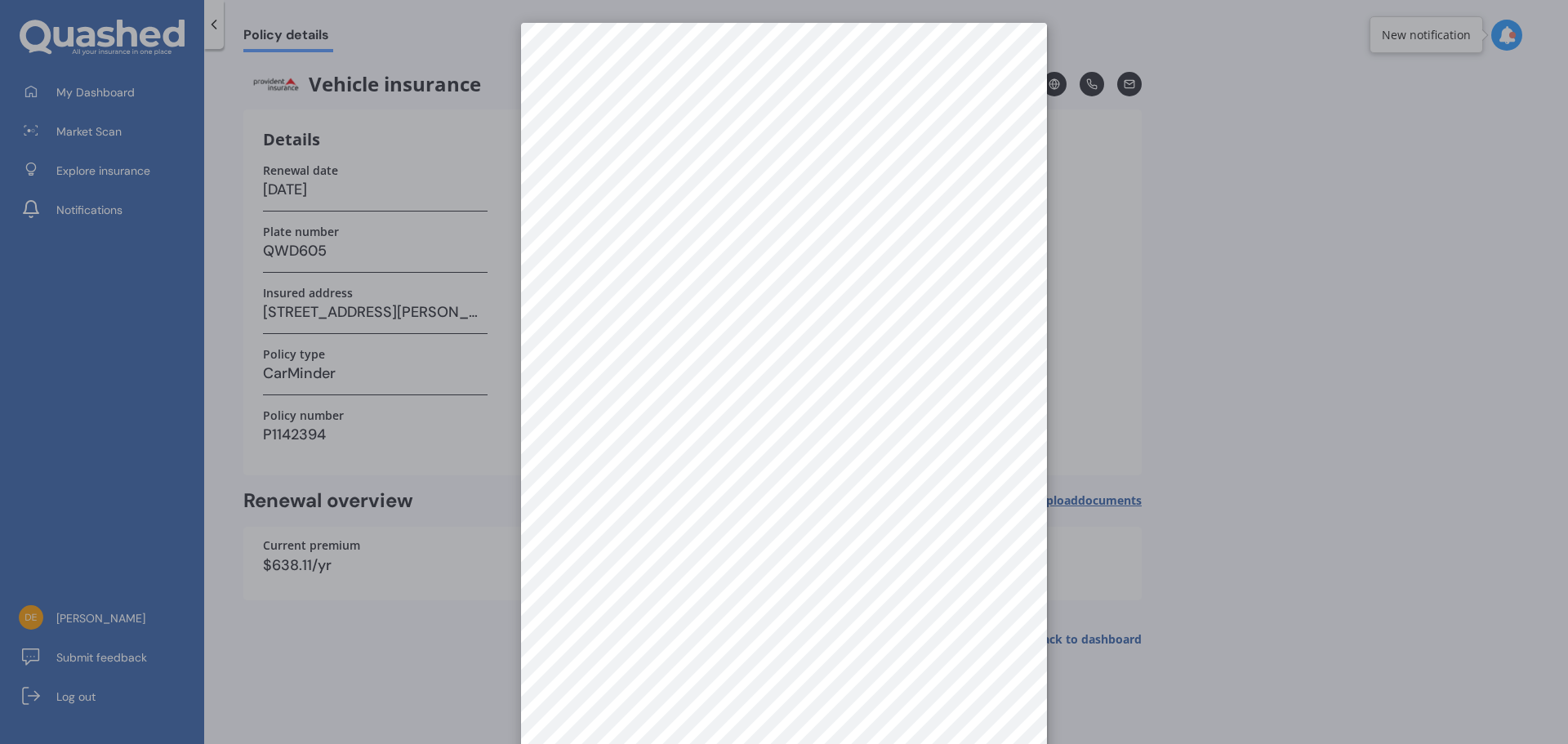
click at [1264, 429] on div at bounding box center [784, 372] width 1568 height 744
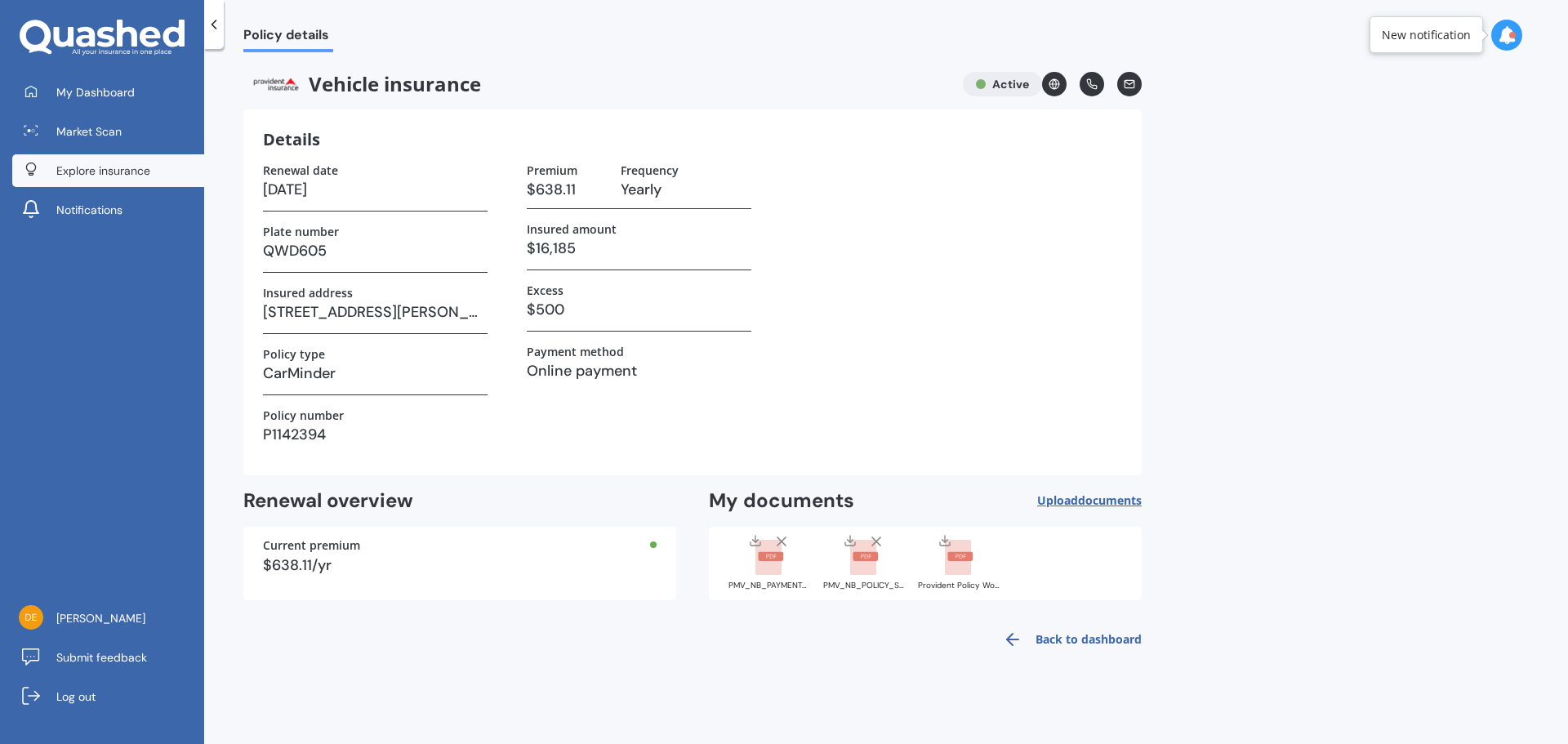
click at [103, 179] on link "Explore insurance" at bounding box center [108, 170] width 192 height 33
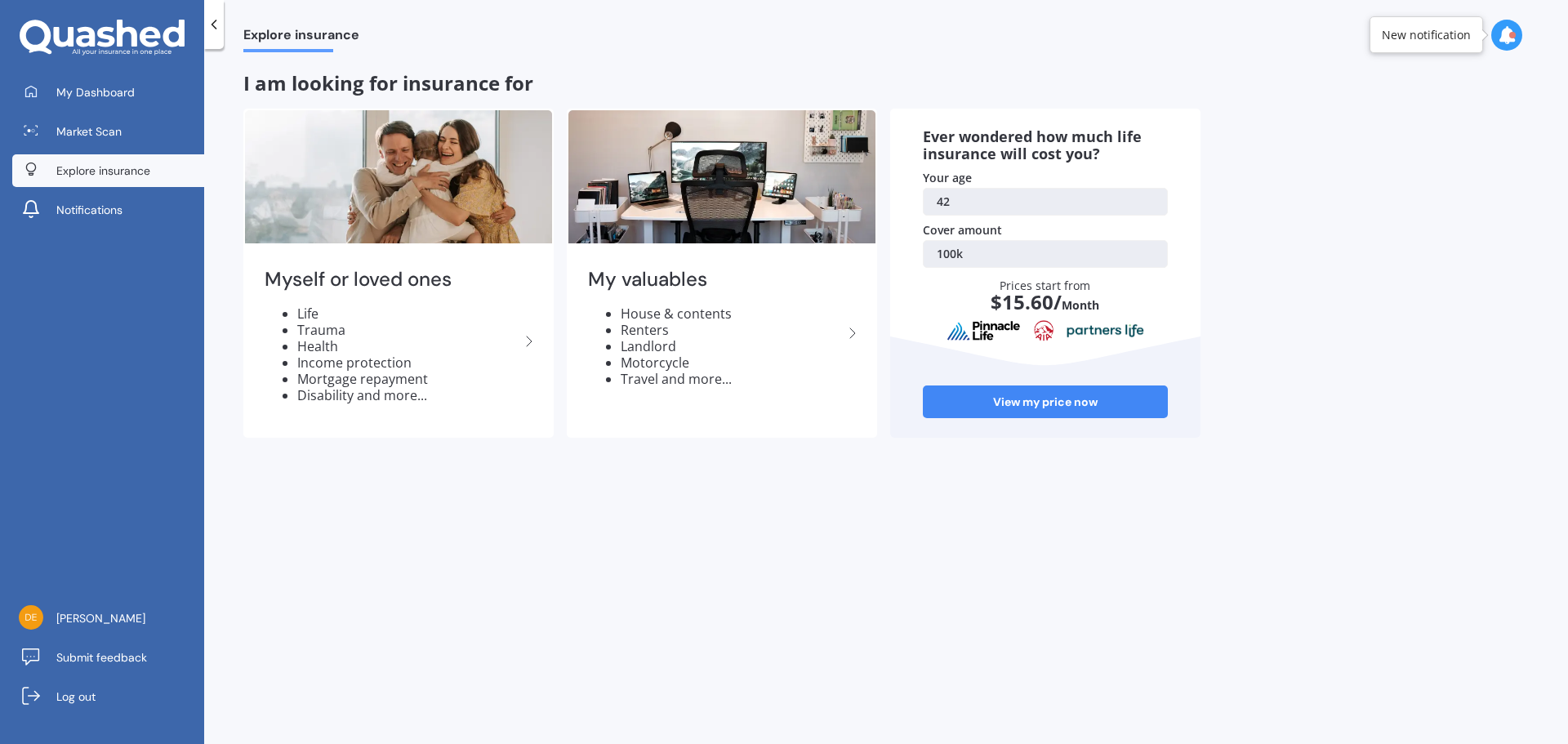
click at [989, 256] on link "100k" at bounding box center [1045, 254] width 245 height 28
